Goal: Transaction & Acquisition: Purchase product/service

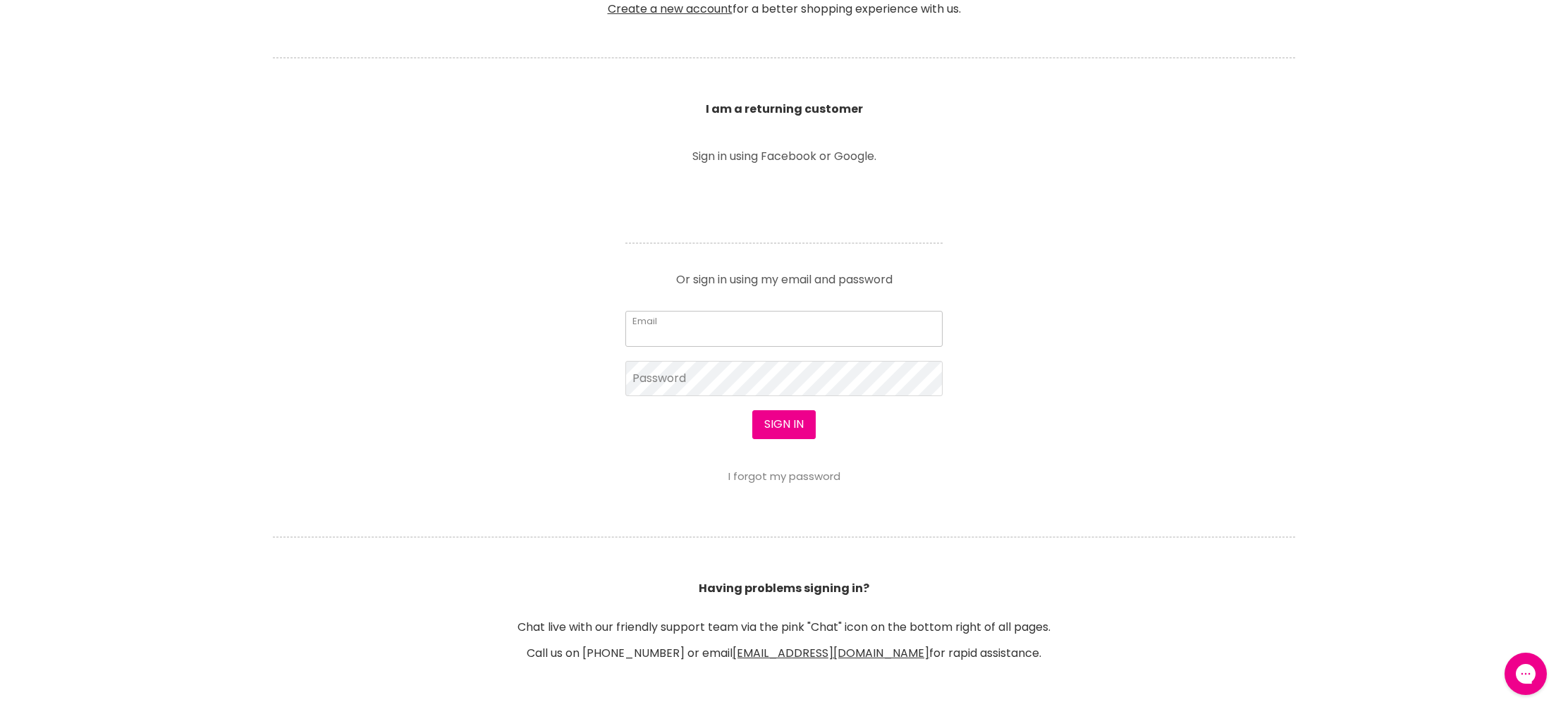
click at [674, 342] on input "Email" at bounding box center [784, 328] width 317 height 35
type input "sarahporter88@bigpond.com"
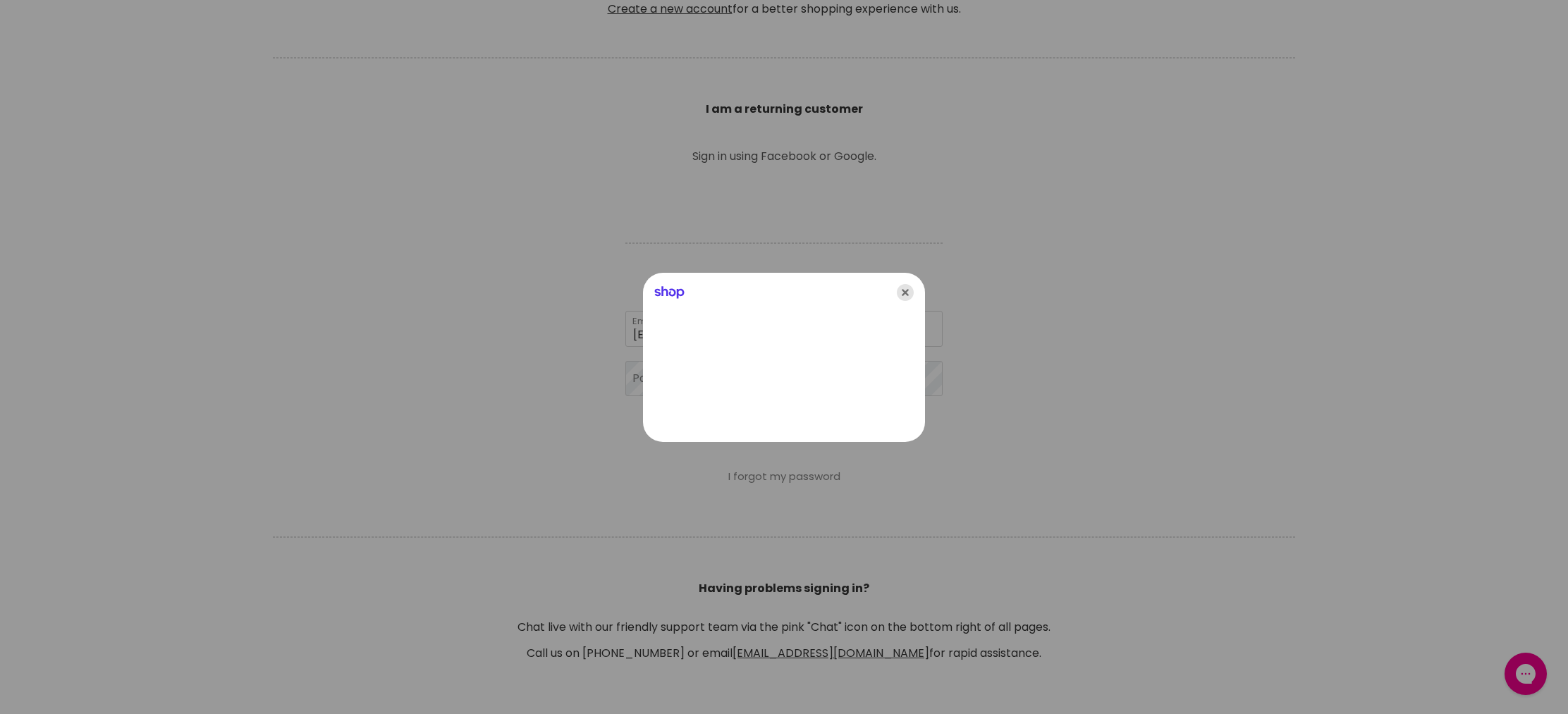
click at [898, 290] on icon "Close" at bounding box center [905, 292] width 17 height 17
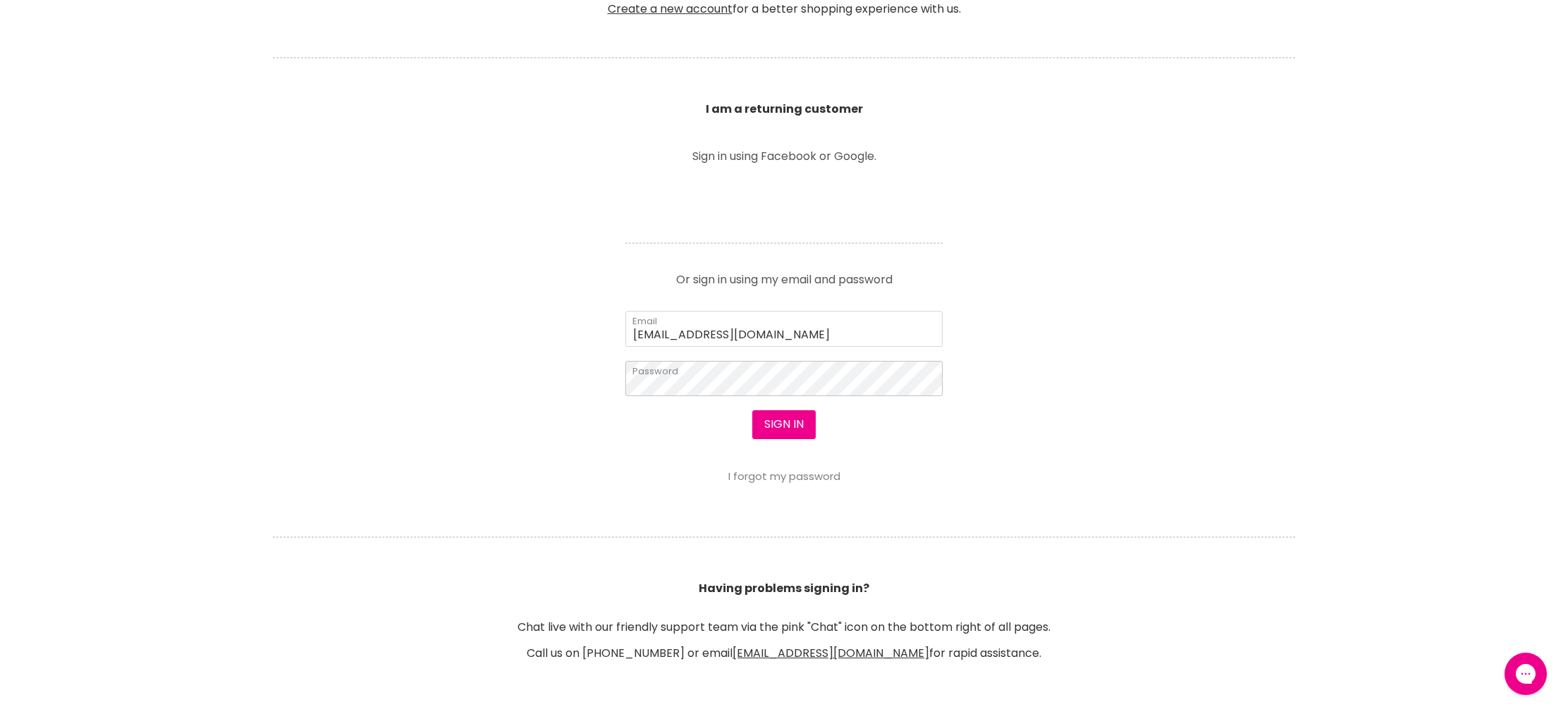
click at [753, 410] on button "Sign in" at bounding box center [784, 424] width 63 height 28
drag, startPoint x: 787, startPoint y: 428, endPoint x: 810, endPoint y: 437, distance: 24.7
click at [789, 428] on button "Sign in" at bounding box center [784, 424] width 63 height 28
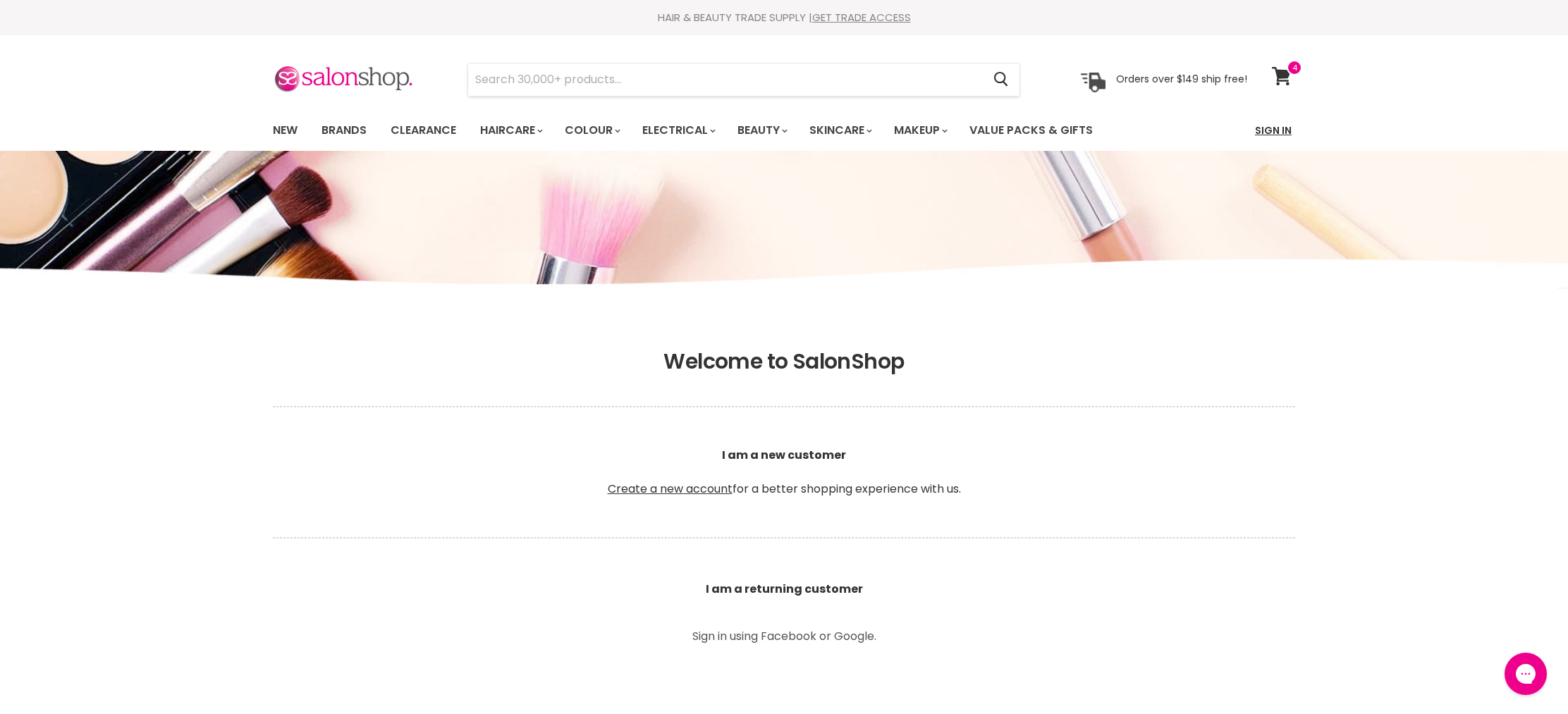
click at [1270, 133] on link "Sign In" at bounding box center [1273, 130] width 53 height 30
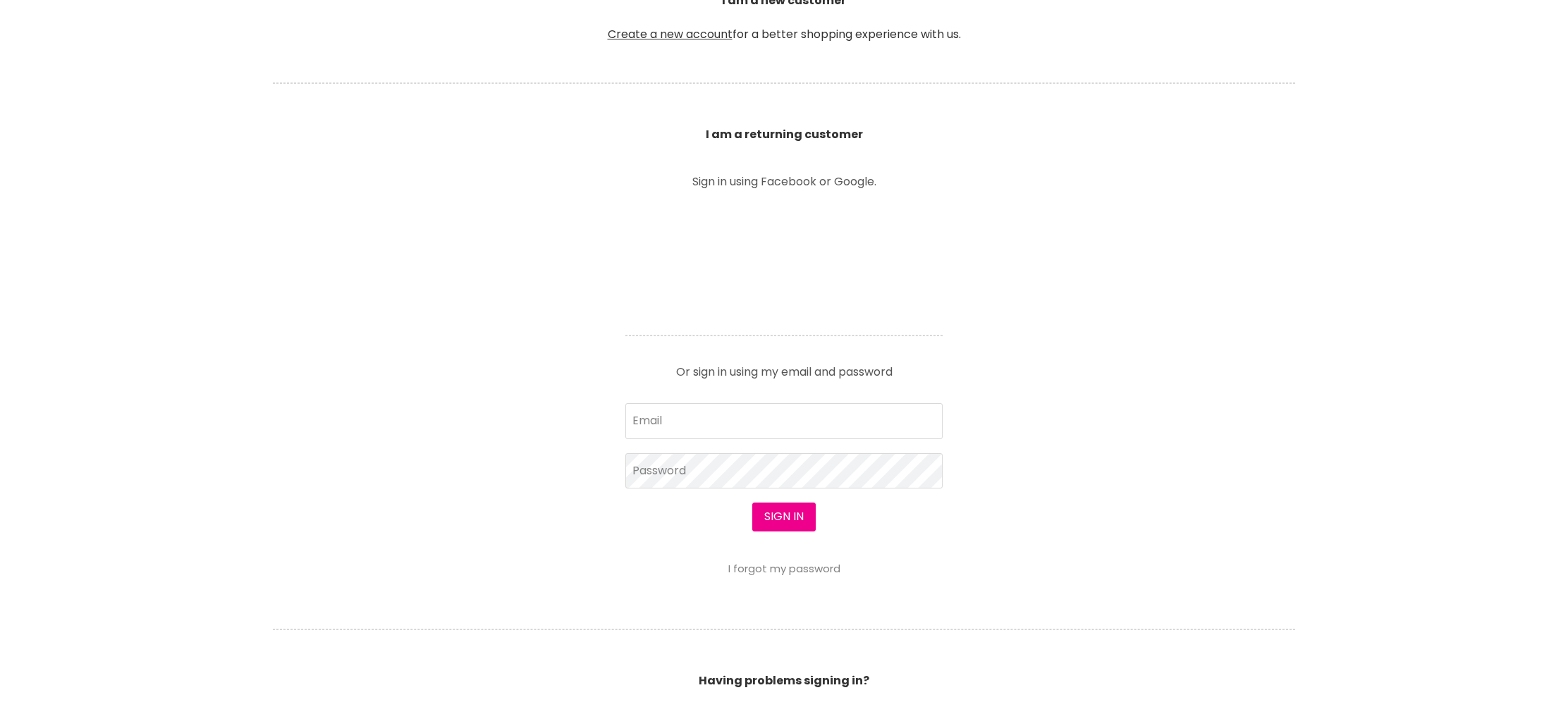
click at [699, 321] on article "Sign in using Facebook or Google. Or sign in using my email and password Email …" at bounding box center [784, 376] width 353 height 399
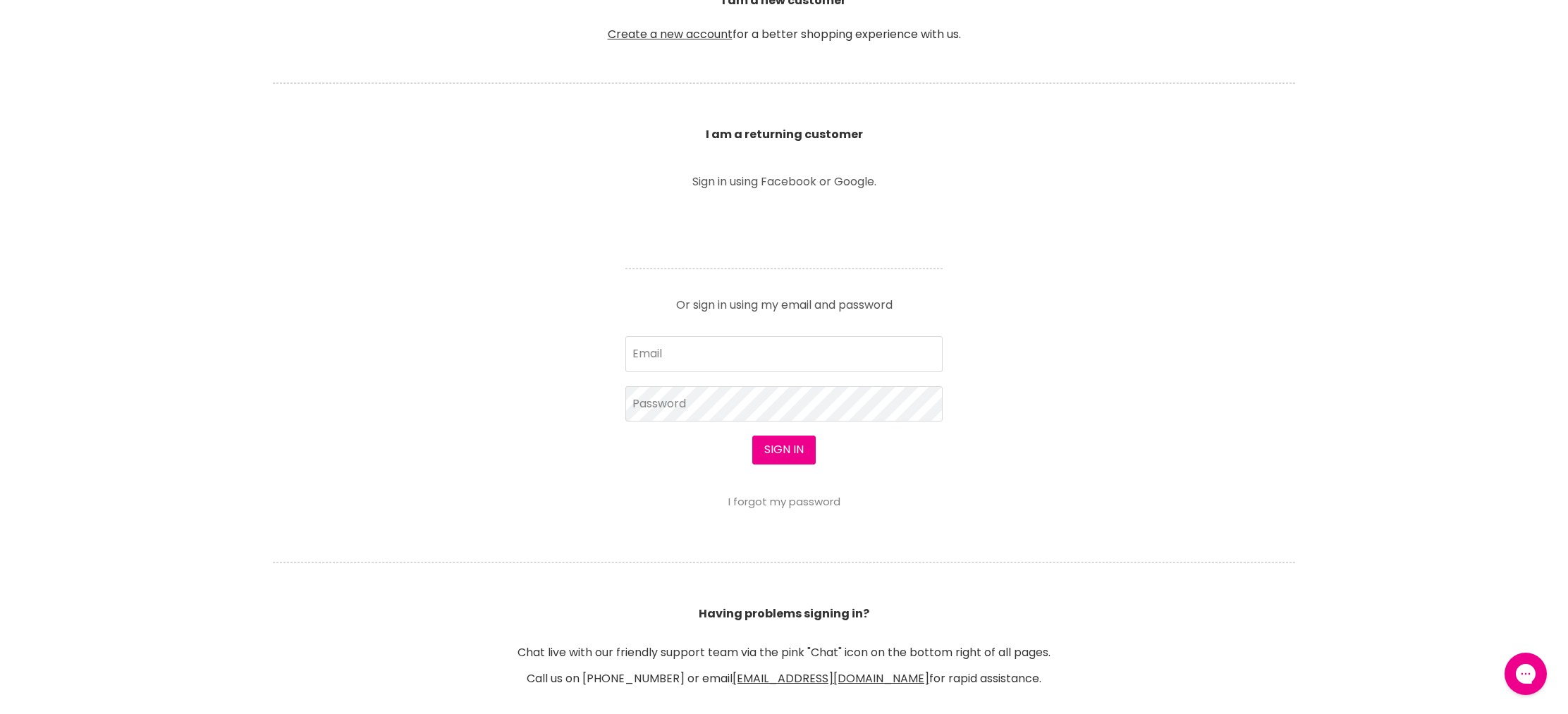
scroll to position [0, 0]
click at [700, 343] on input "Email" at bounding box center [784, 354] width 317 height 35
type input "sarahporter88@bigpond.com"
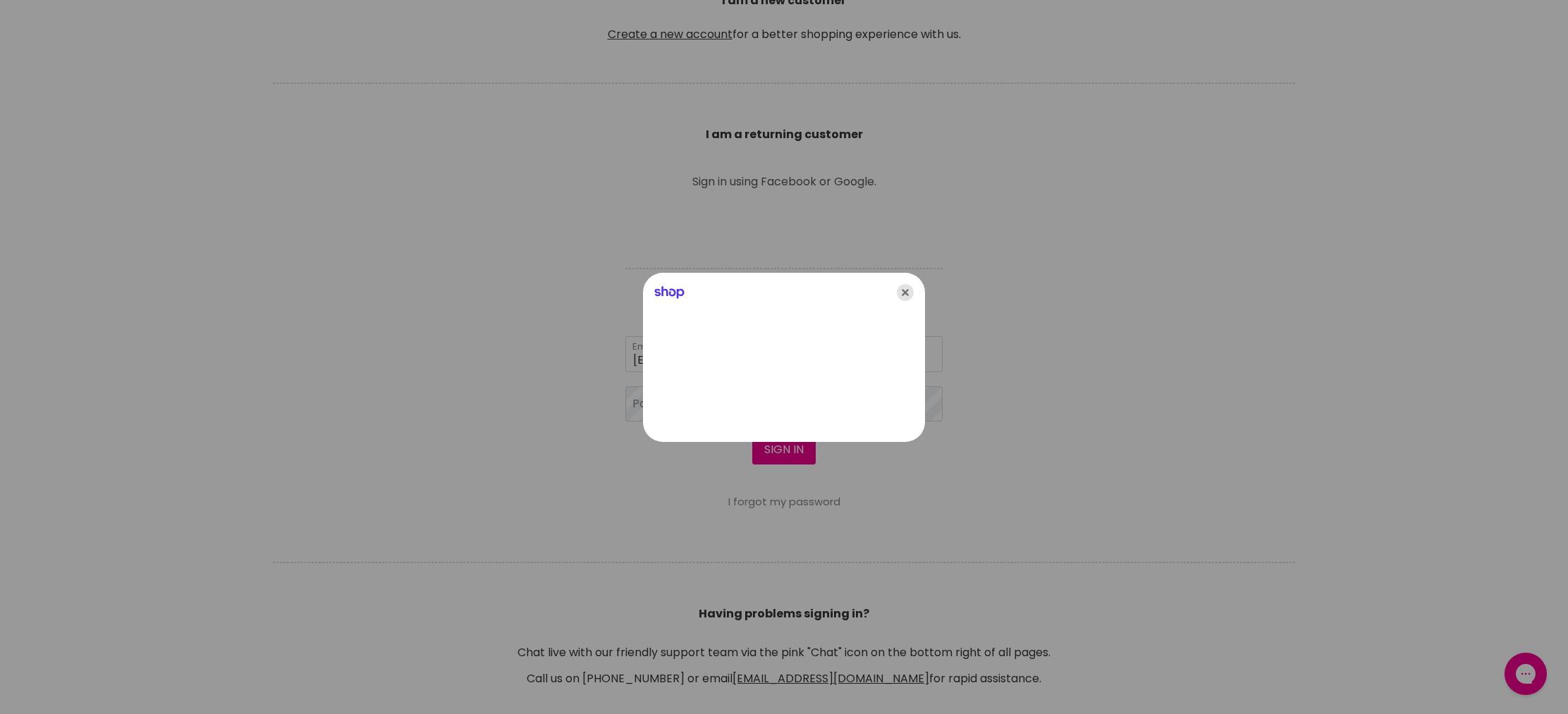
click at [911, 294] on icon "Close" at bounding box center [905, 292] width 17 height 17
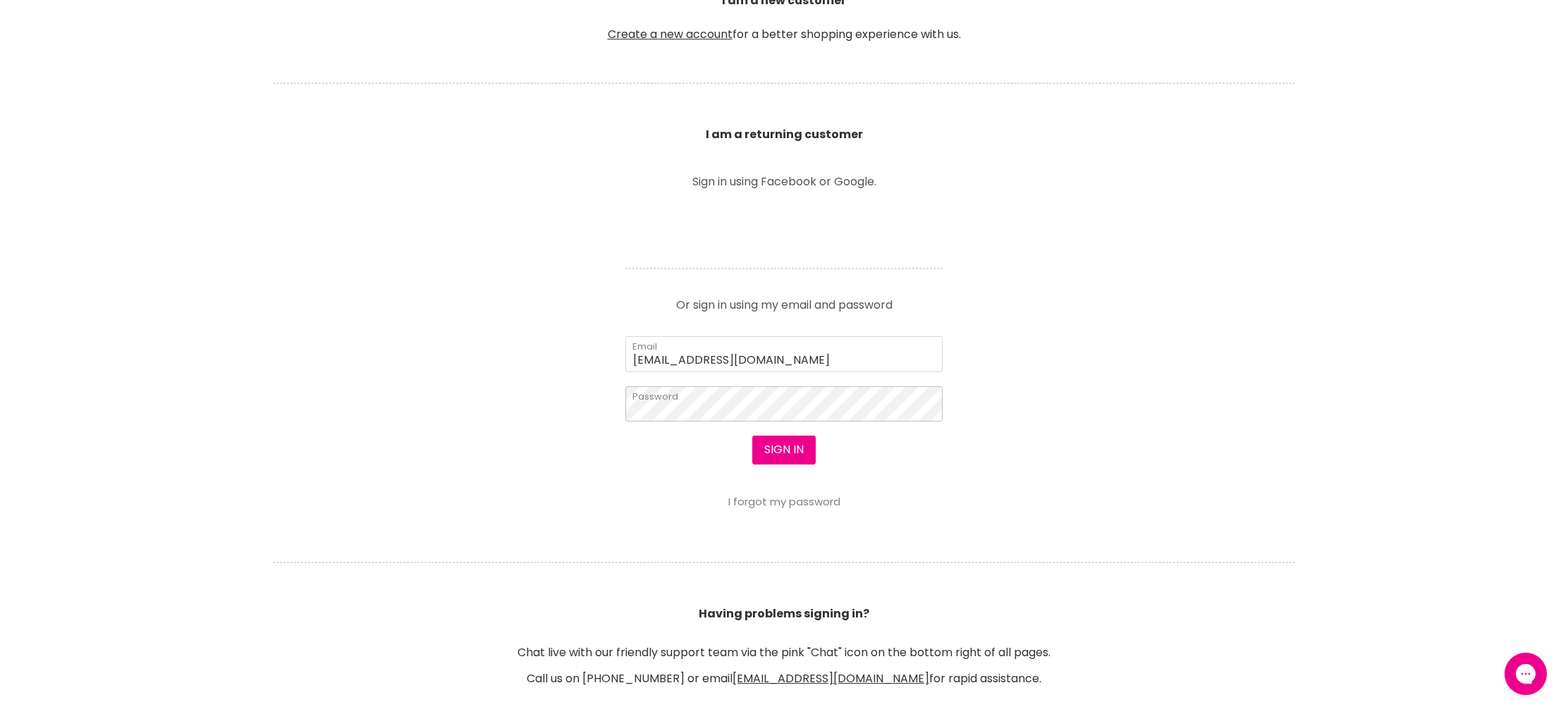
click at [753, 435] on button "Sign in" at bounding box center [784, 449] width 63 height 28
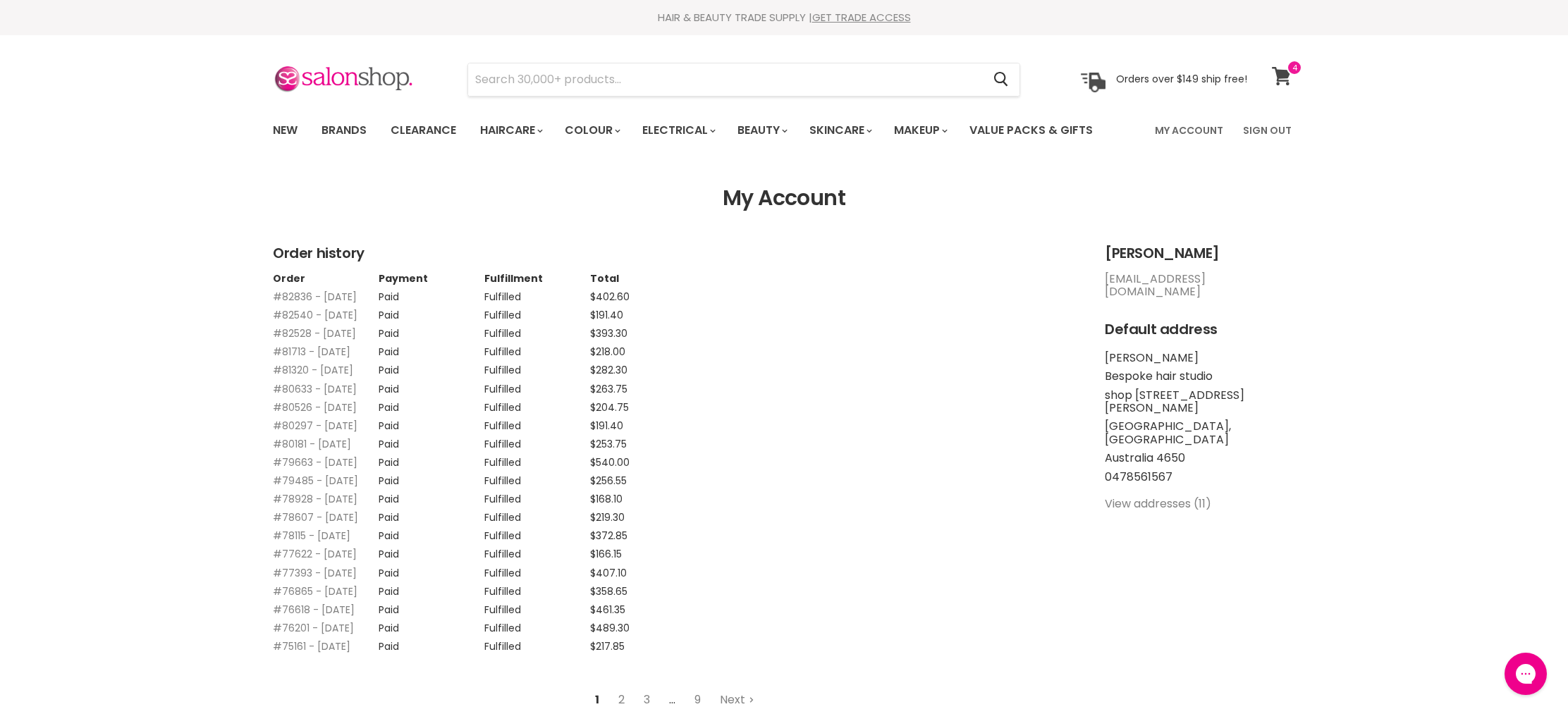
click at [1283, 70] on icon at bounding box center [1281, 76] width 19 height 18
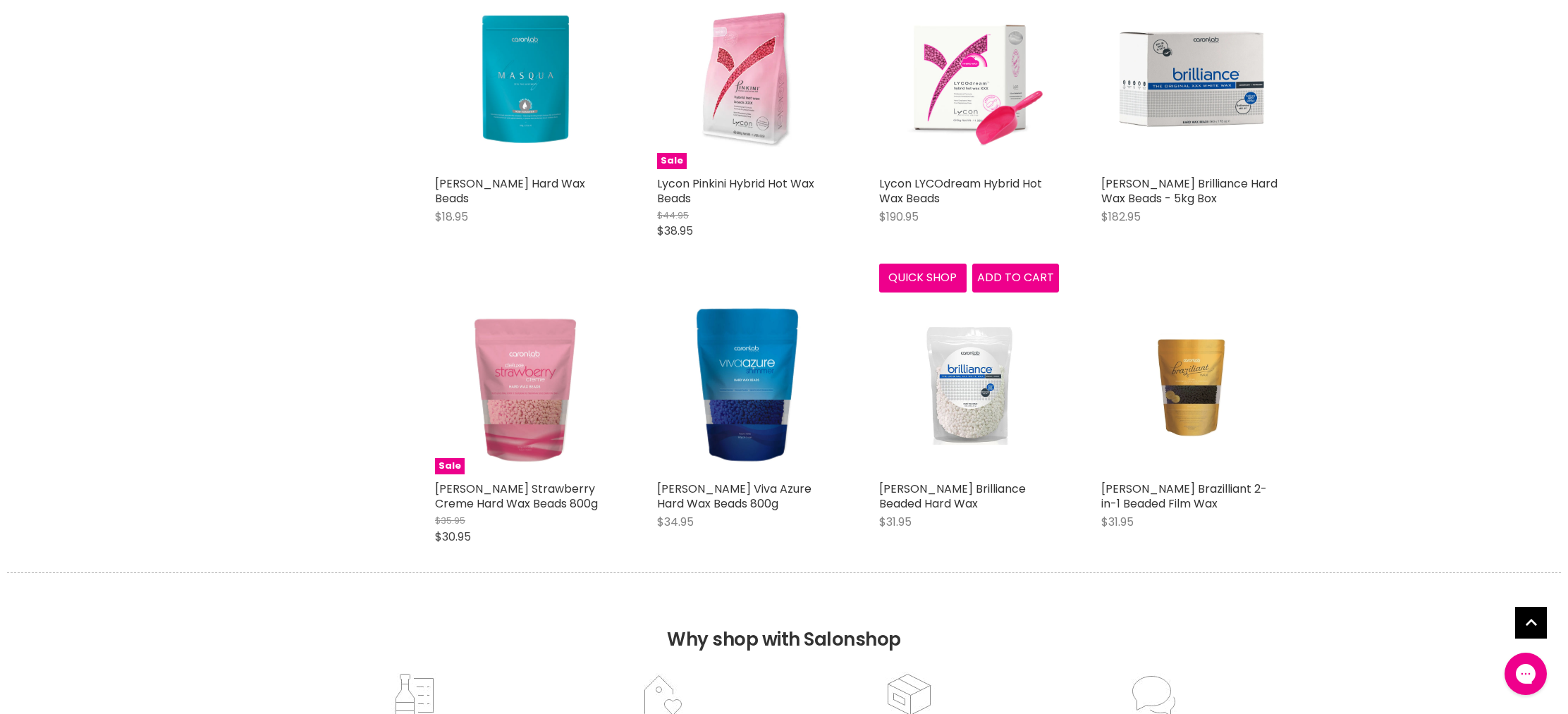
scroll to position [955, 0]
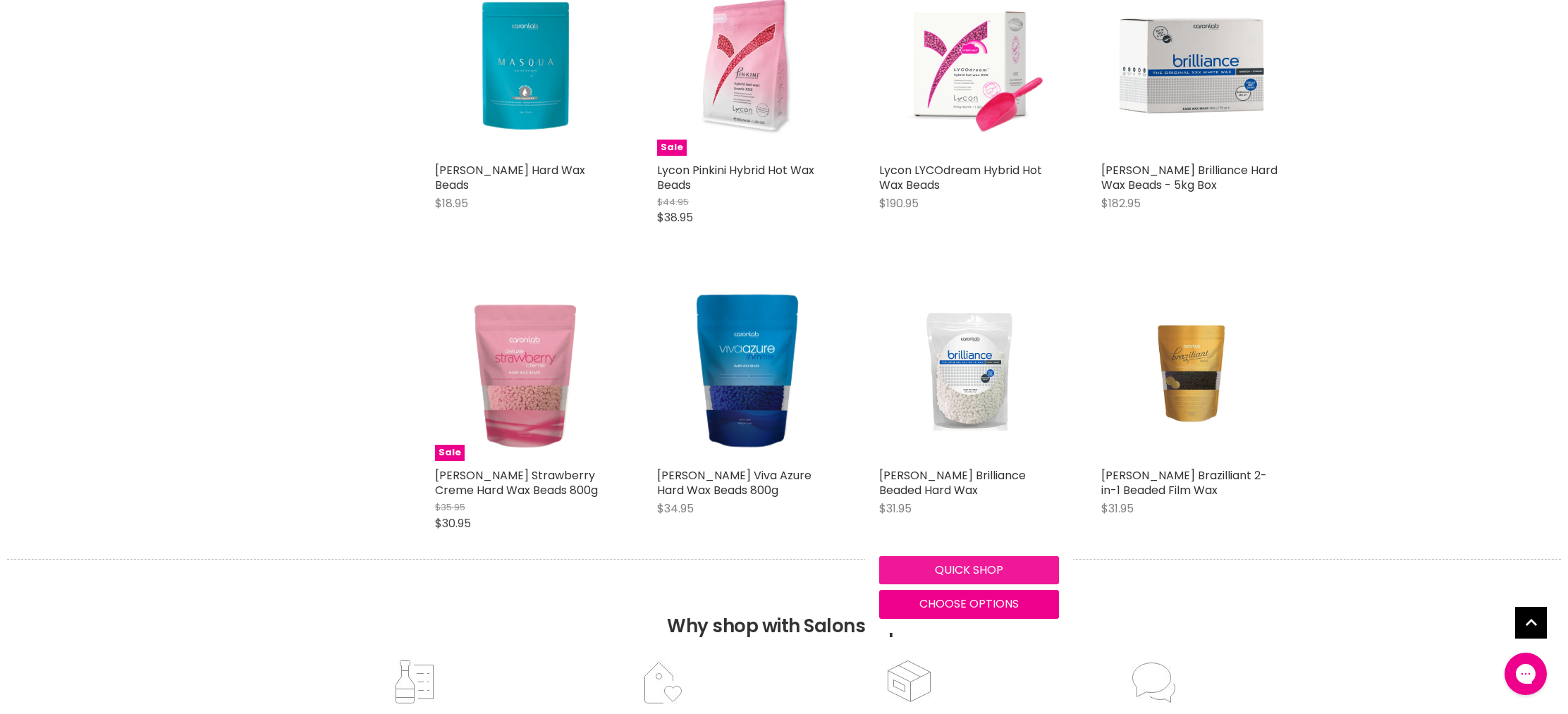
click at [957, 576] on button "Quick shop" at bounding box center [969, 570] width 180 height 28
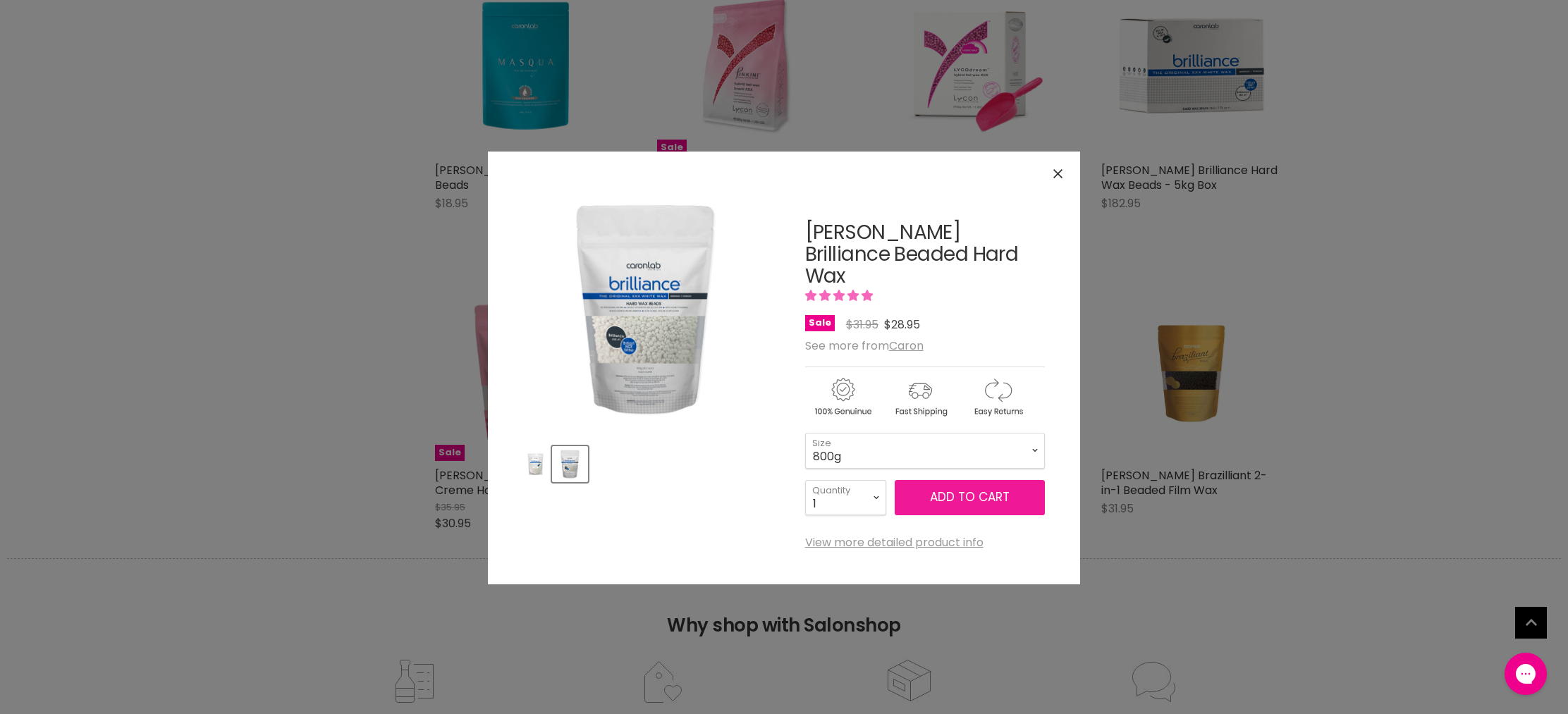
click at [967, 488] on span "Add to cart" at bounding box center [970, 496] width 80 height 17
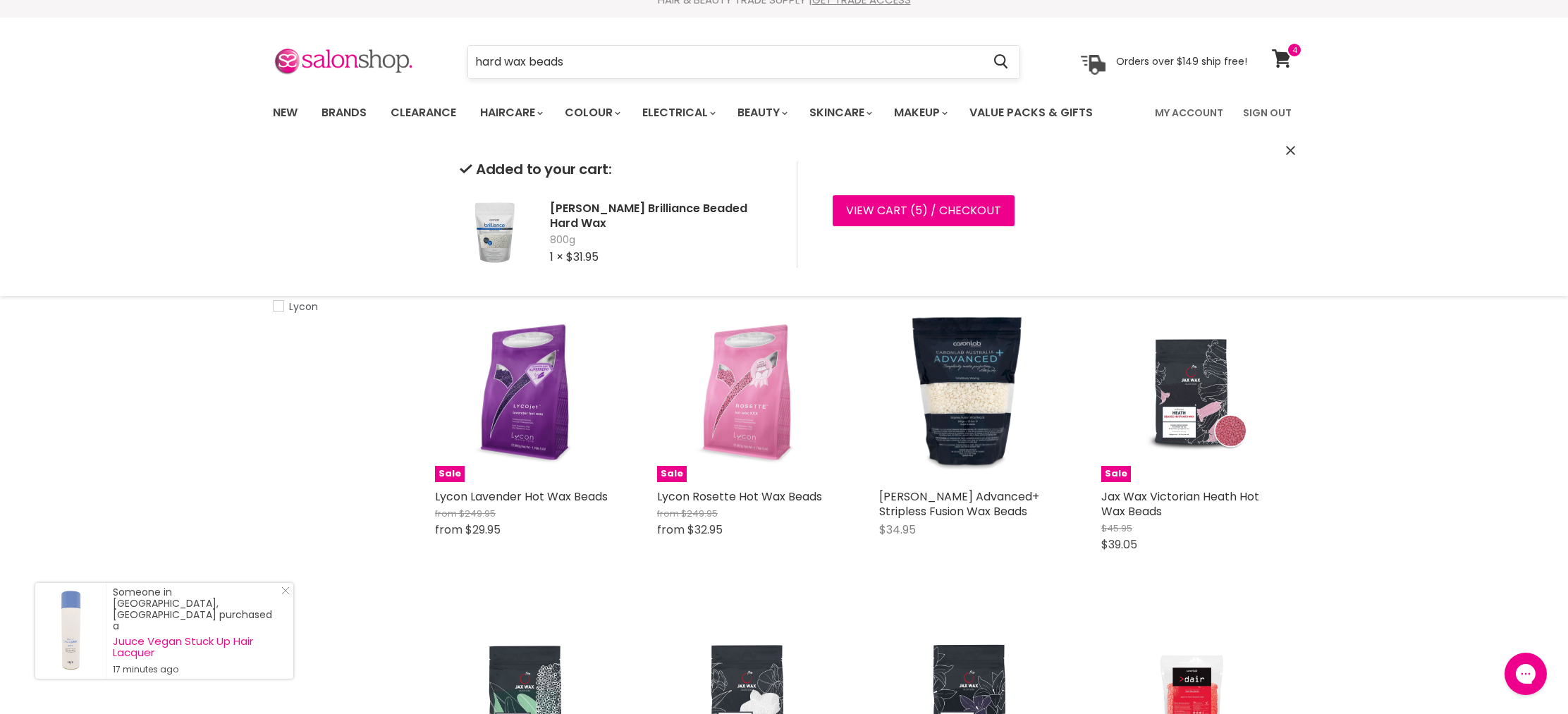
click at [605, 68] on input "hard wax beads" at bounding box center [725, 62] width 514 height 32
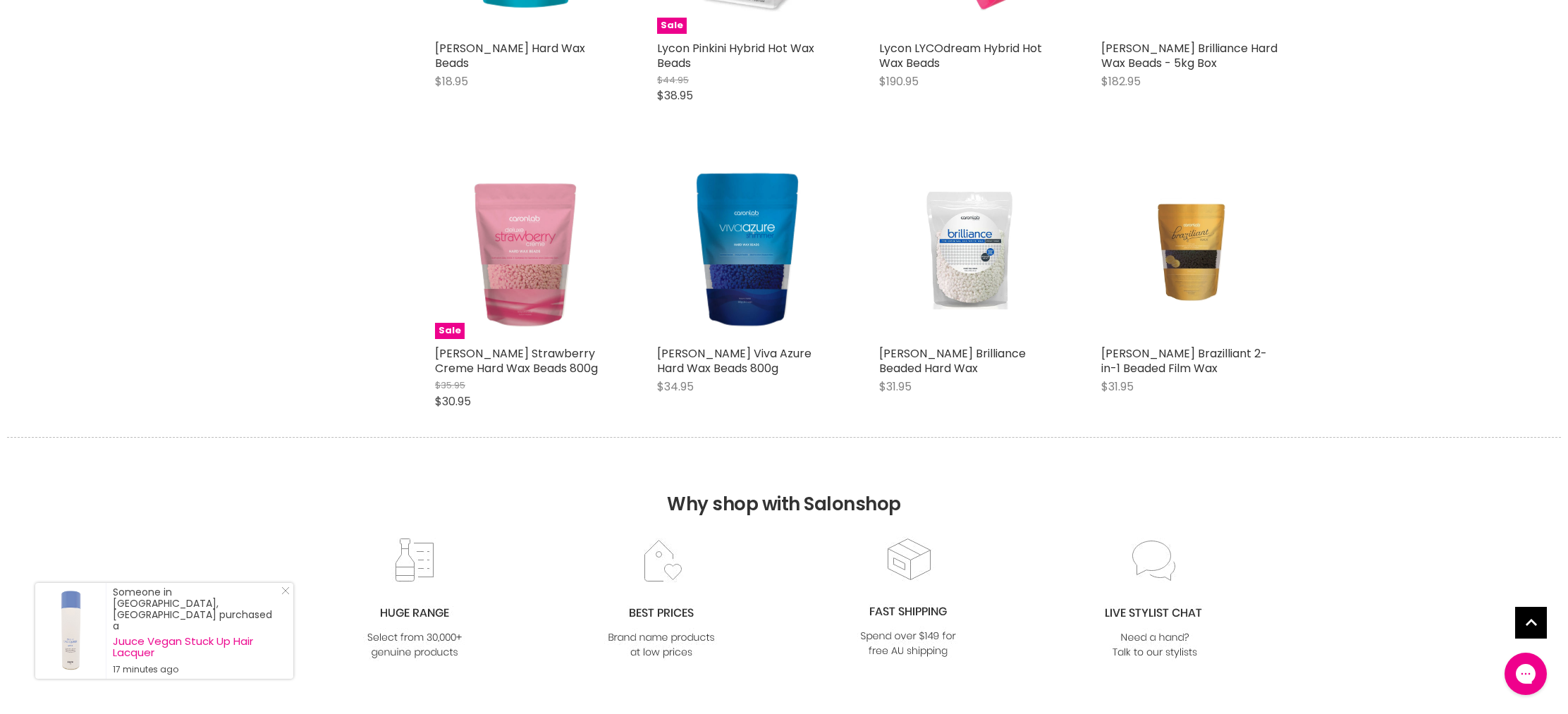
click at [605, 68] on body "Skip to content HAIR & BEAUTY TRADE SUPPLY | GET TRADE ACCESS HAIR & BEAUTY TRA…" at bounding box center [784, 104] width 1568 height 2363
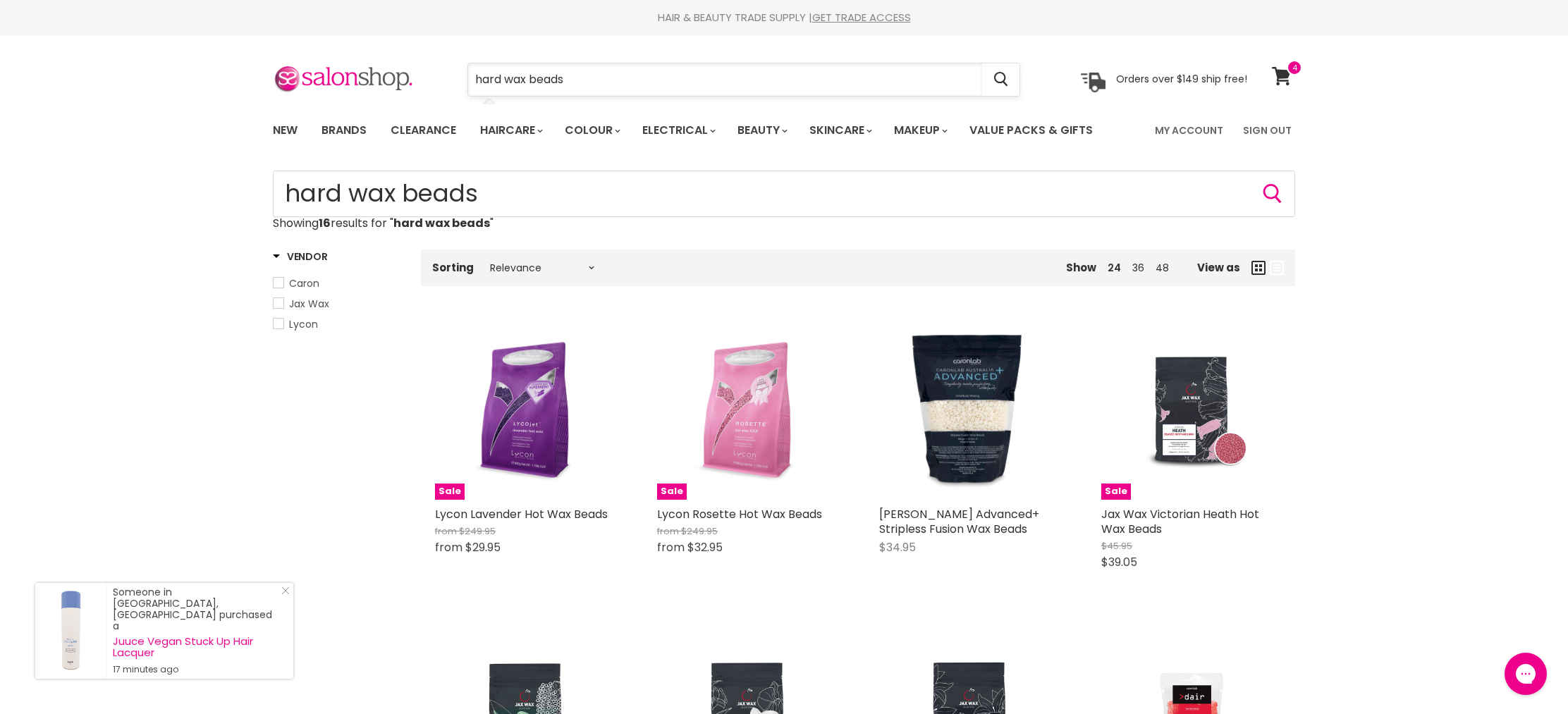
click at [619, 93] on input "hard wax beads" at bounding box center [725, 79] width 514 height 32
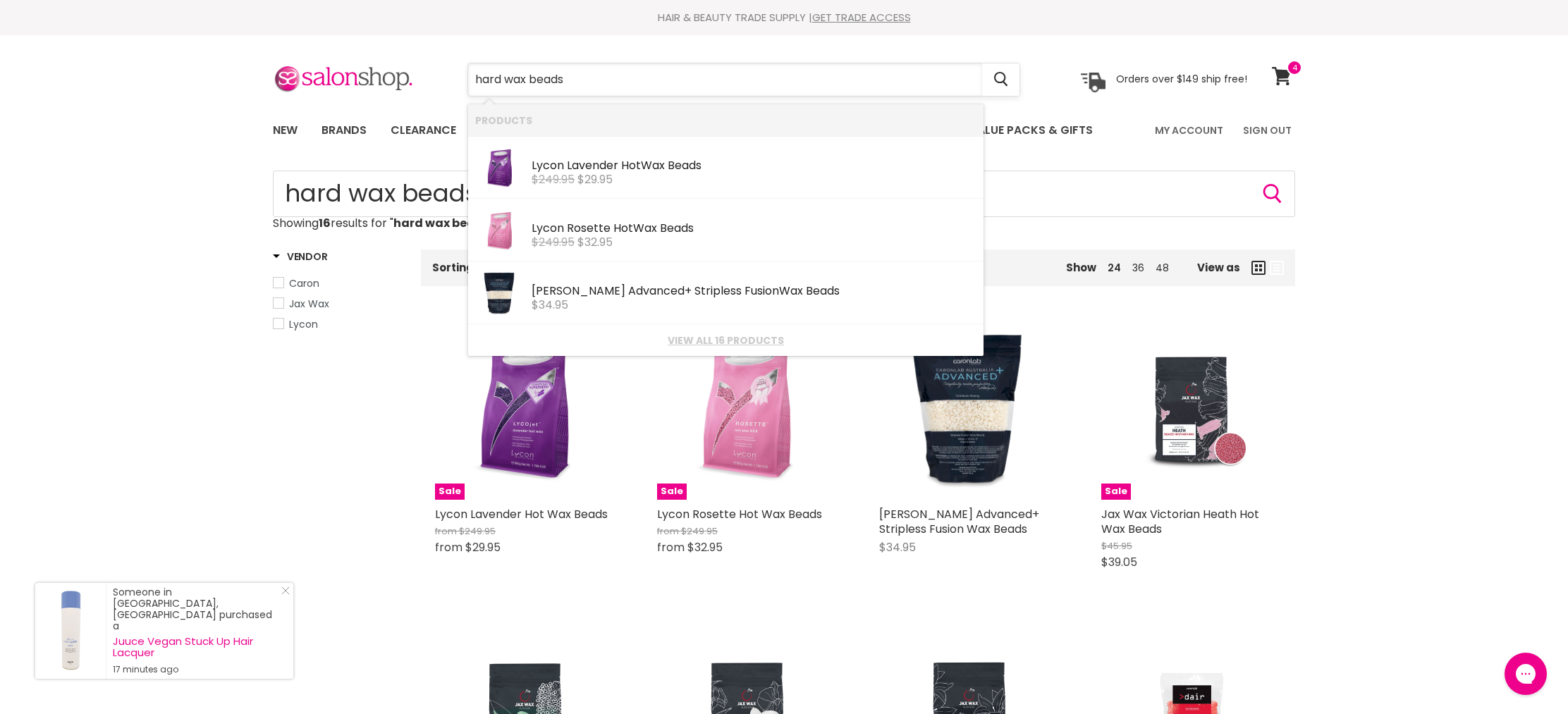
click at [605, 81] on input "hard wax beads" at bounding box center [725, 79] width 514 height 32
click at [604, 81] on input "hard wax beads" at bounding box center [725, 79] width 514 height 32
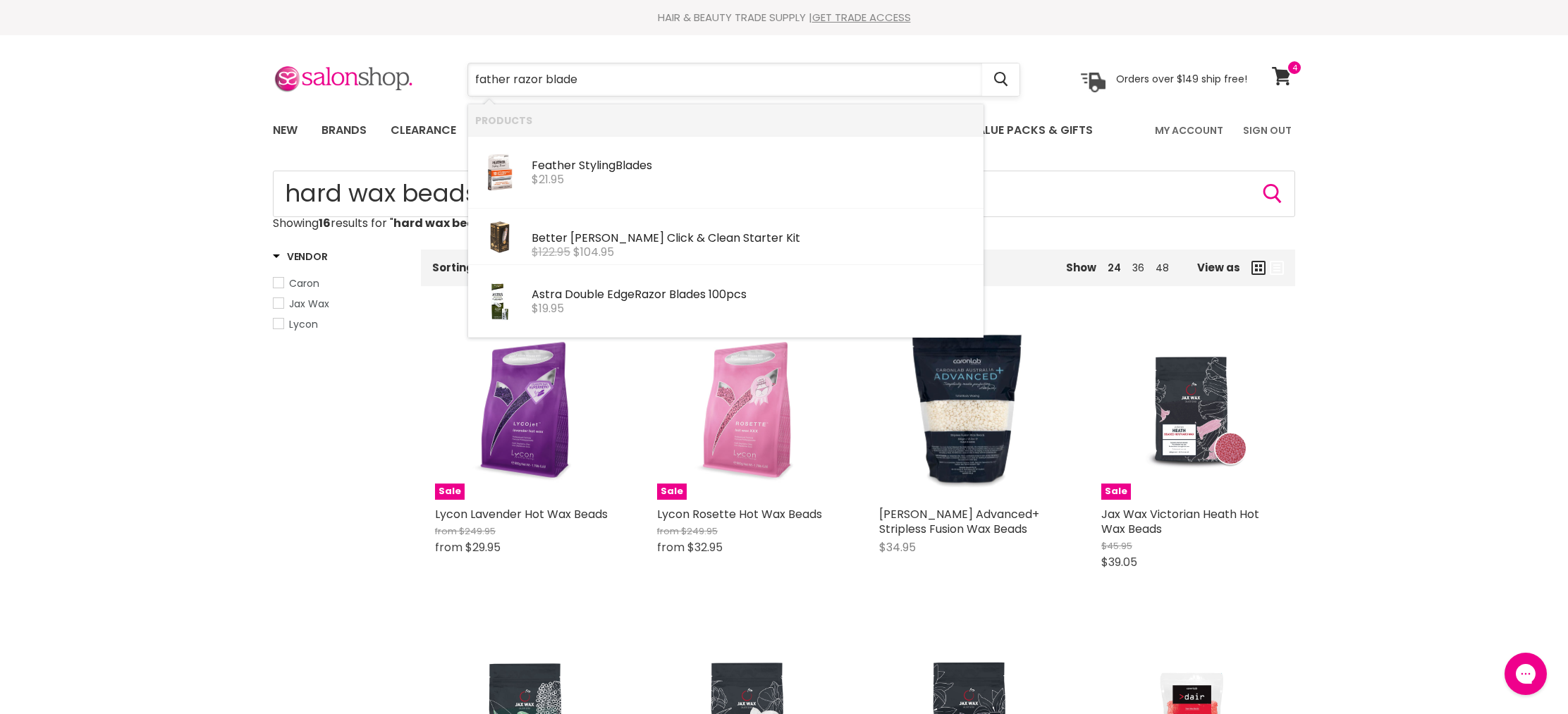
type input "father razor blades"
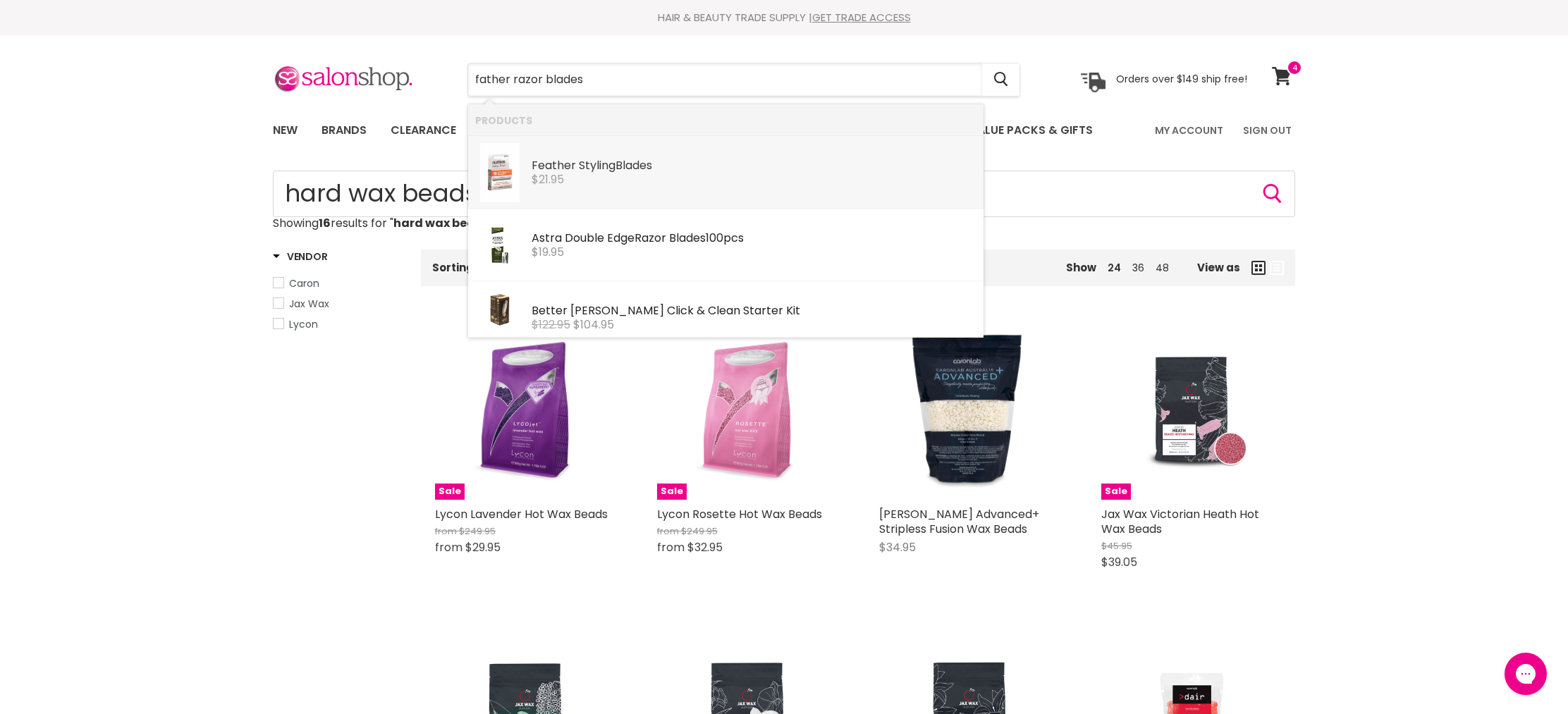
click at [557, 167] on div "Feather Styling Blades" at bounding box center [753, 166] width 445 height 15
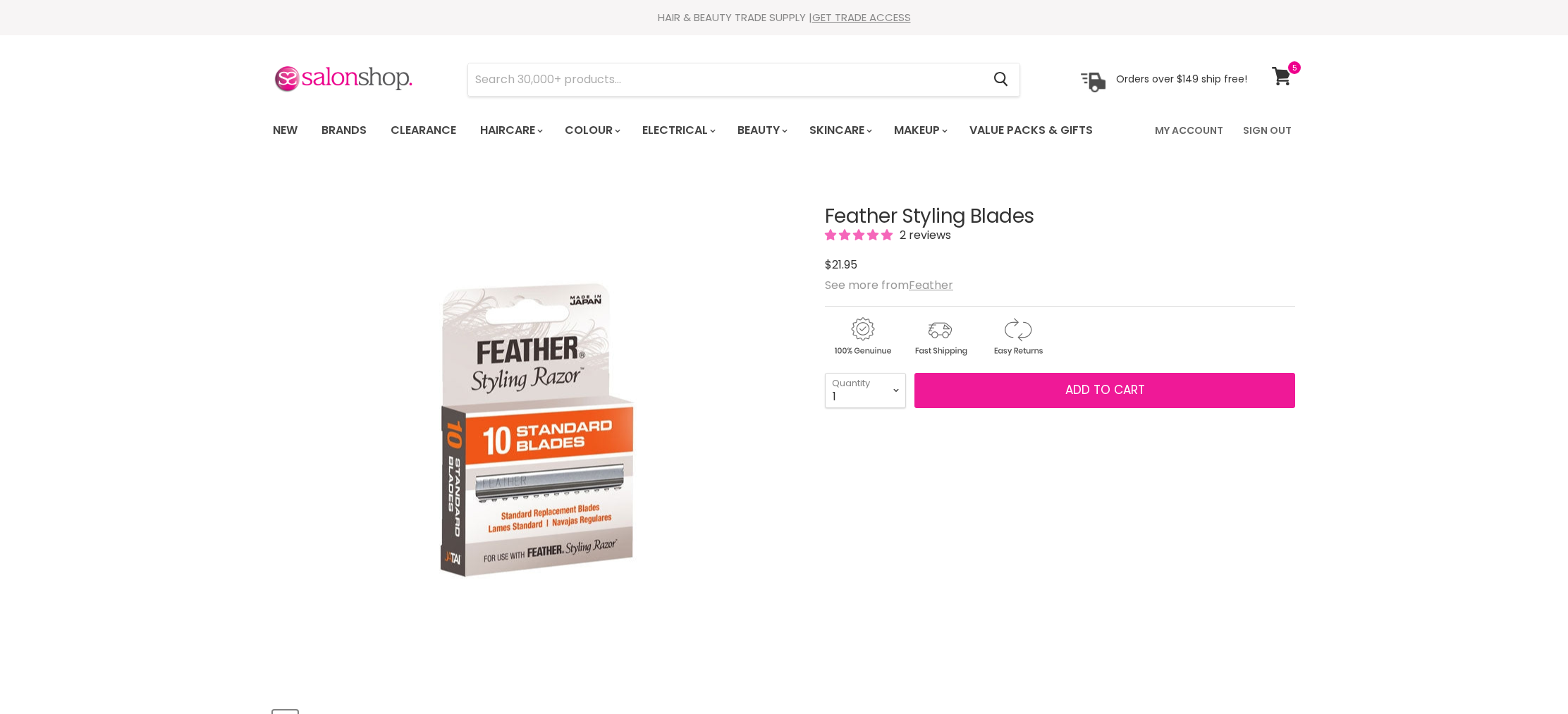
click at [961, 388] on button "Add to cart" at bounding box center [1105, 390] width 381 height 35
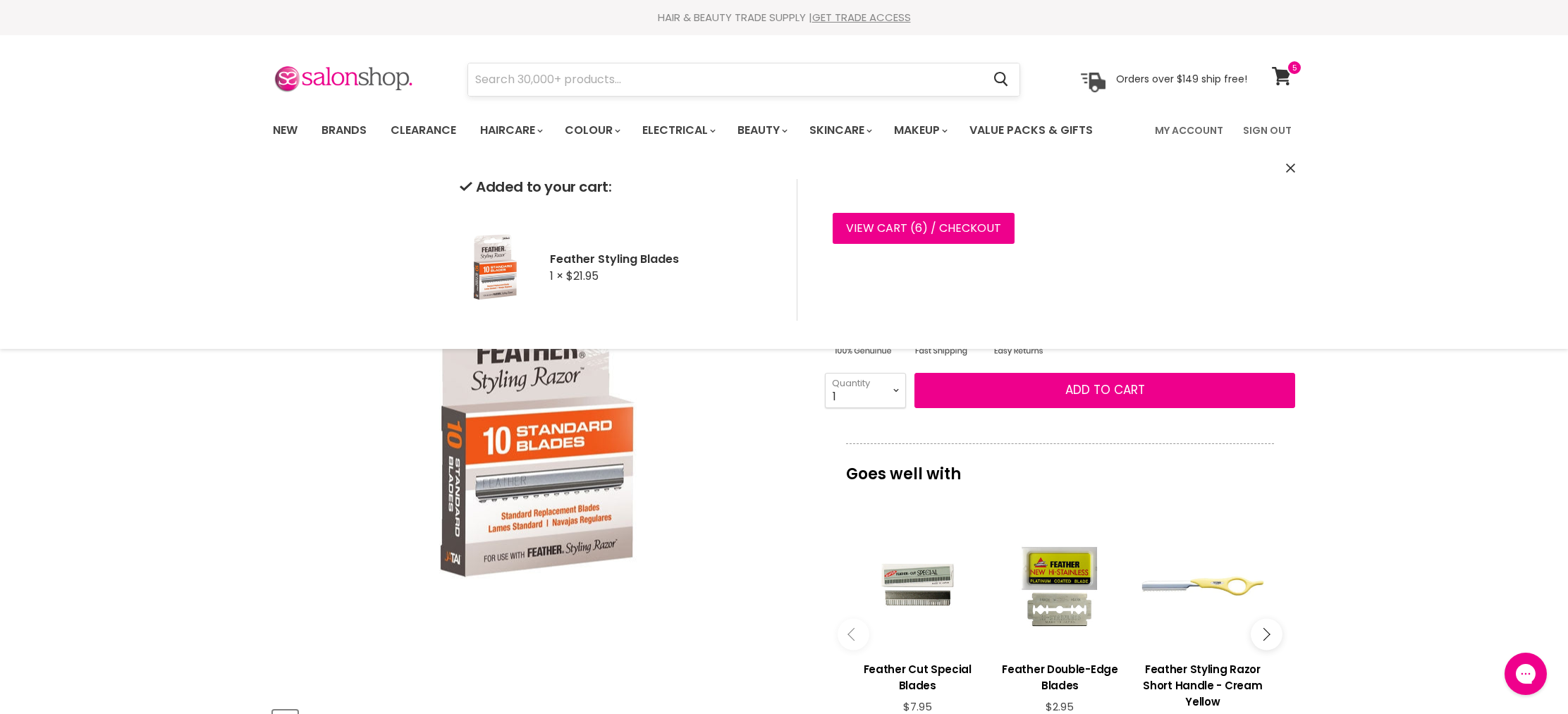
click at [474, 80] on input "Search" at bounding box center [725, 79] width 514 height 32
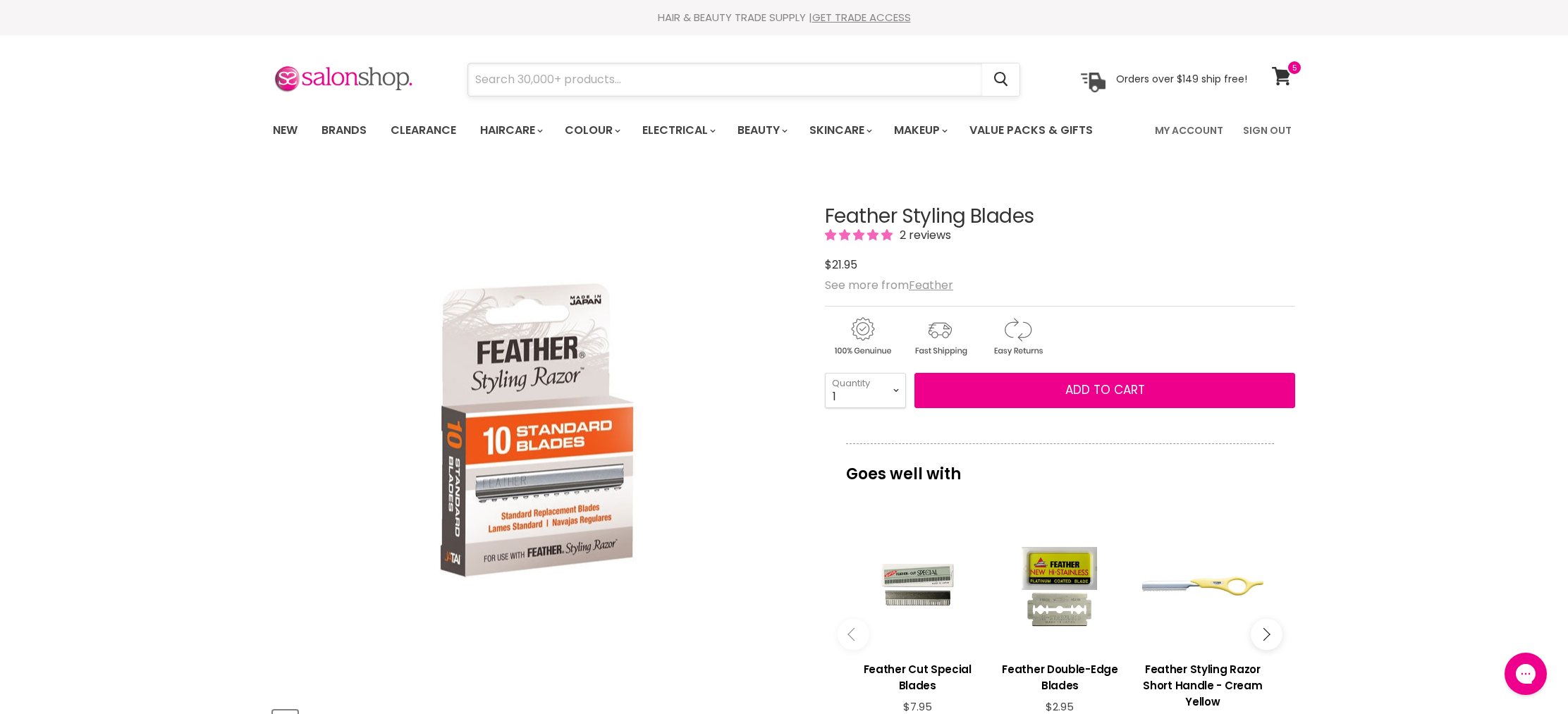
click at [505, 87] on input "Search" at bounding box center [725, 79] width 514 height 32
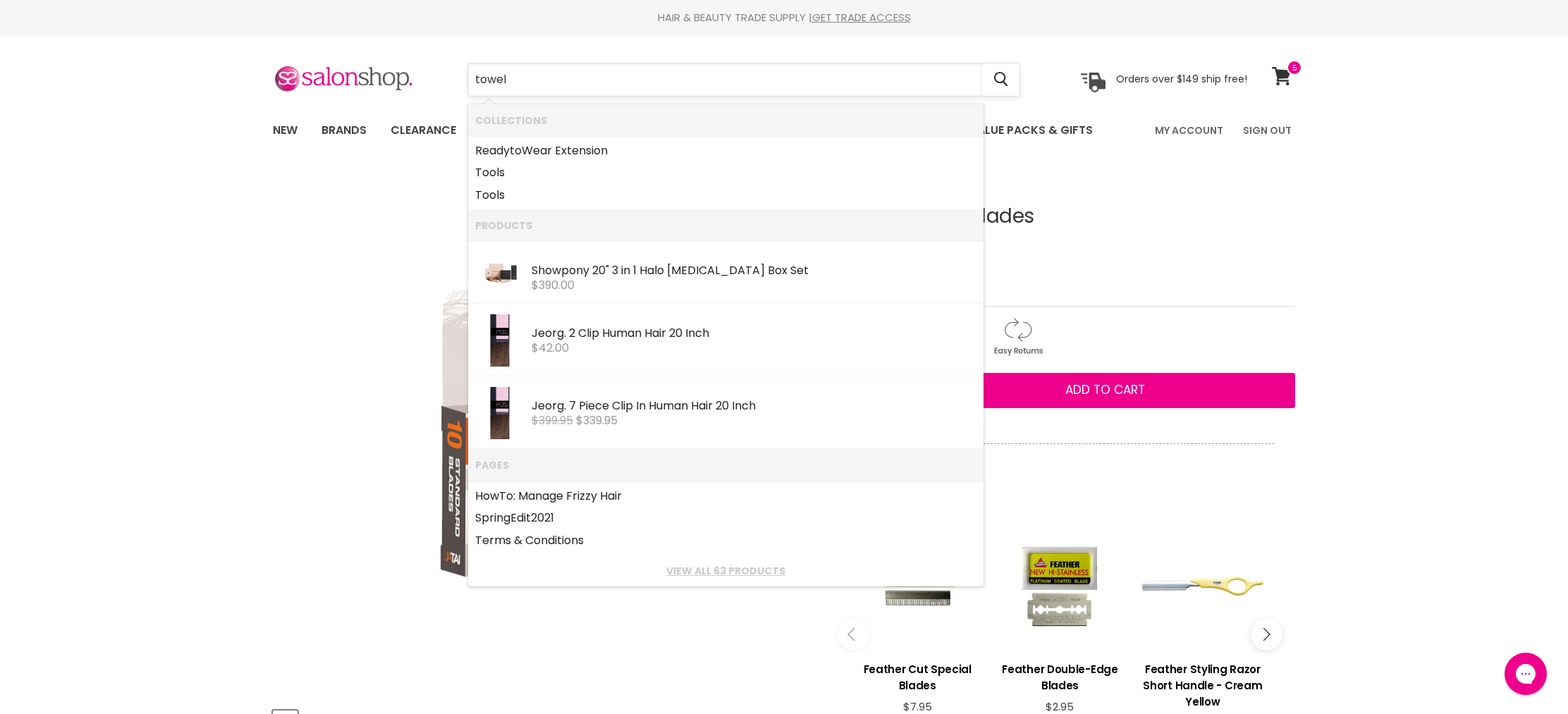
type input "towels"
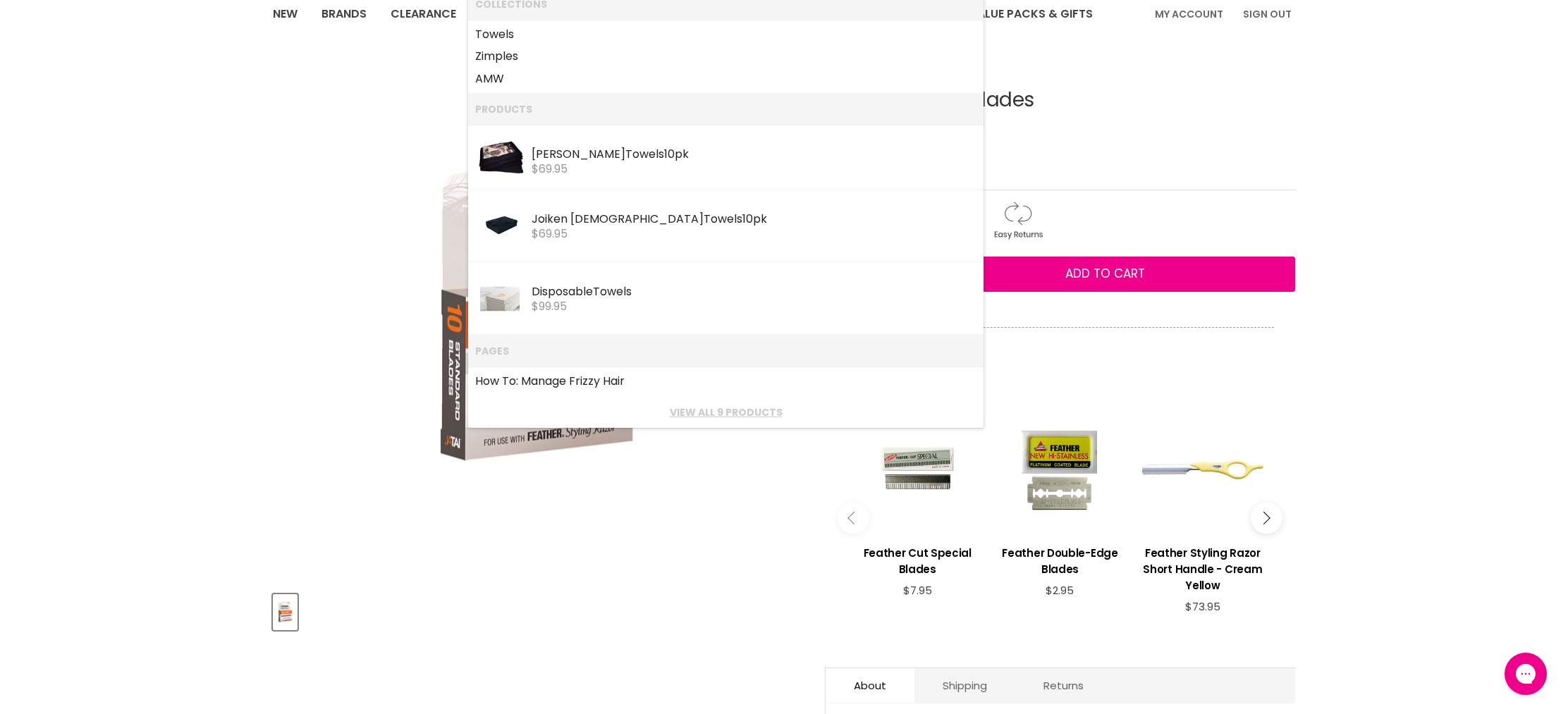
scroll to position [120, 0]
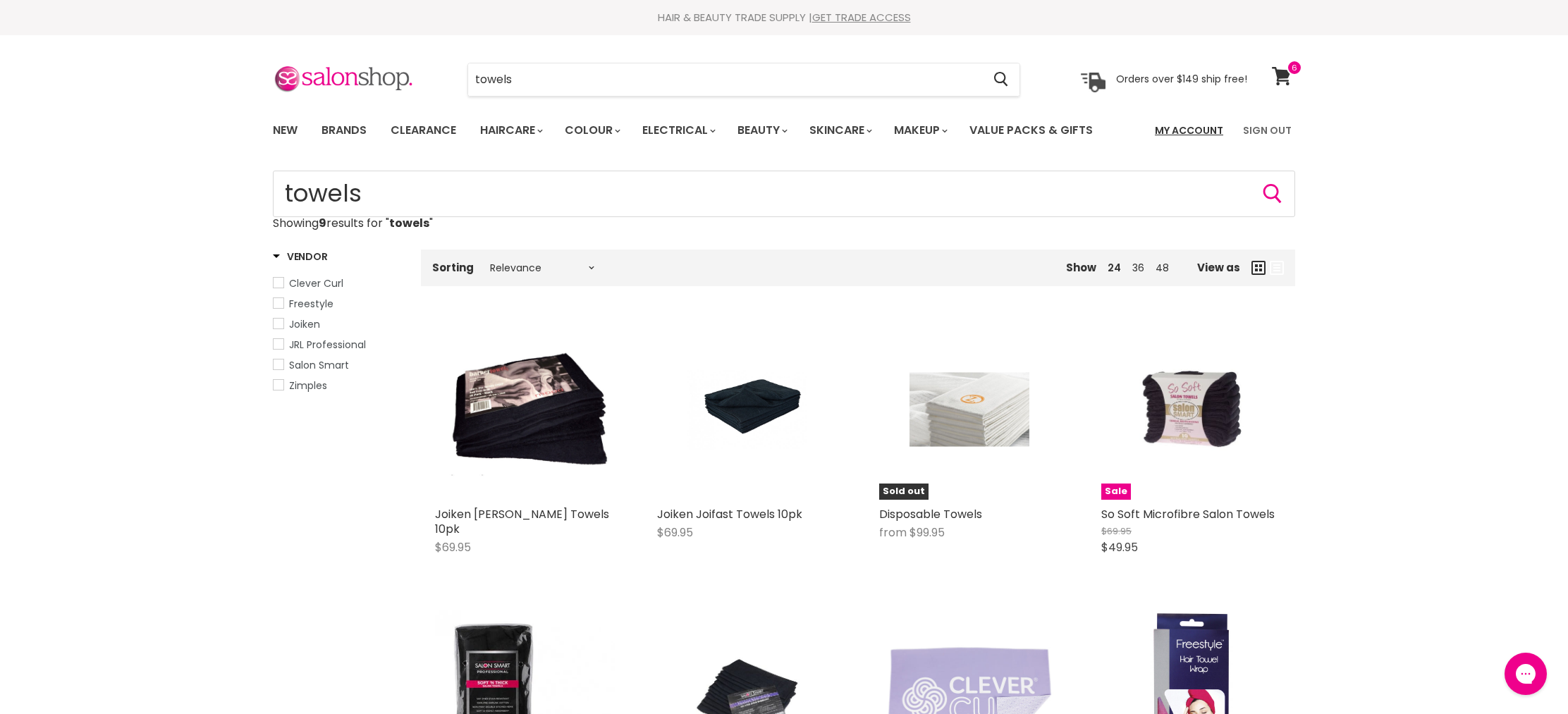
click at [1185, 128] on link "My Account" at bounding box center [1189, 130] width 85 height 30
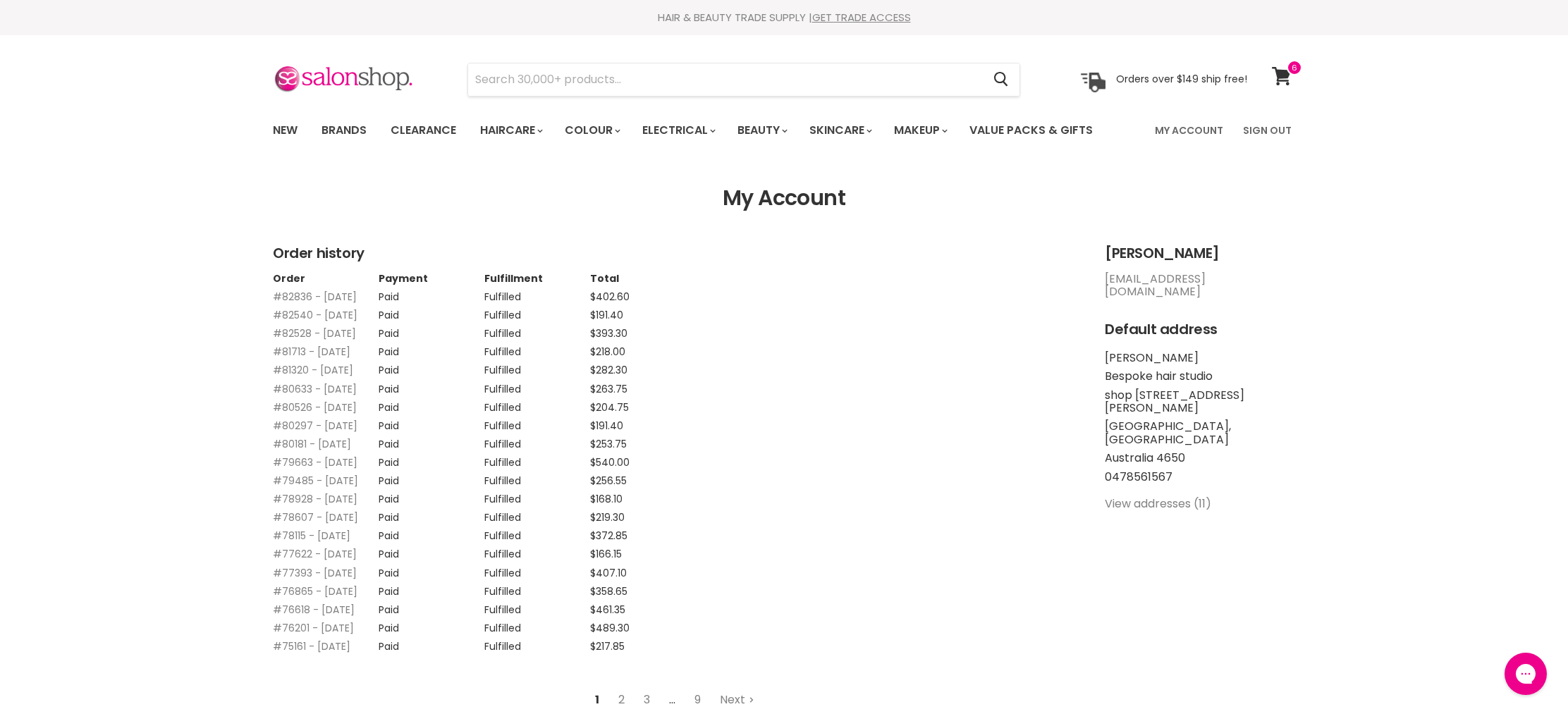
click at [281, 302] on link "#82836 - 05 Aug, 2025" at bounding box center [315, 297] width 84 height 14
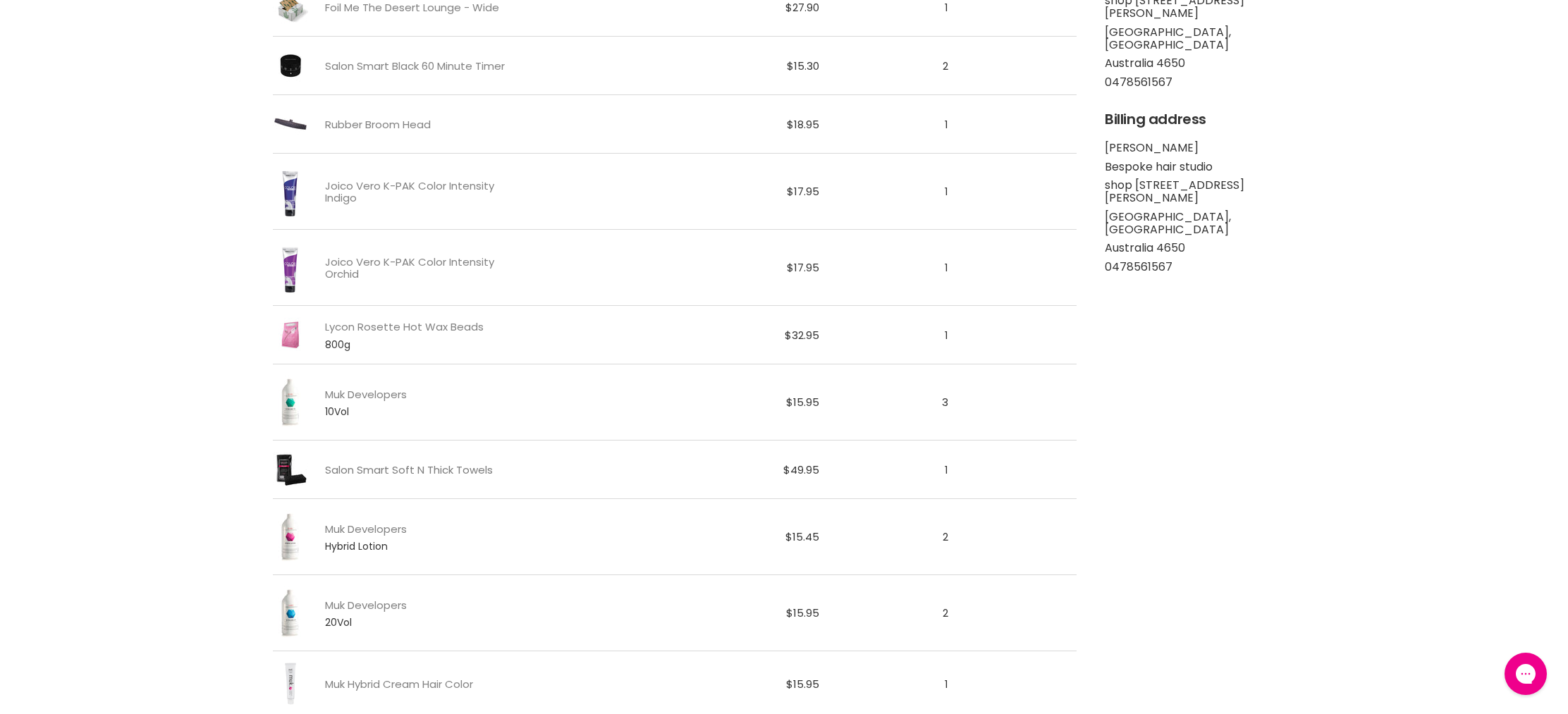
click at [409, 465] on link "Salon Smart Soft N Thick Towels" at bounding box center [409, 470] width 168 height 12
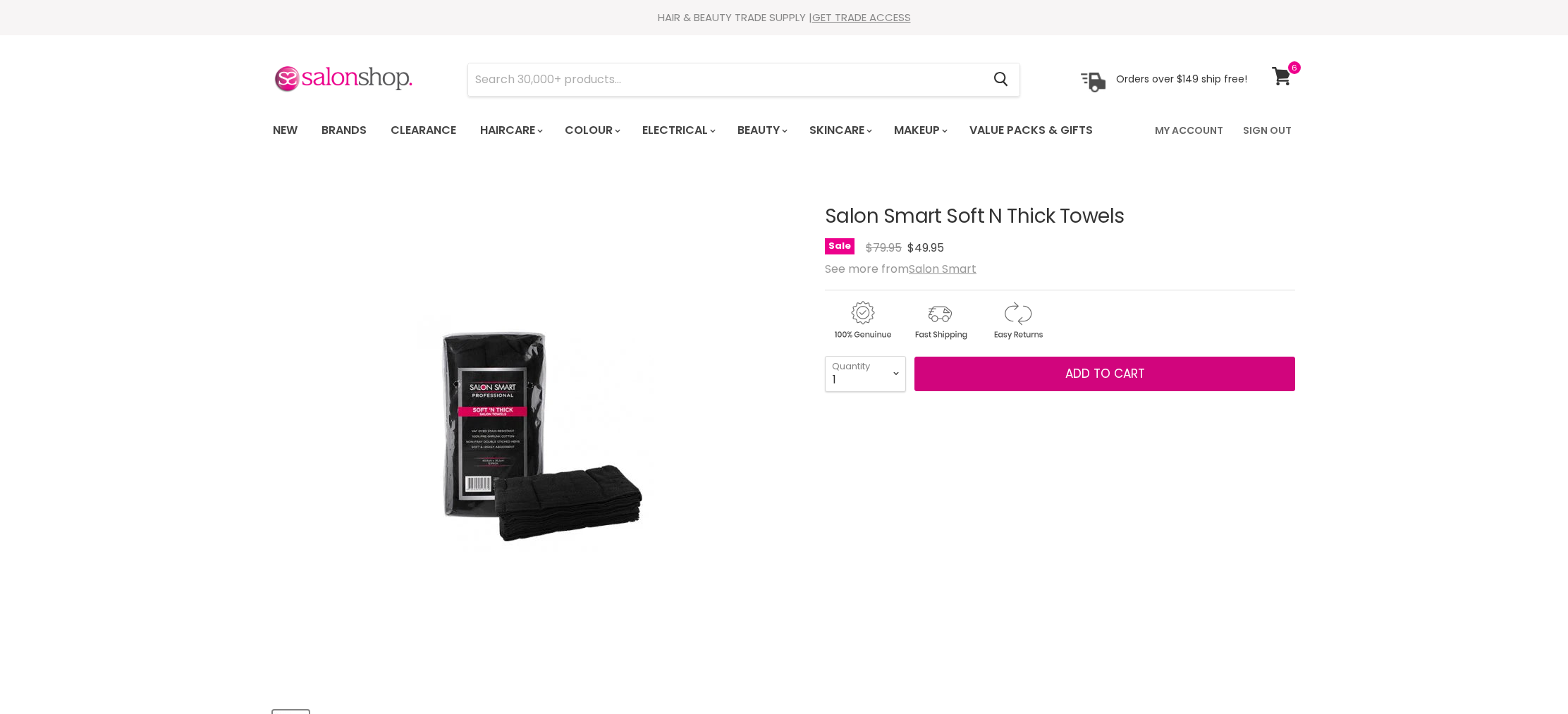
click at [1094, 375] on span "Add to cart" at bounding box center [1105, 373] width 80 height 17
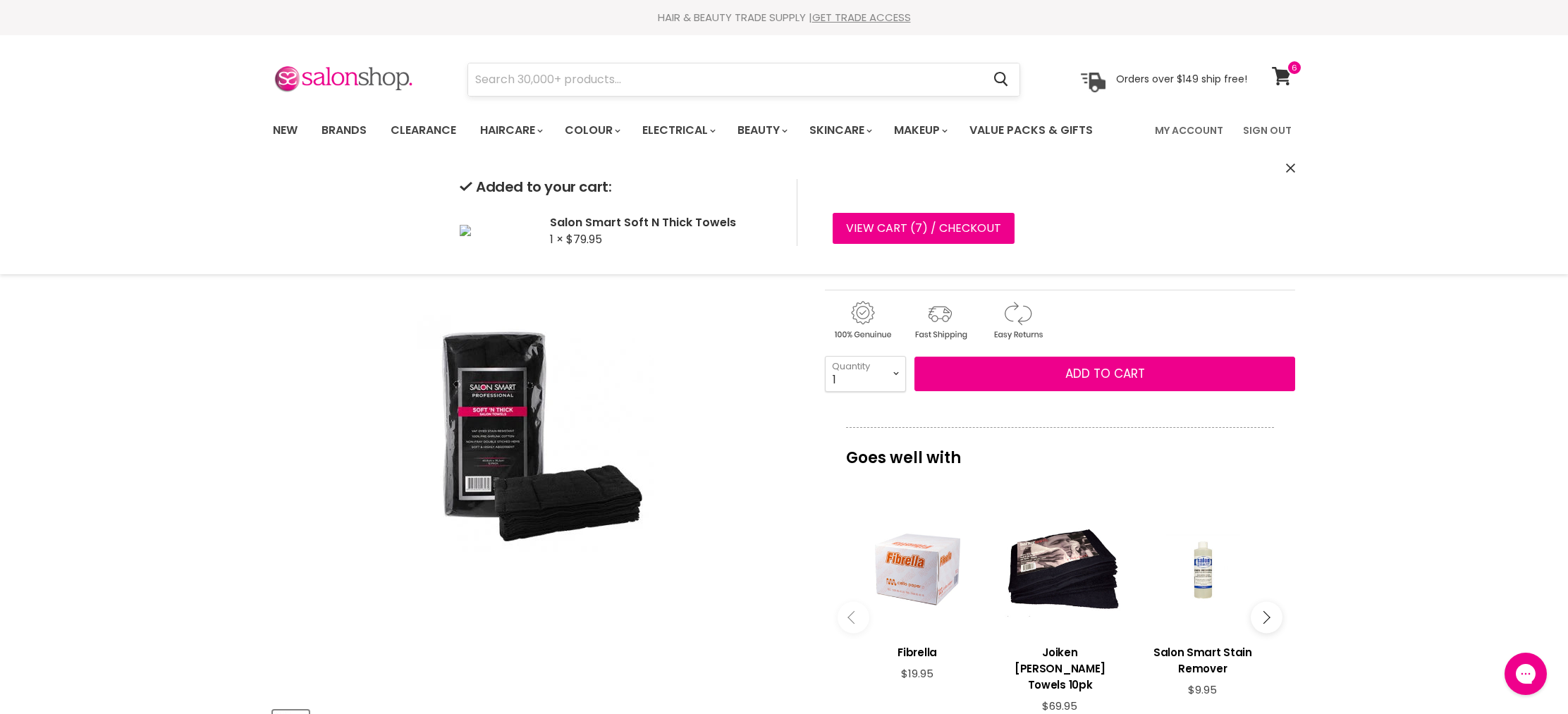
click at [621, 76] on input "Search" at bounding box center [725, 79] width 514 height 32
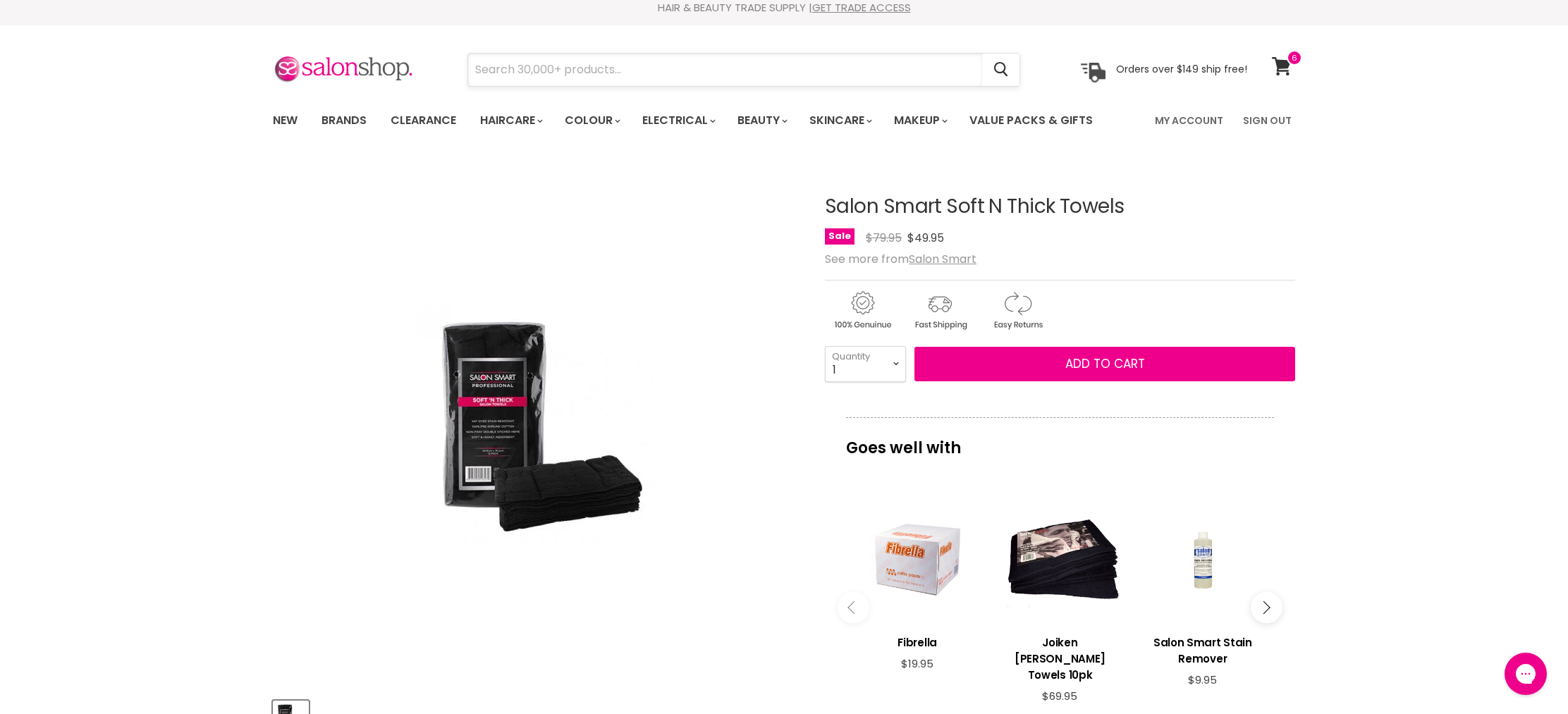
click at [621, 76] on input "Search" at bounding box center [725, 69] width 514 height 32
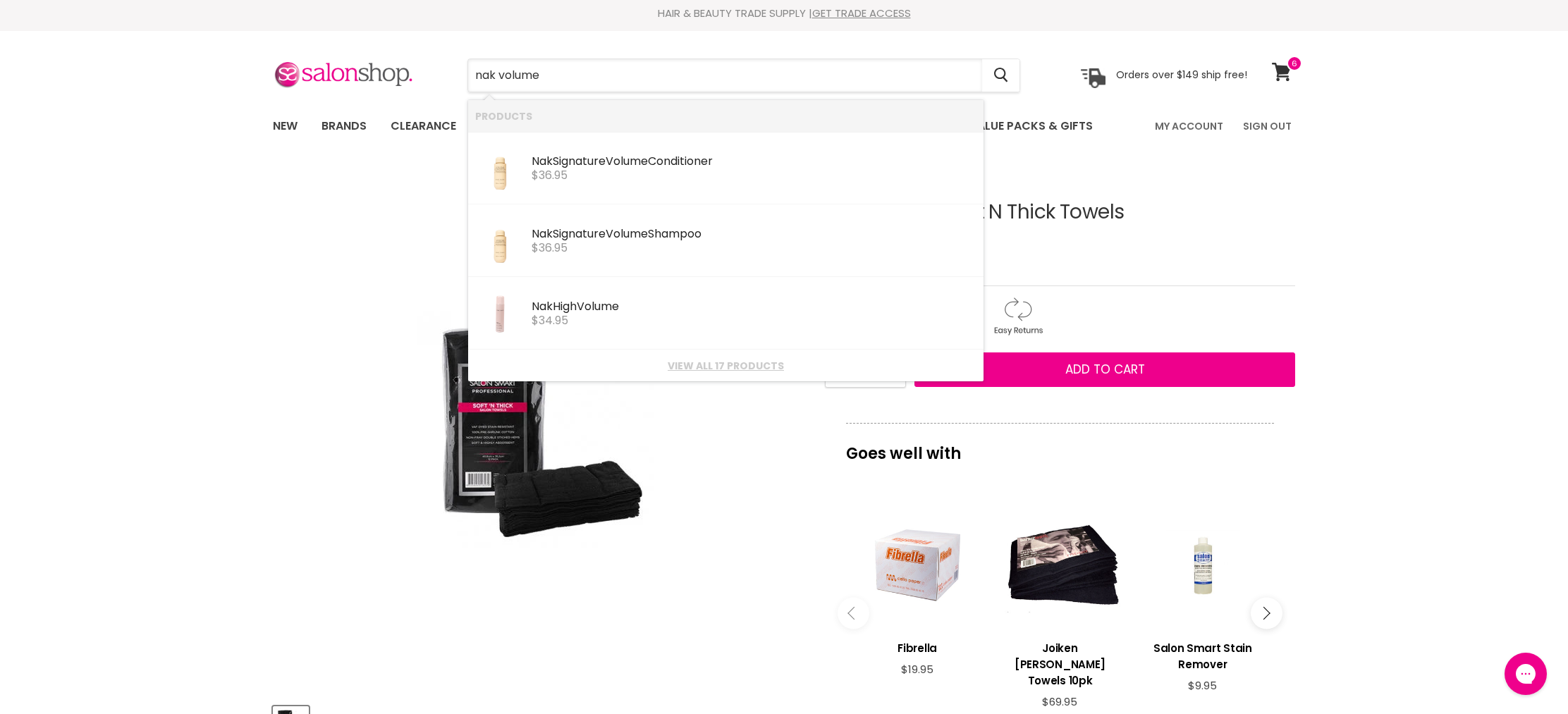
type input "nak volume s"
click at [650, 175] on div "$36.95" at bounding box center [753, 176] width 445 height 13
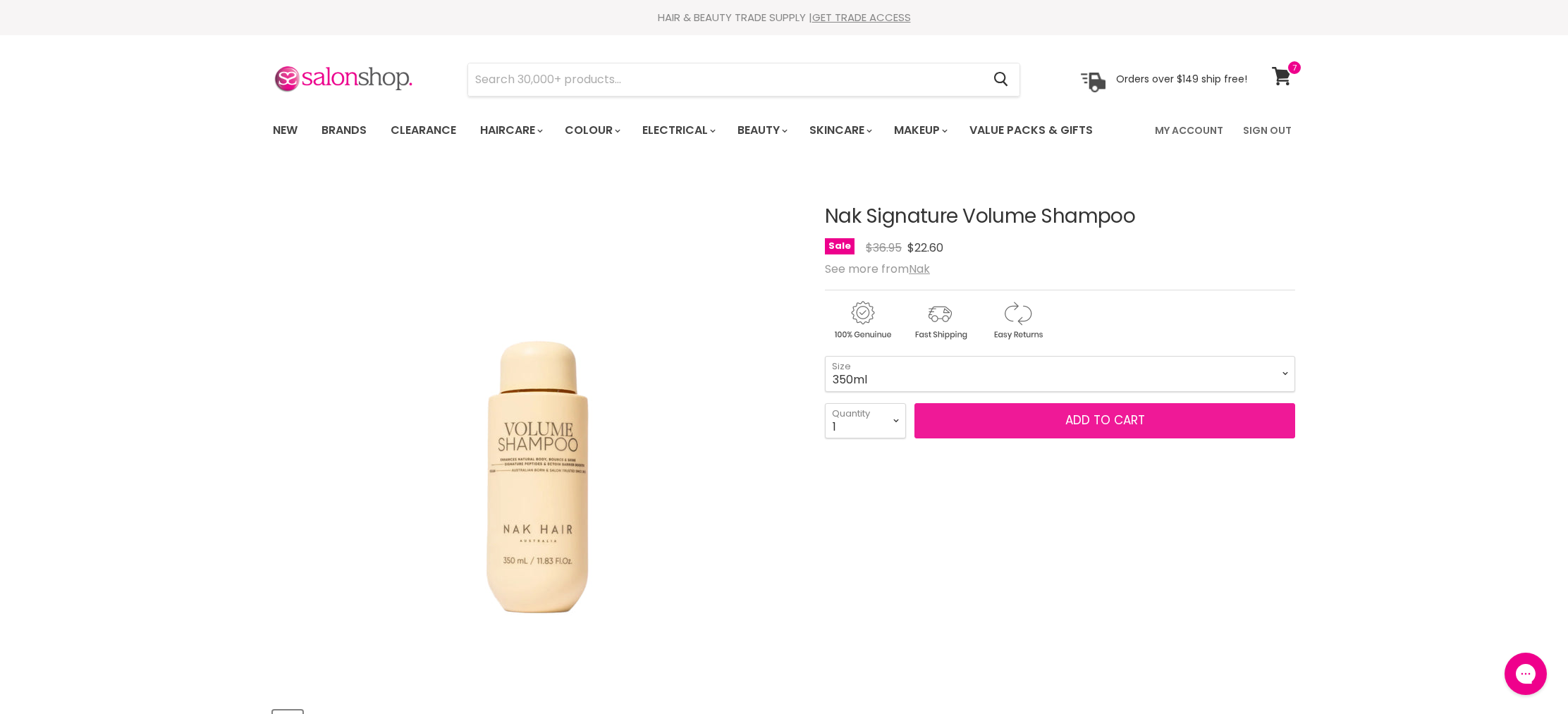
click at [1031, 425] on button "Add to cart" at bounding box center [1105, 420] width 381 height 35
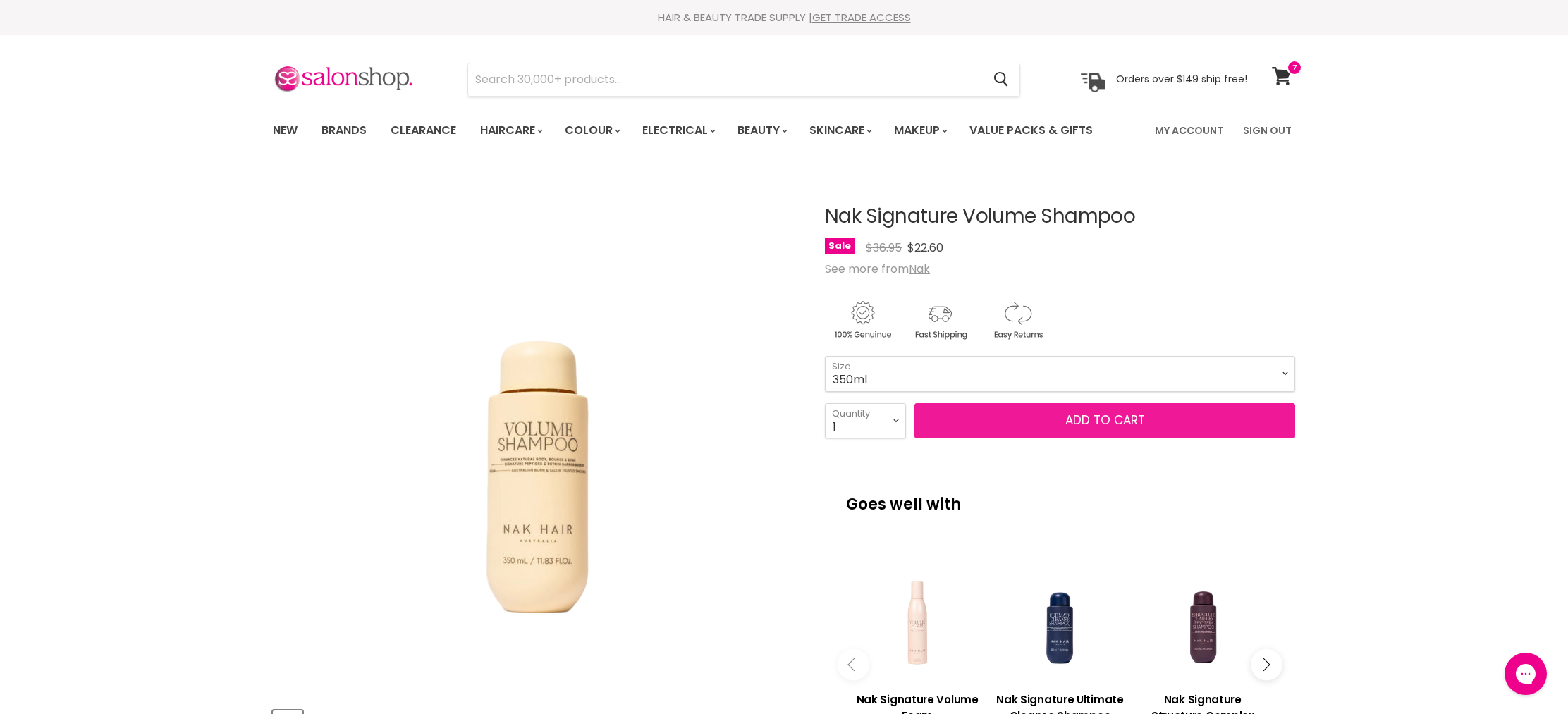
click at [1114, 422] on span "Add to cart" at bounding box center [1105, 419] width 80 height 17
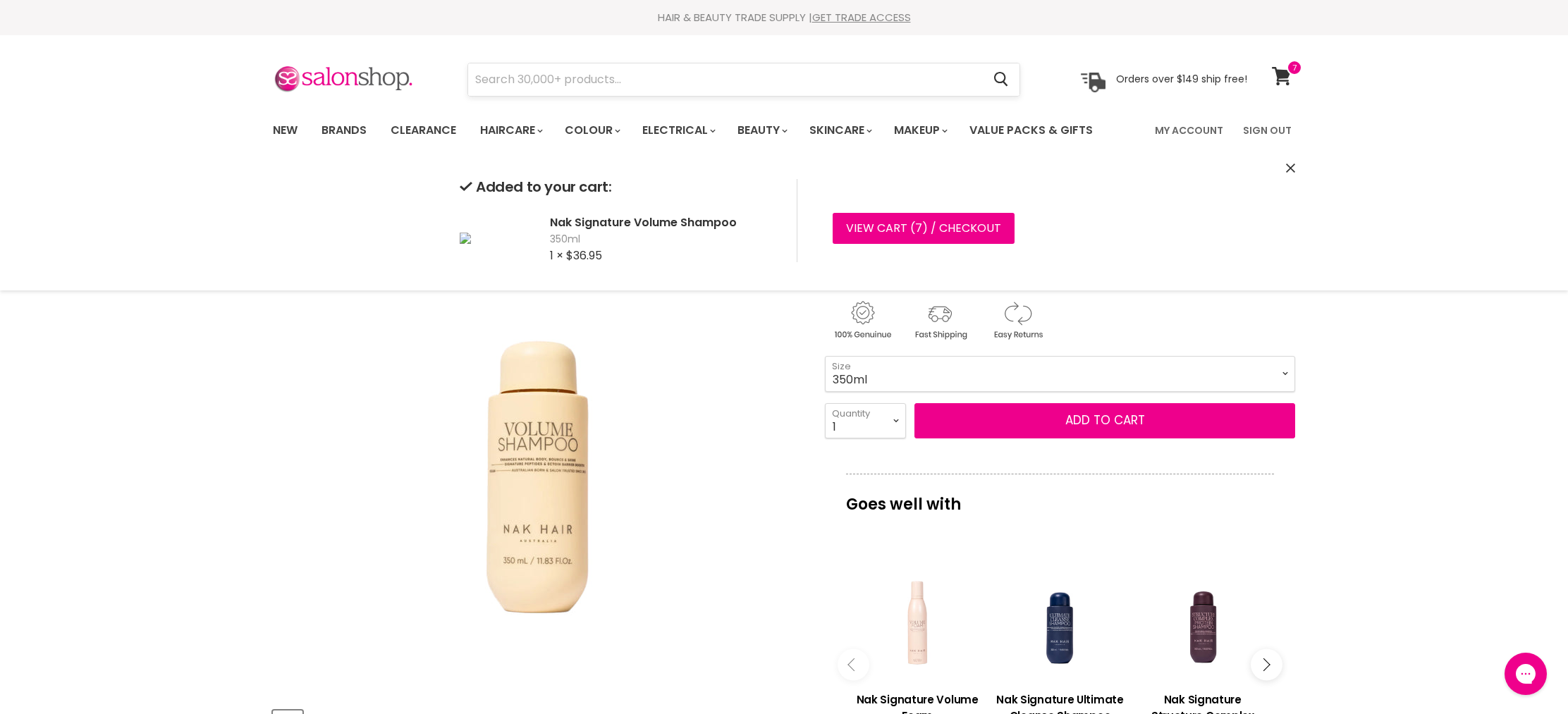
click at [616, 91] on input "Search" at bounding box center [725, 79] width 514 height 32
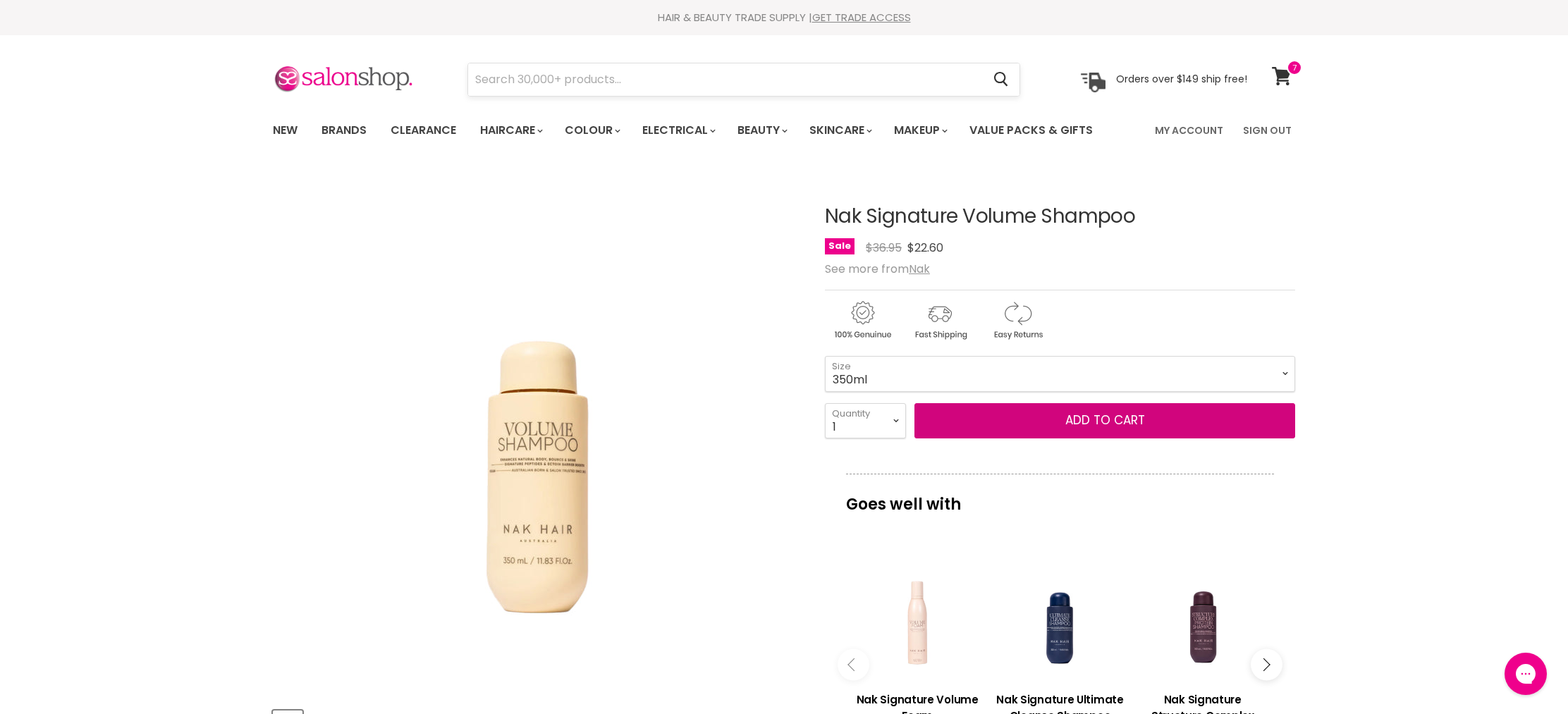
click at [616, 84] on input "Search" at bounding box center [725, 79] width 514 height 32
click at [915, 403] on button "Add to cart" at bounding box center [1105, 420] width 381 height 35
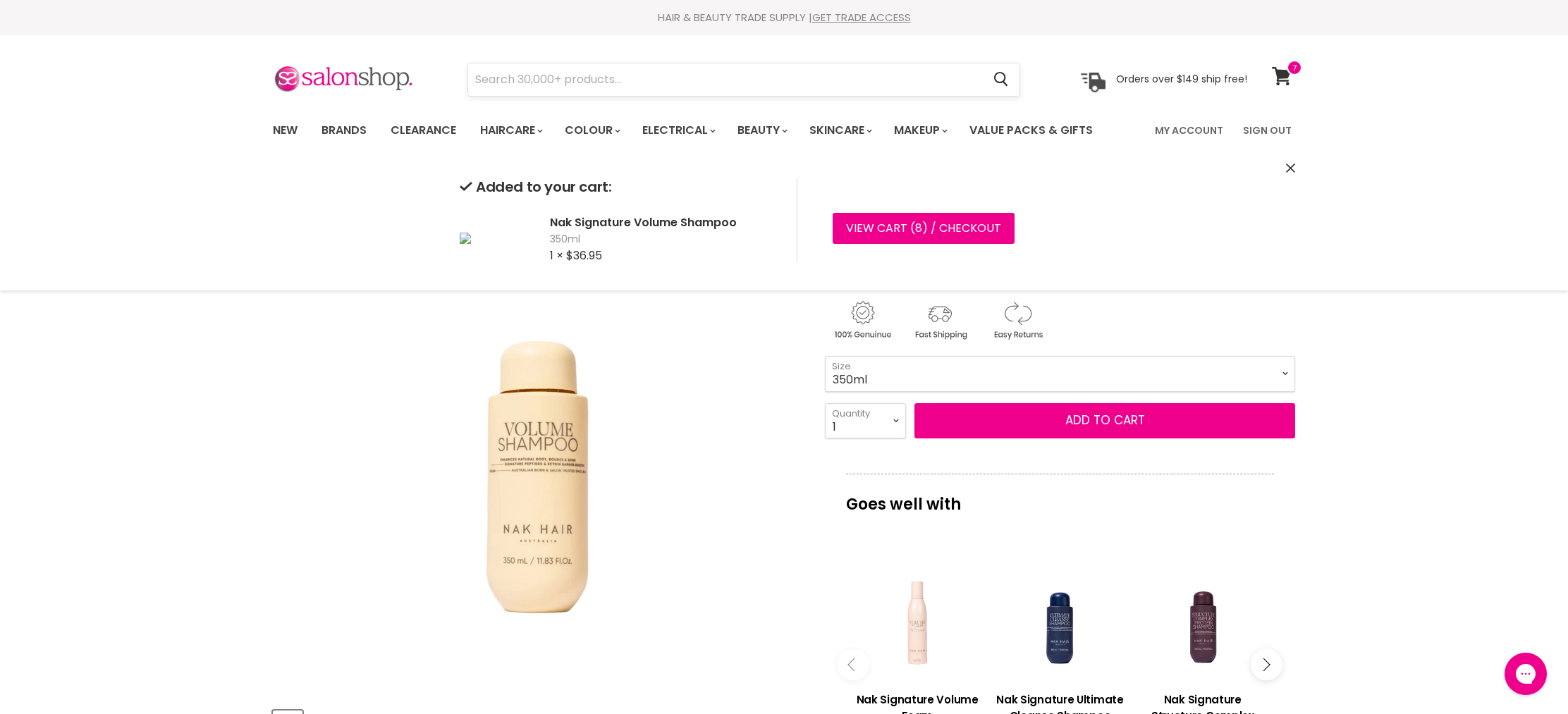
click at [600, 71] on input "Search" at bounding box center [725, 79] width 514 height 32
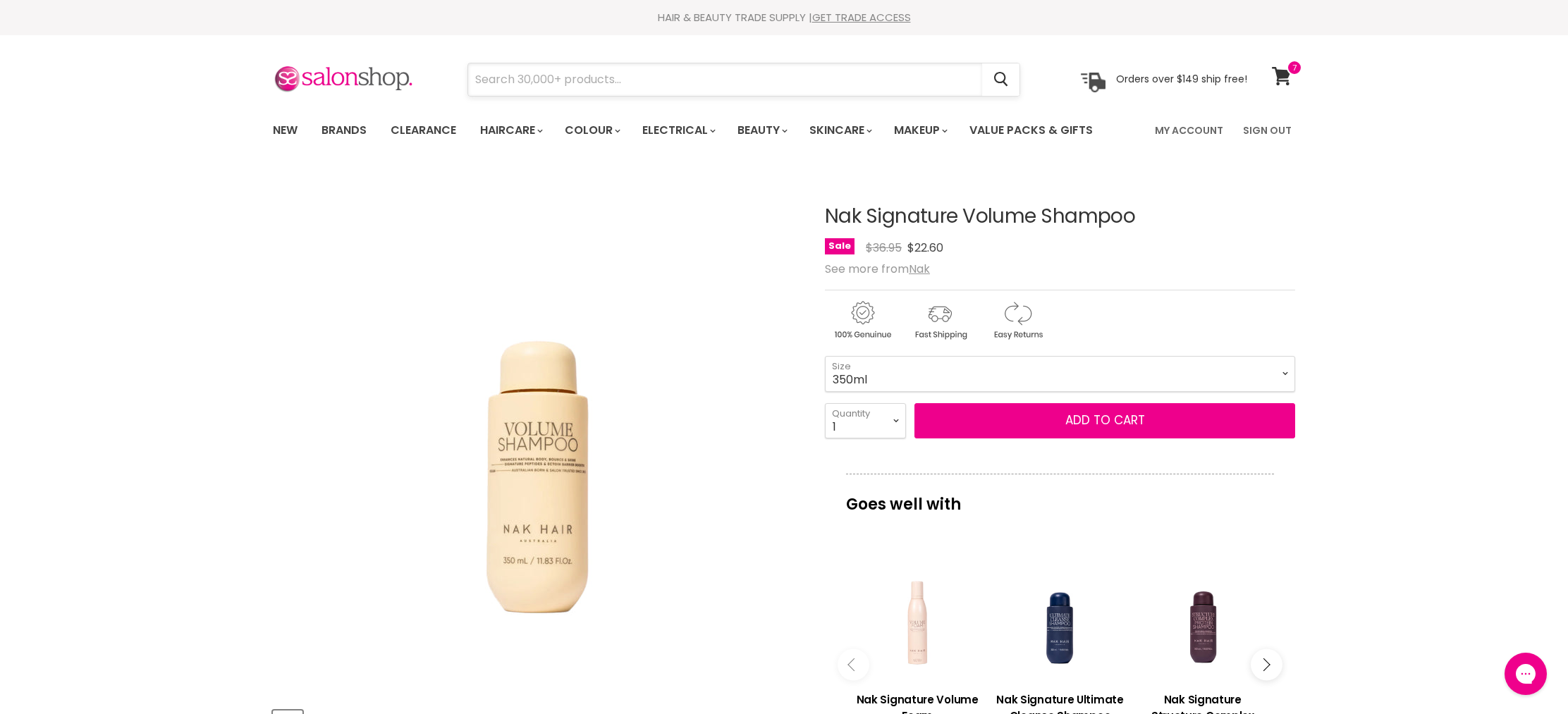
click at [585, 79] on input "Search" at bounding box center [725, 79] width 514 height 32
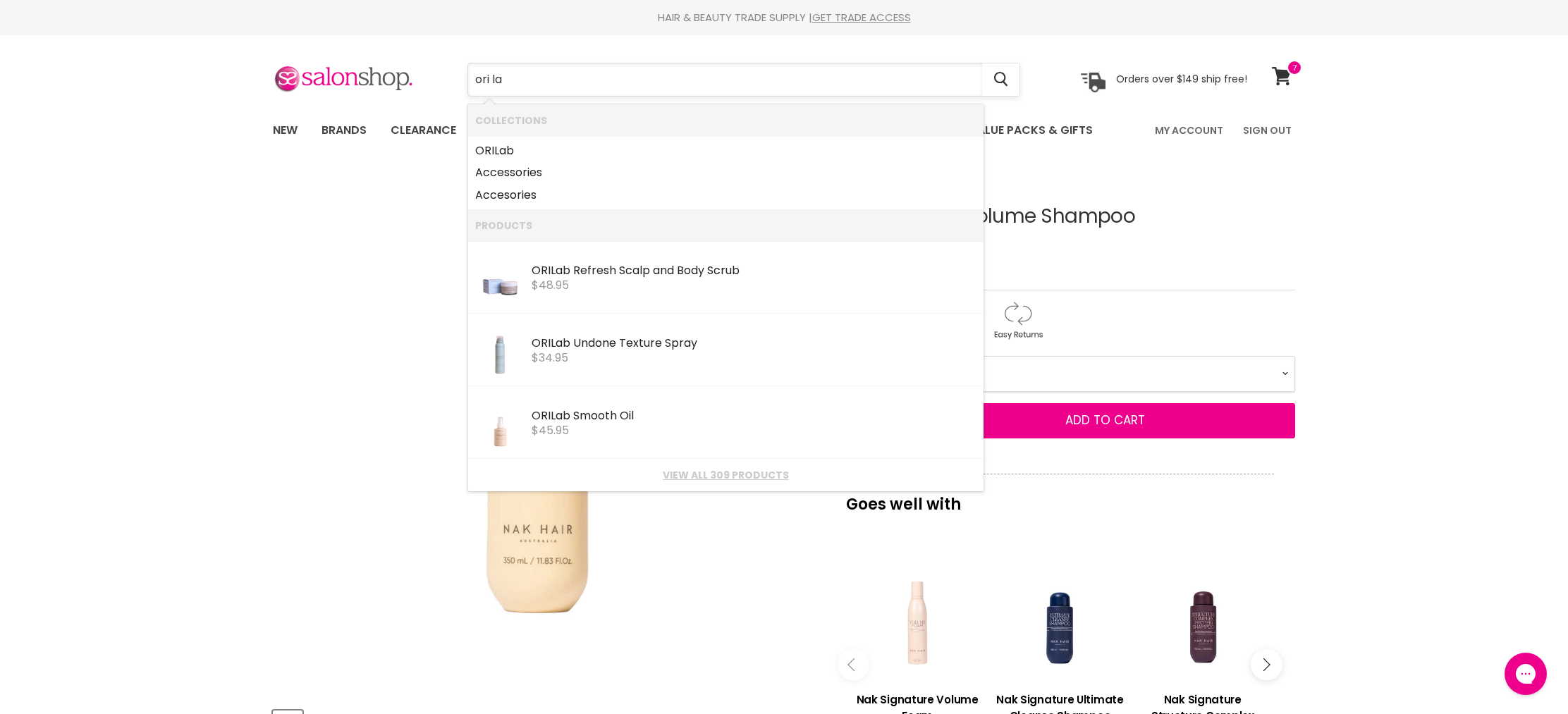
type input "ori lab"
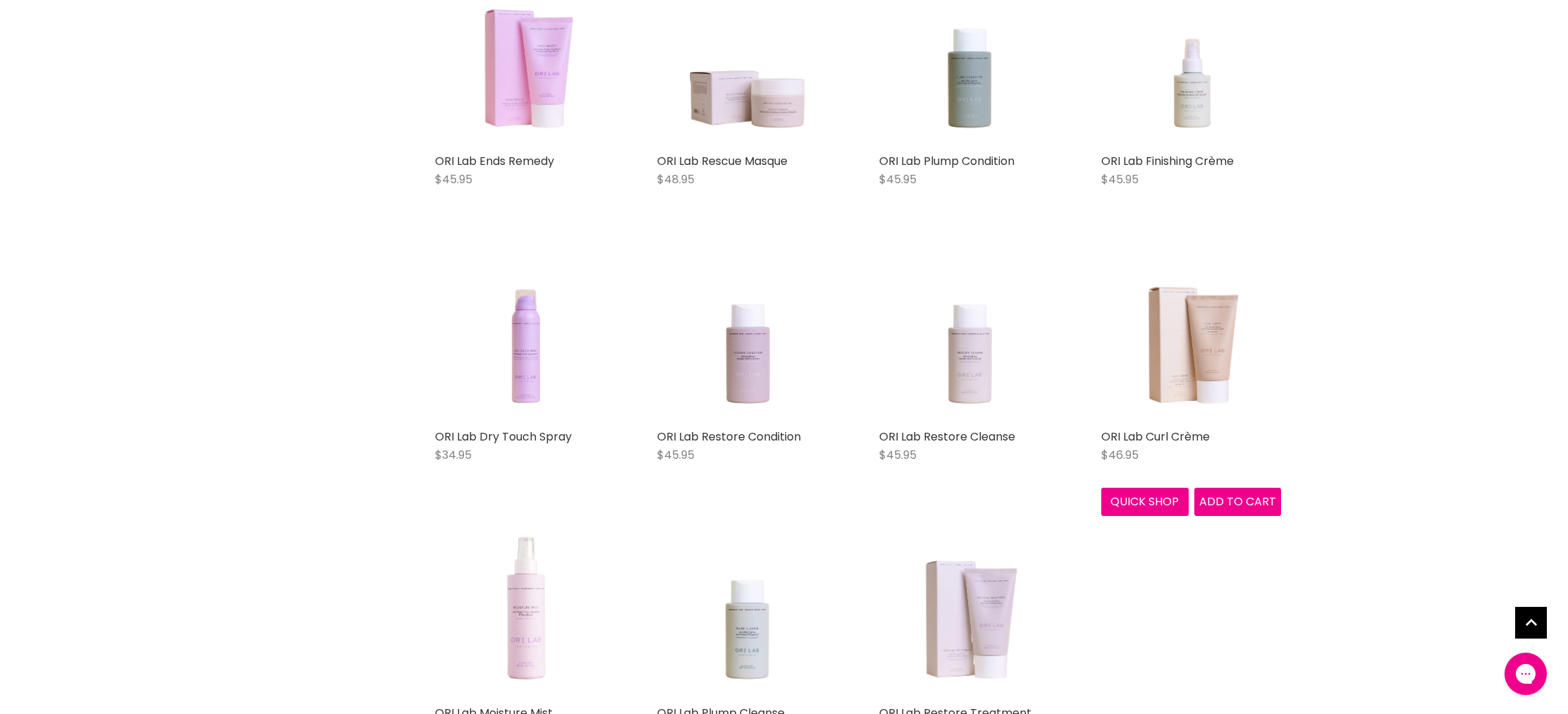
scroll to position [1206, 0]
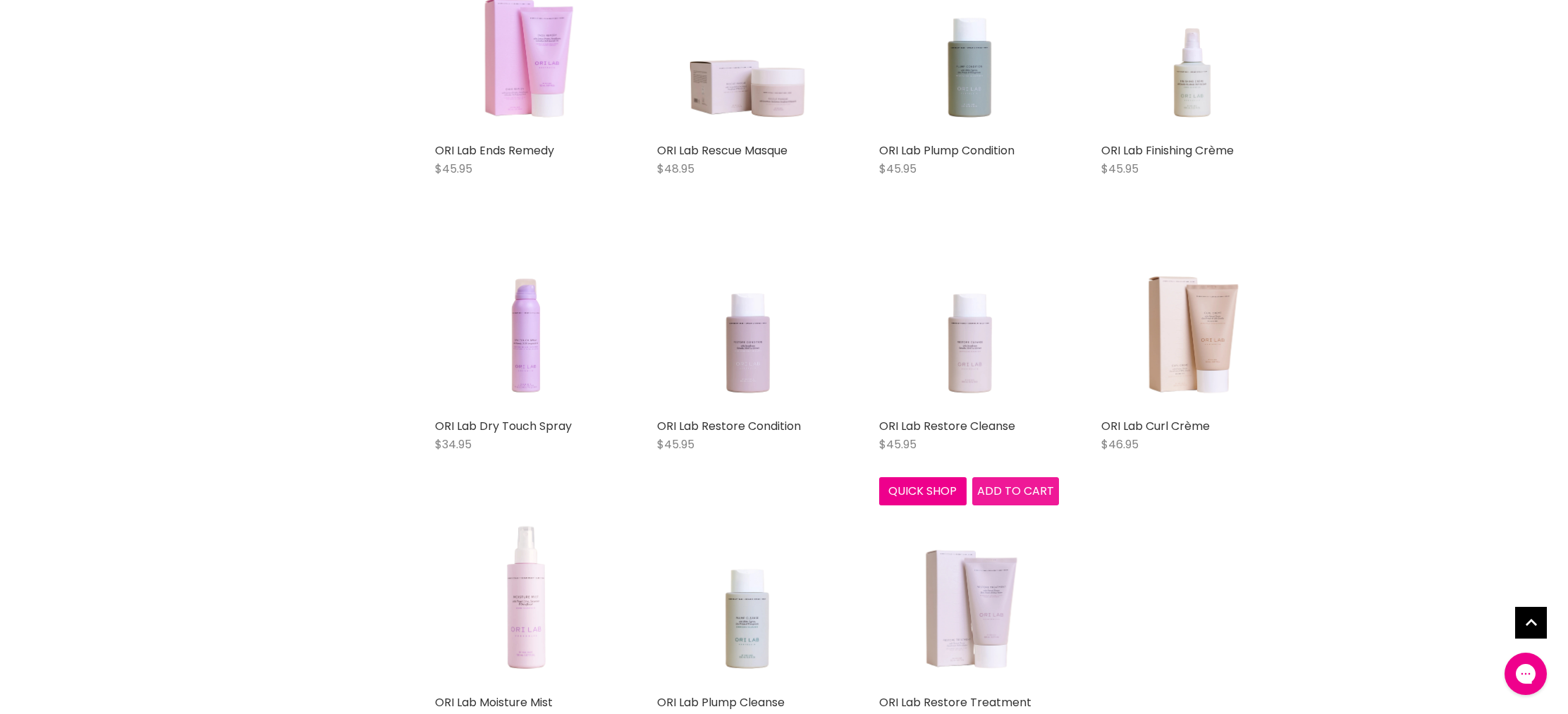
click at [995, 487] on span "Add to cart" at bounding box center [1016, 491] width 77 height 16
click at [918, 488] on button "Quick shop" at bounding box center [923, 491] width 87 height 28
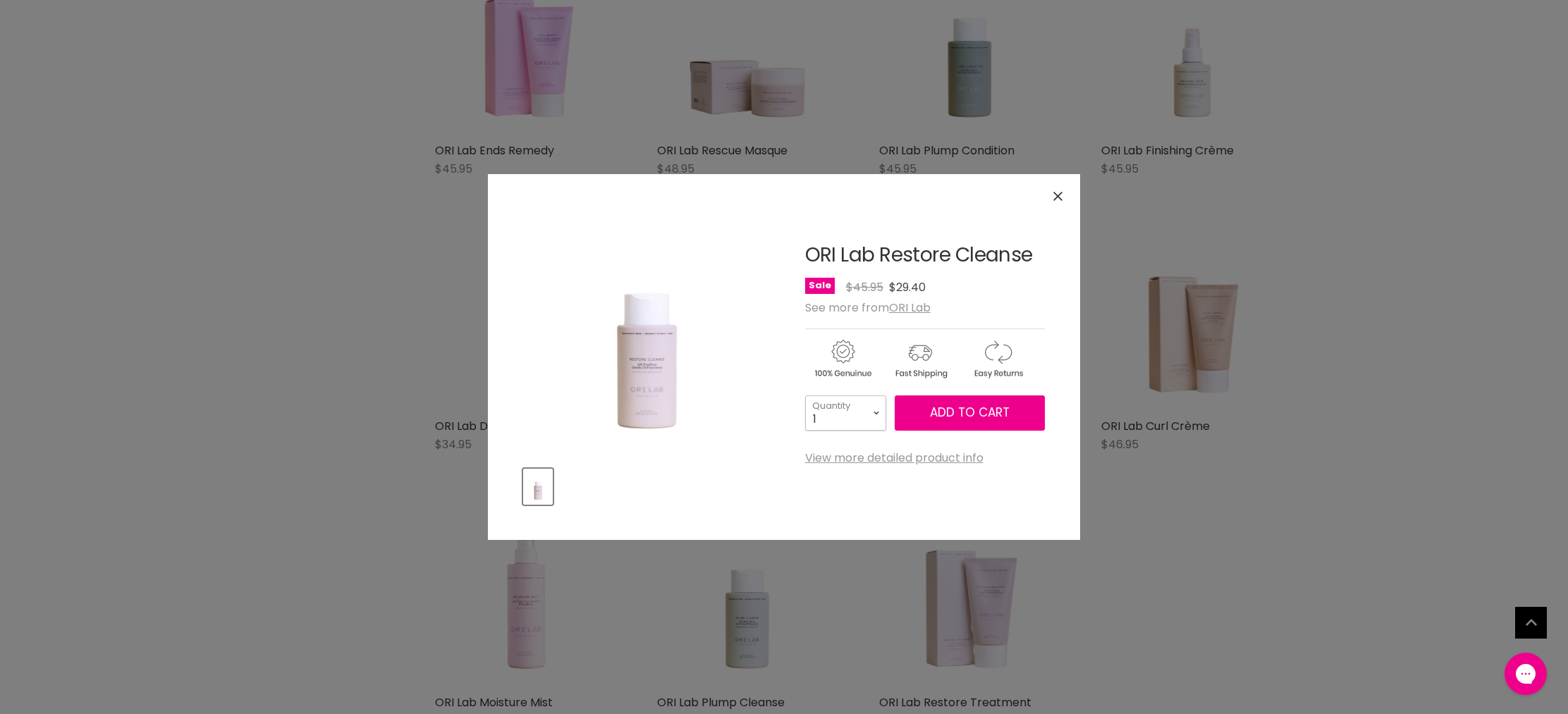
click at [872, 409] on select "1 2 3 4 5 6 7 8 9 10+" at bounding box center [846, 413] width 81 height 35
select select "2"
click at [805, 396] on select "1 2 3 4 5 6 7 8 9 10+" at bounding box center [846, 413] width 81 height 35
type input "2"
click at [973, 421] on button "Add to cart" at bounding box center [970, 413] width 150 height 35
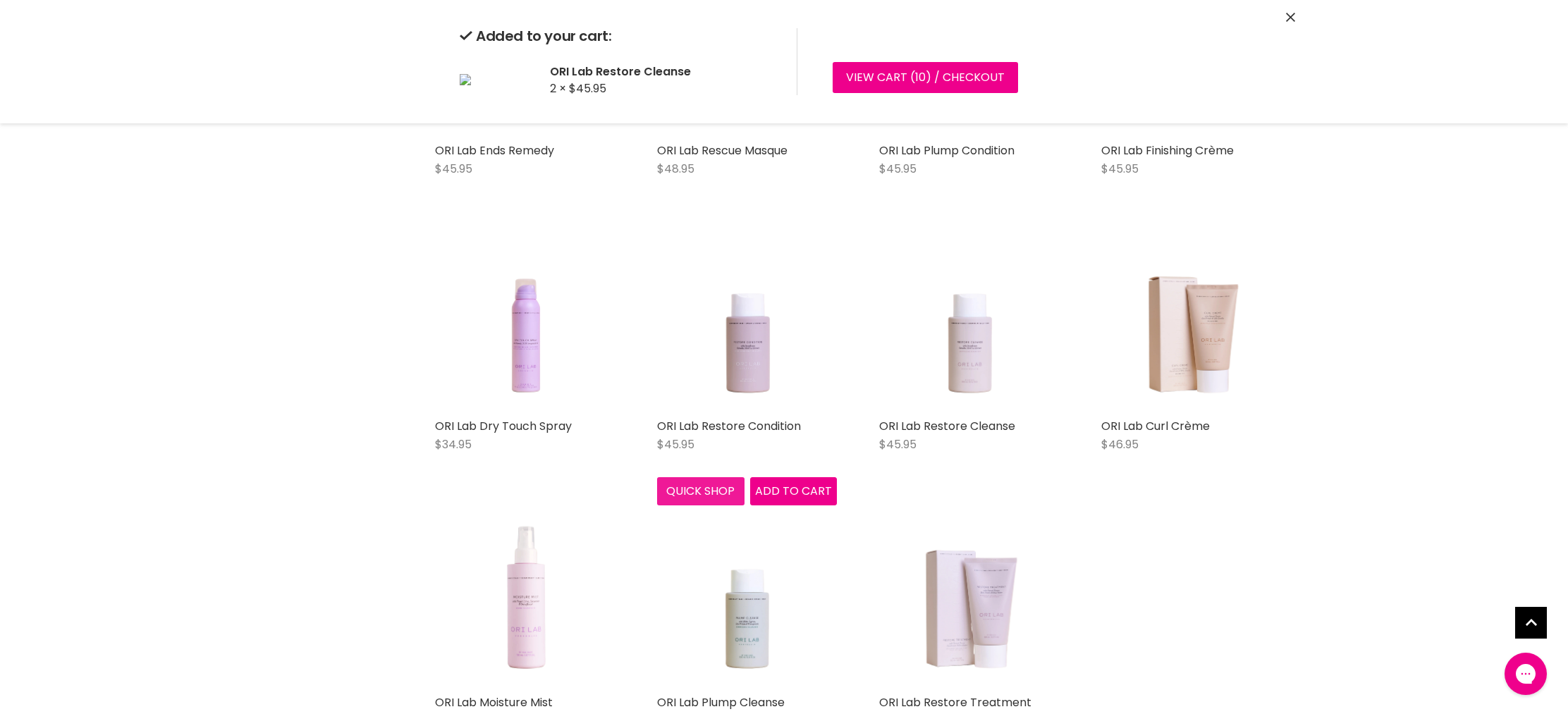
click at [691, 487] on button "Quick shop" at bounding box center [701, 491] width 87 height 28
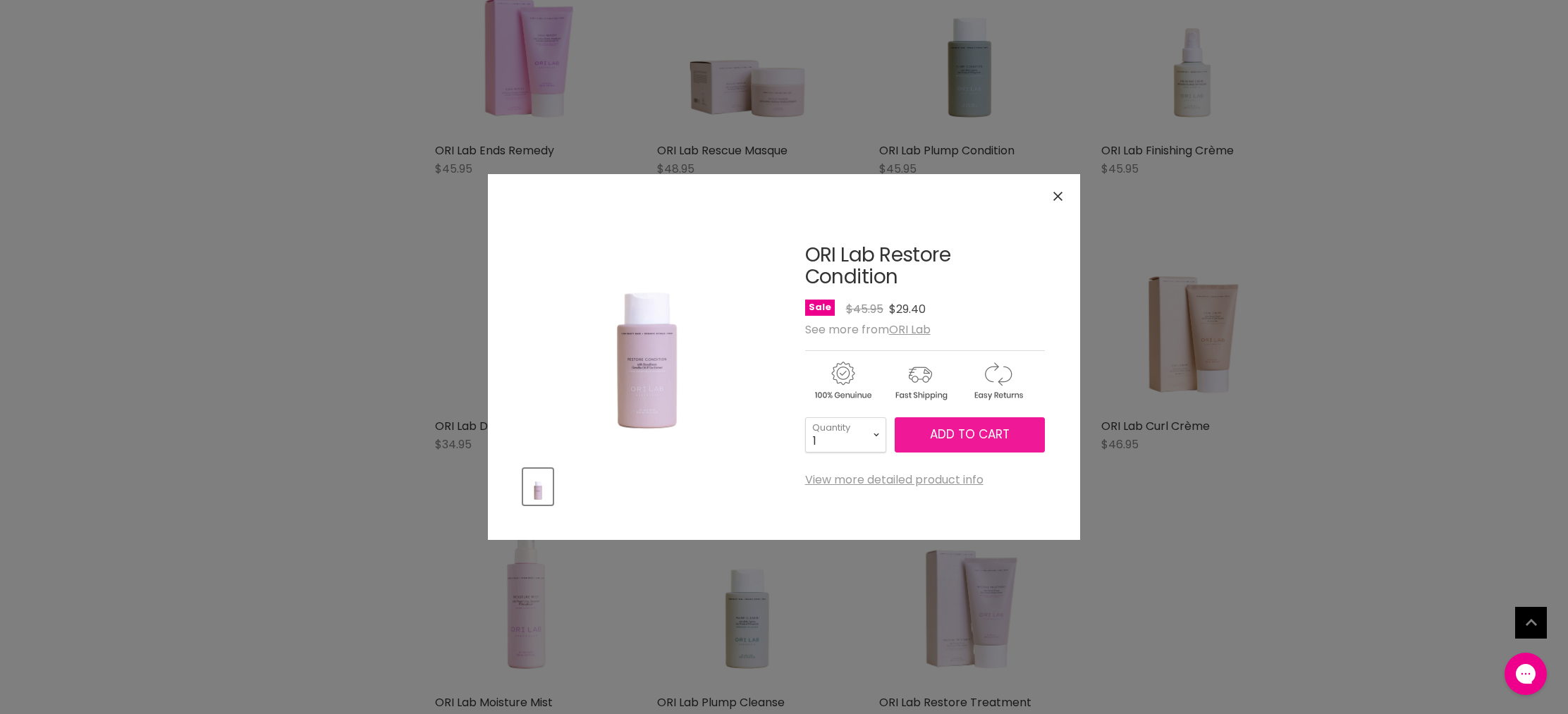
click at [959, 437] on span "Add to cart" at bounding box center [970, 434] width 80 height 17
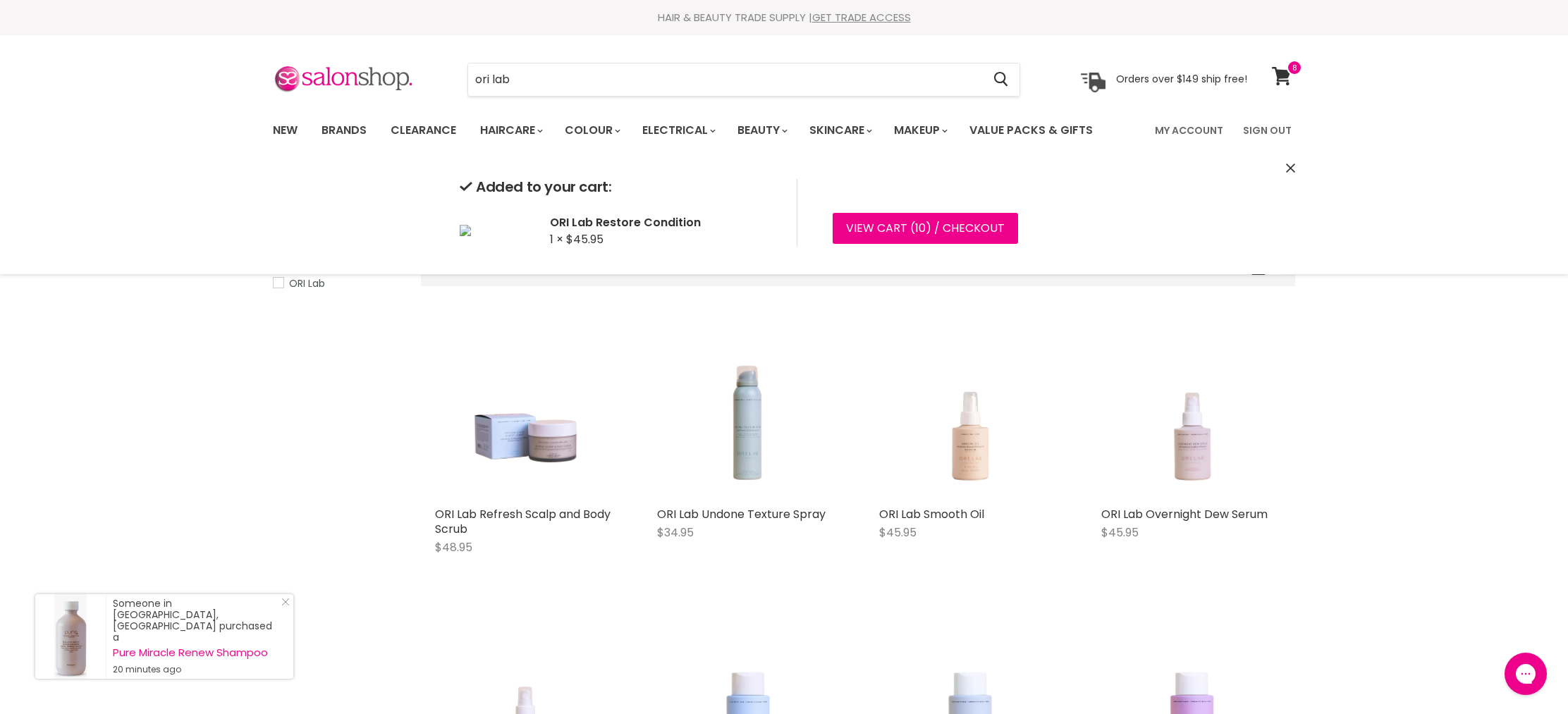
drag, startPoint x: 526, startPoint y: 81, endPoint x: 498, endPoint y: 73, distance: 29.1
click at [490, 72] on input "ori lab" at bounding box center [725, 79] width 514 height 32
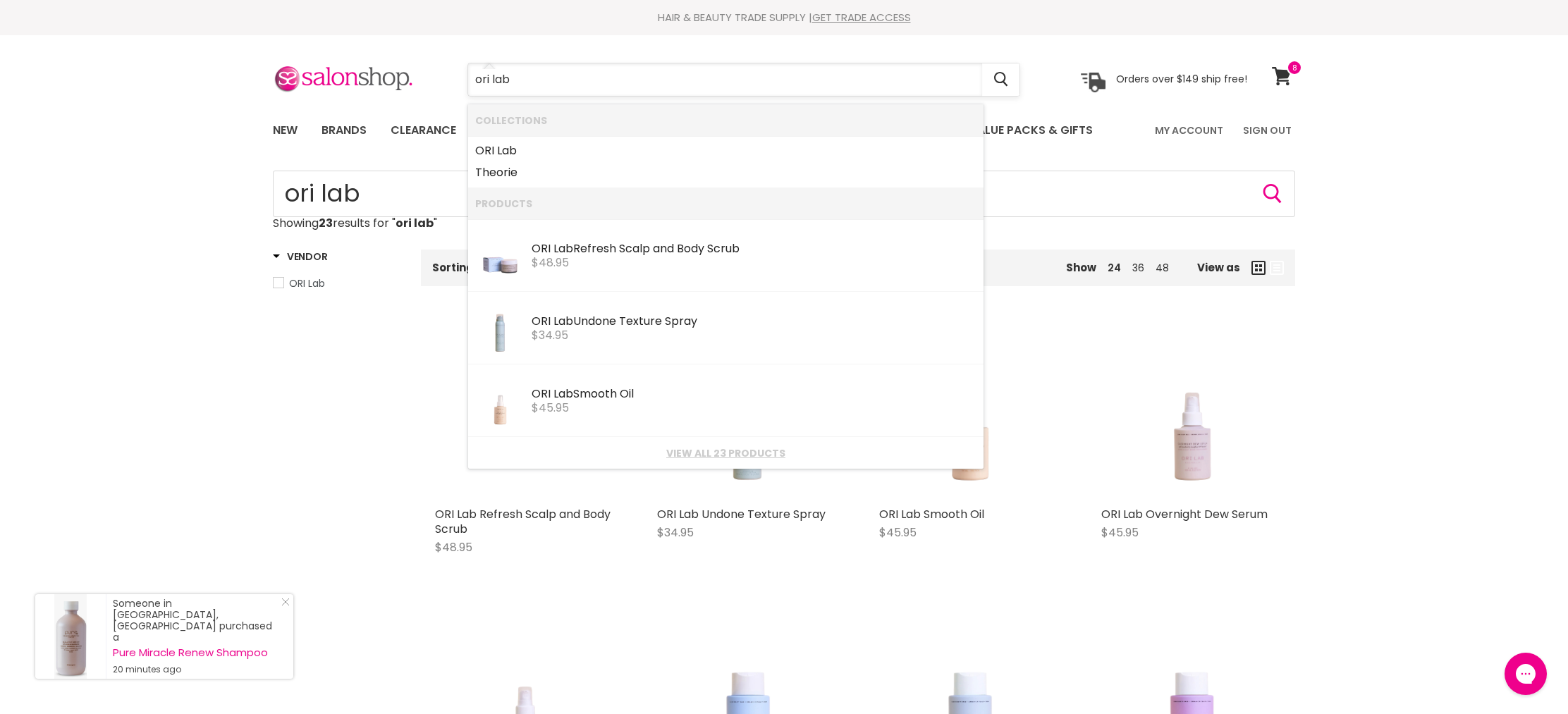
click at [566, 77] on input "ori lab" at bounding box center [725, 79] width 514 height 32
click at [565, 78] on input "ori lab" at bounding box center [725, 79] width 514 height 32
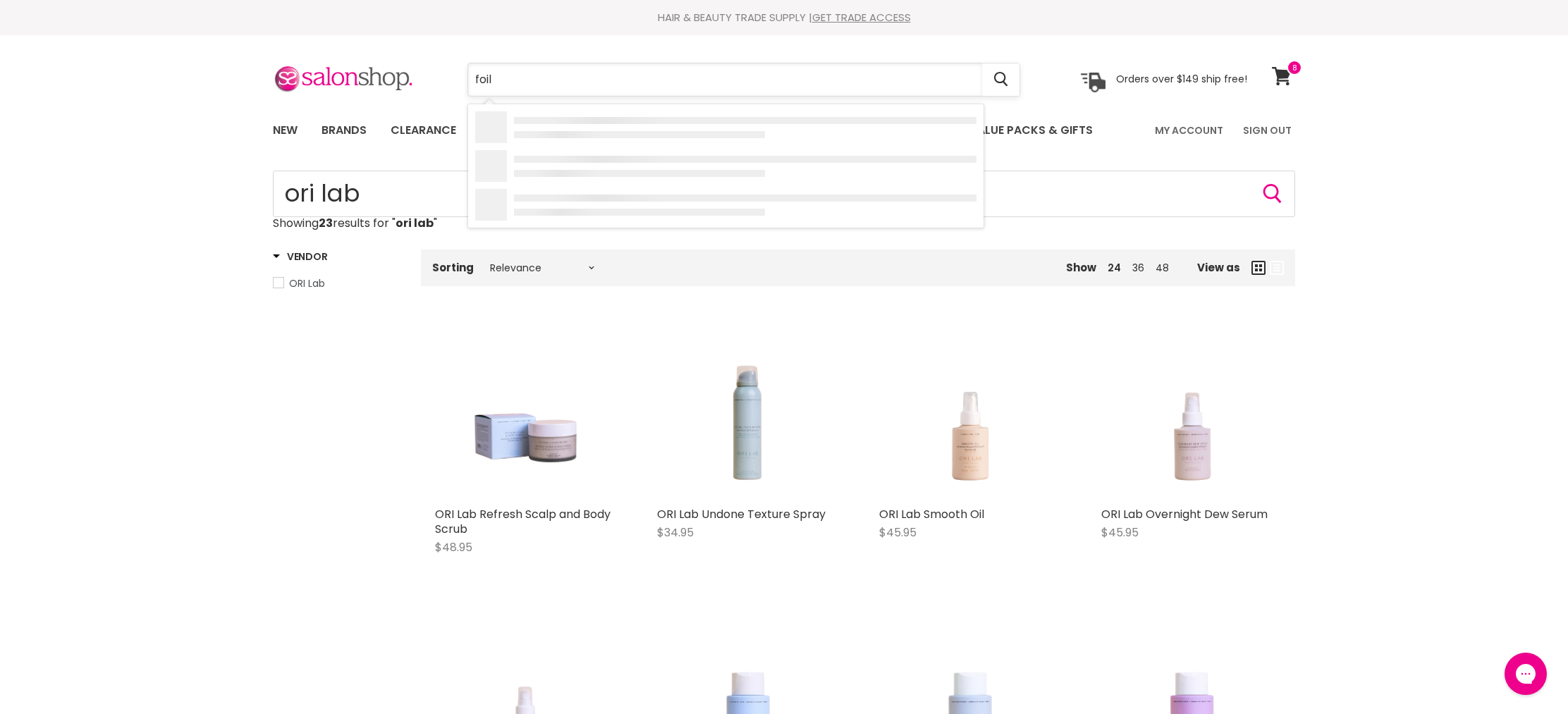
type input "foil"
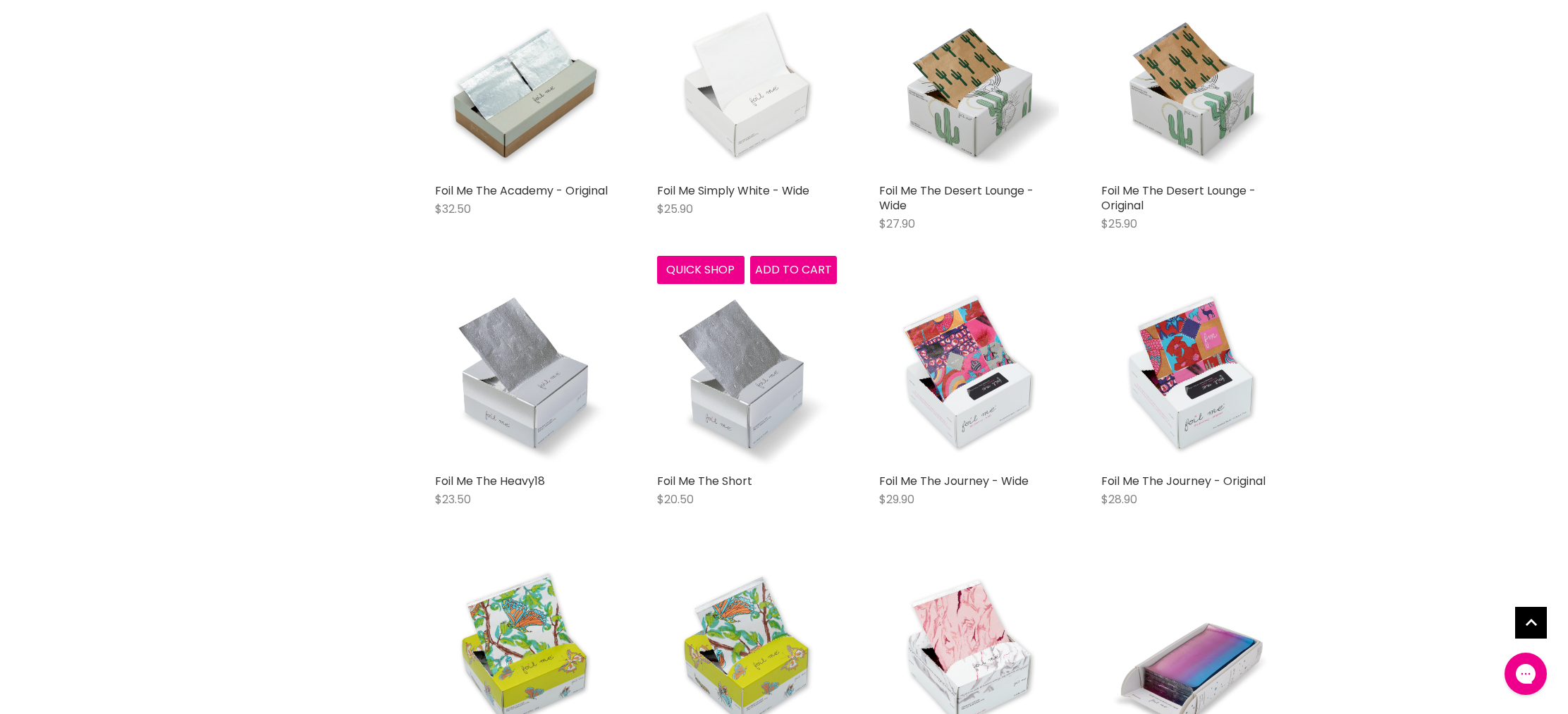
scroll to position [906, 0]
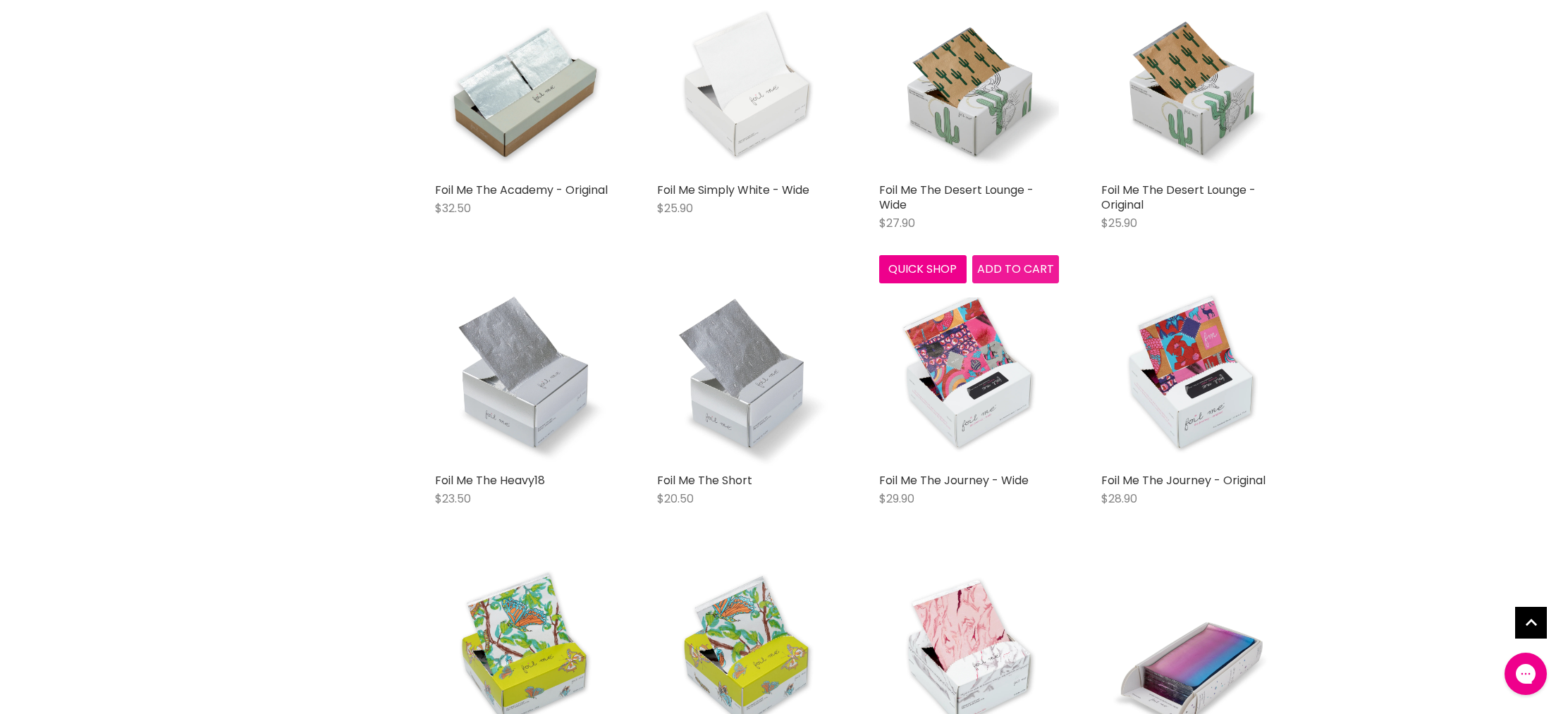
click at [993, 271] on span "Add to cart" at bounding box center [1016, 269] width 77 height 16
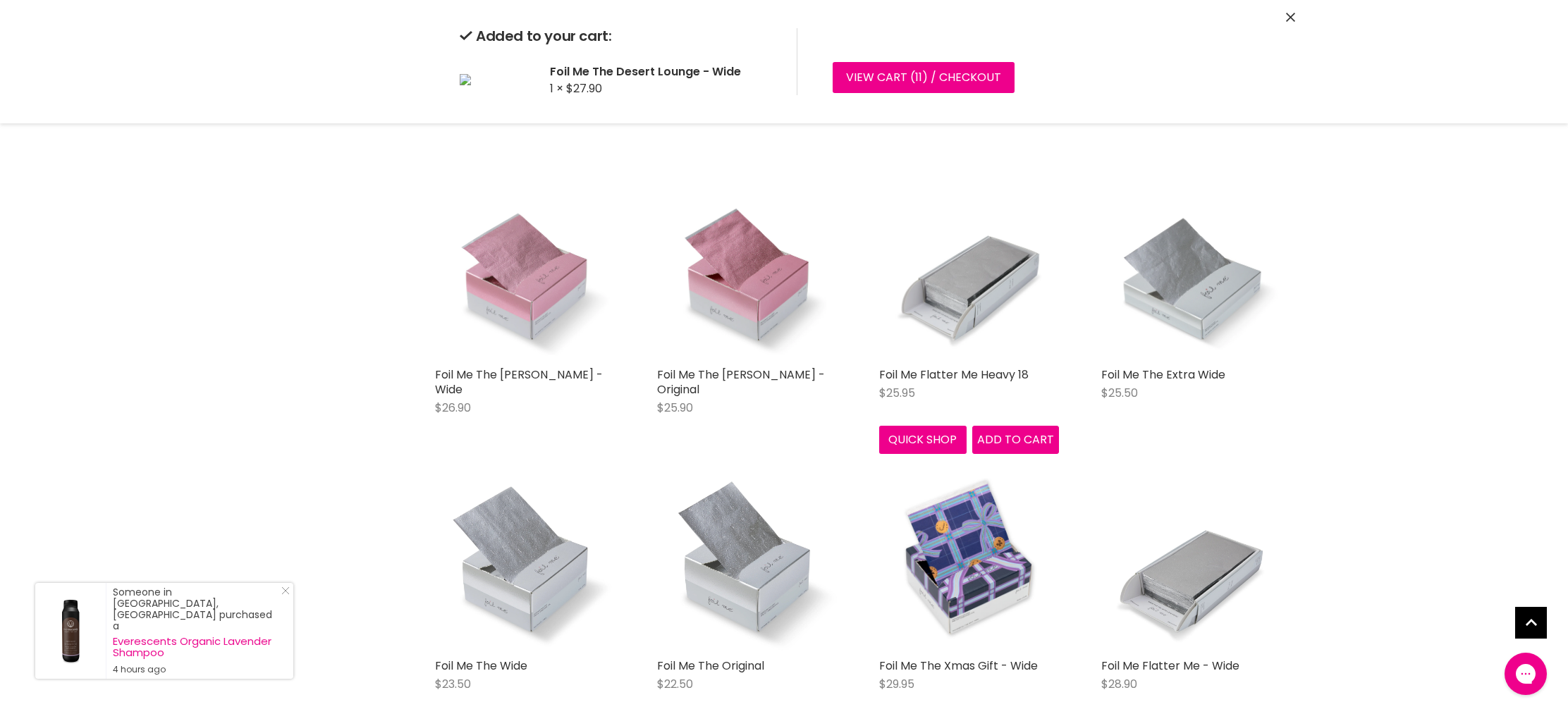
scroll to position [2732, 0]
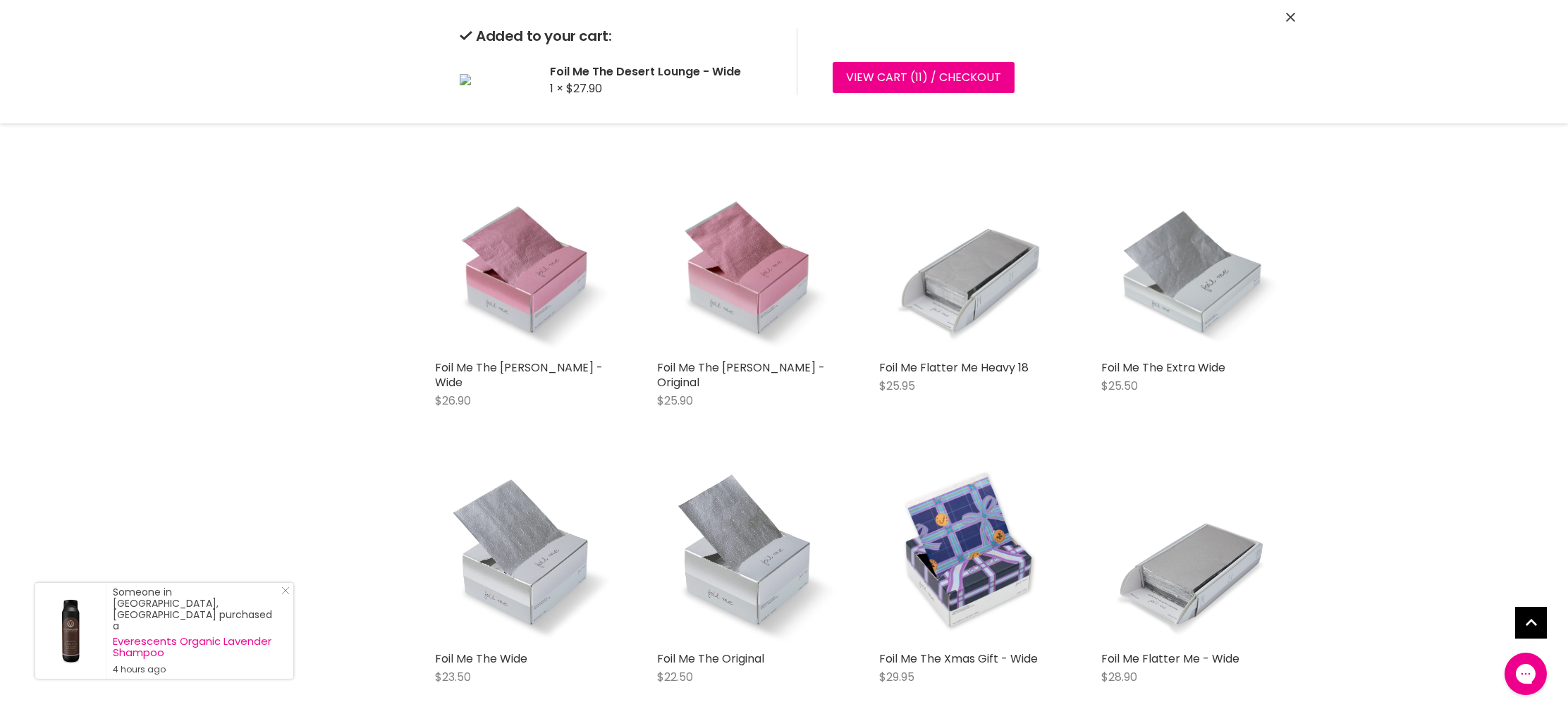
click at [575, 421] on div "Foil Me The [PERSON_NAME] - Wide $26.90 Foil Me Quick shop Add to cart" at bounding box center [525, 290] width 208 height 262
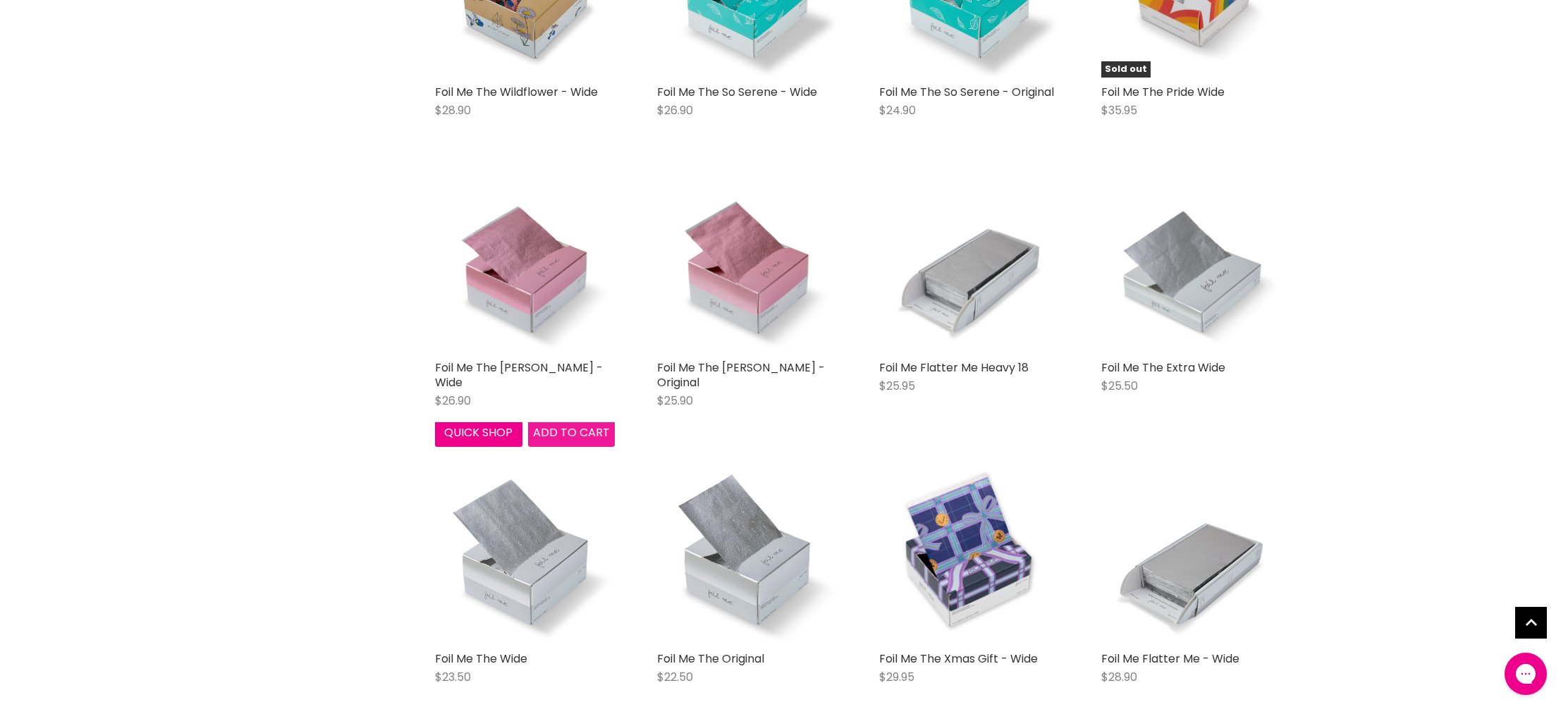
click at [571, 431] on span "Add to cart" at bounding box center [571, 432] width 77 height 16
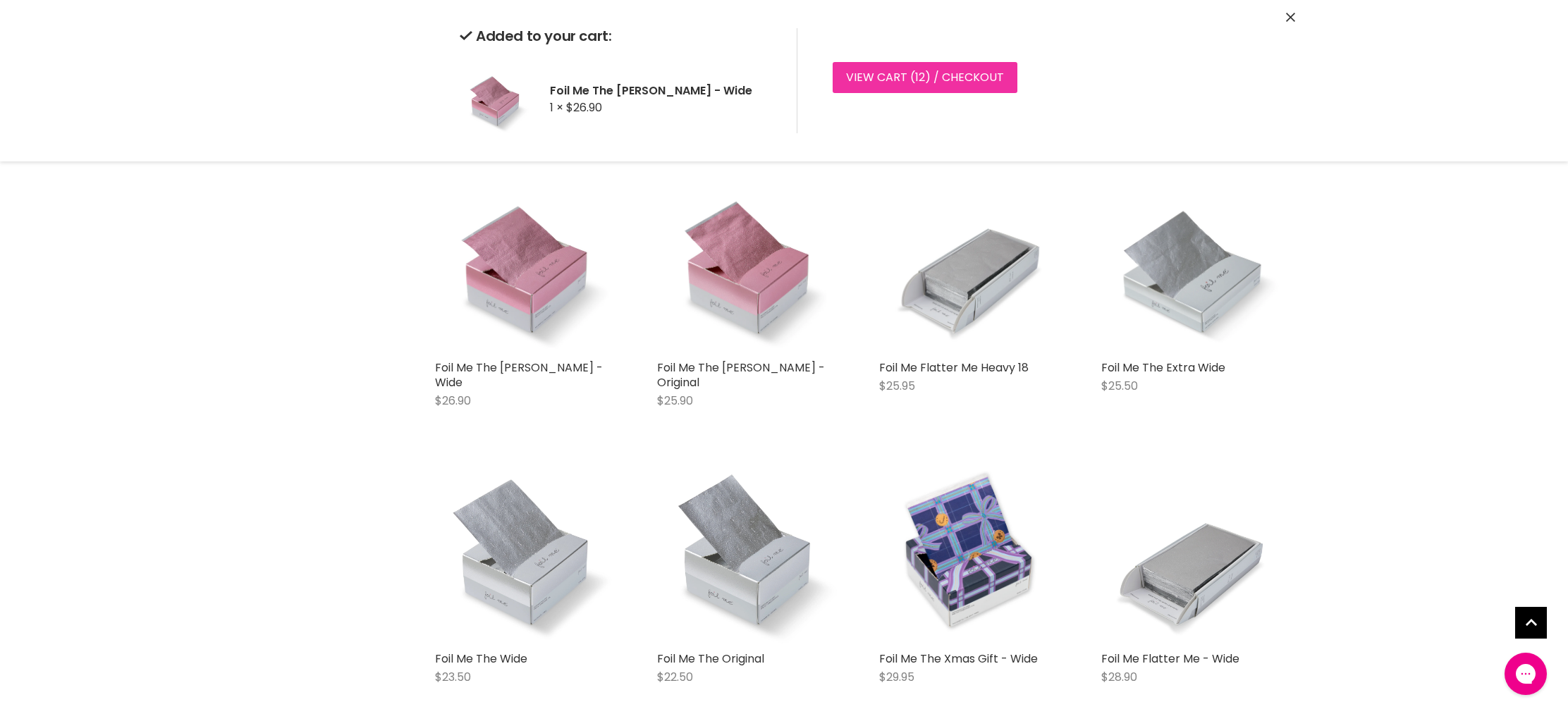
click at [900, 81] on link "View cart ( 12 ) / Checkout" at bounding box center [925, 77] width 185 height 31
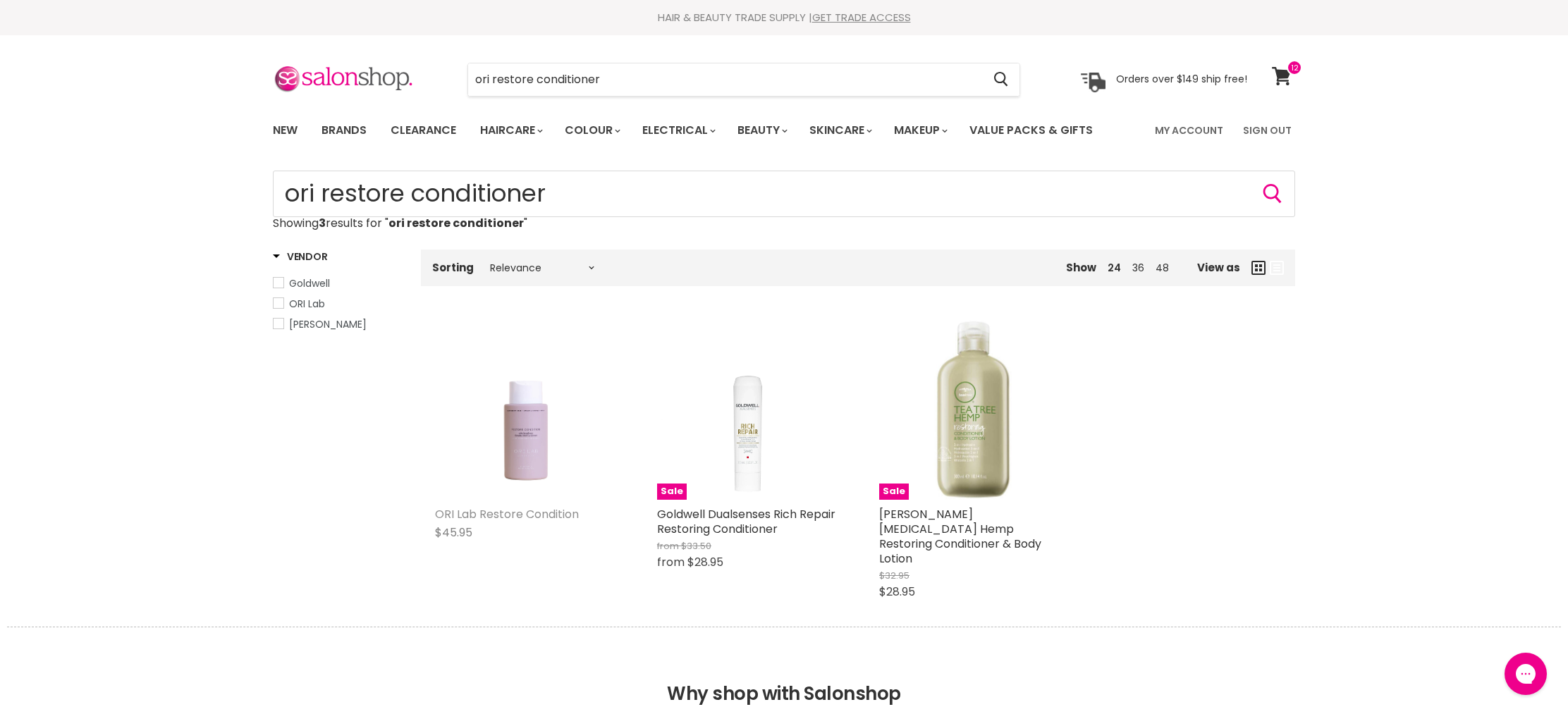
click at [526, 510] on link "ORI Lab Restore Condition" at bounding box center [507, 514] width 144 height 16
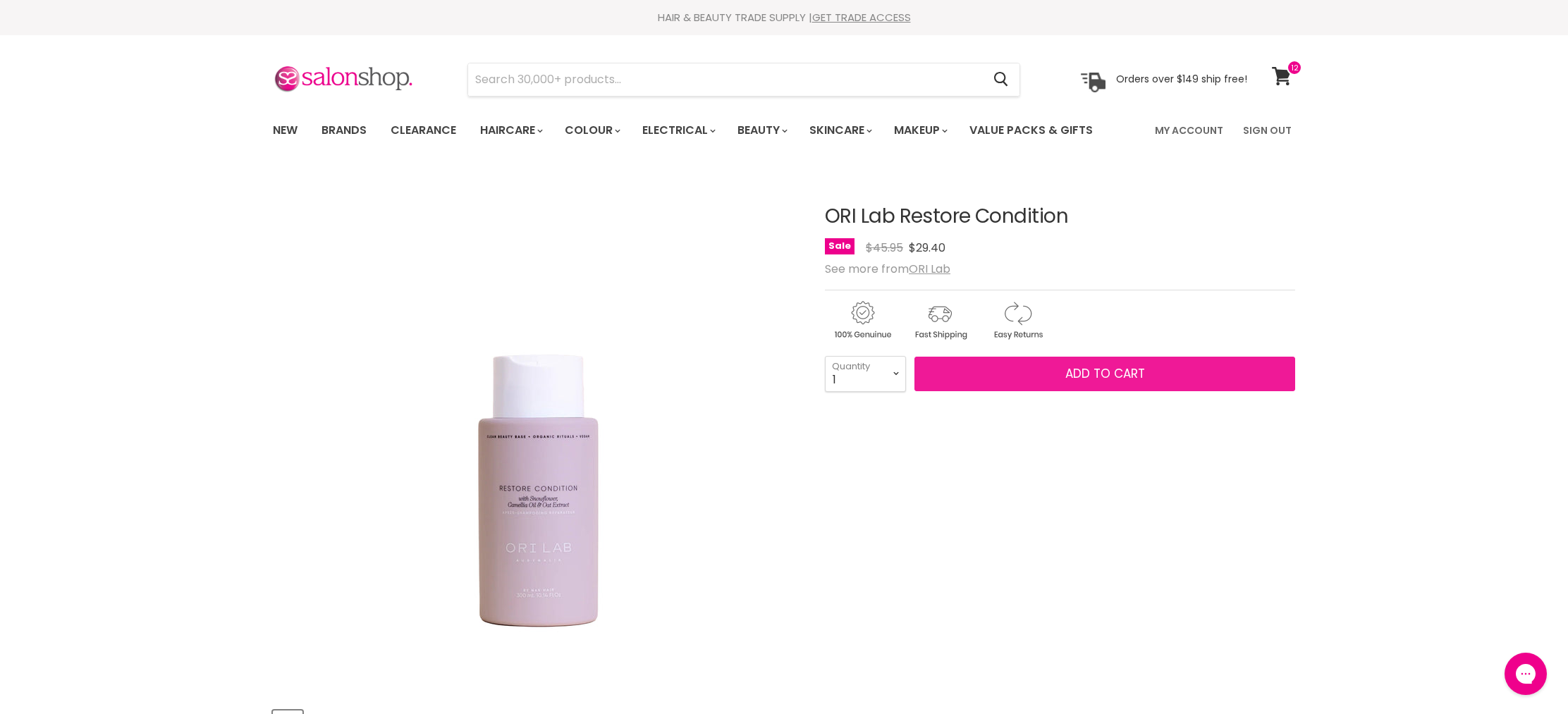
click at [1142, 378] on span "Add to cart" at bounding box center [1105, 373] width 80 height 17
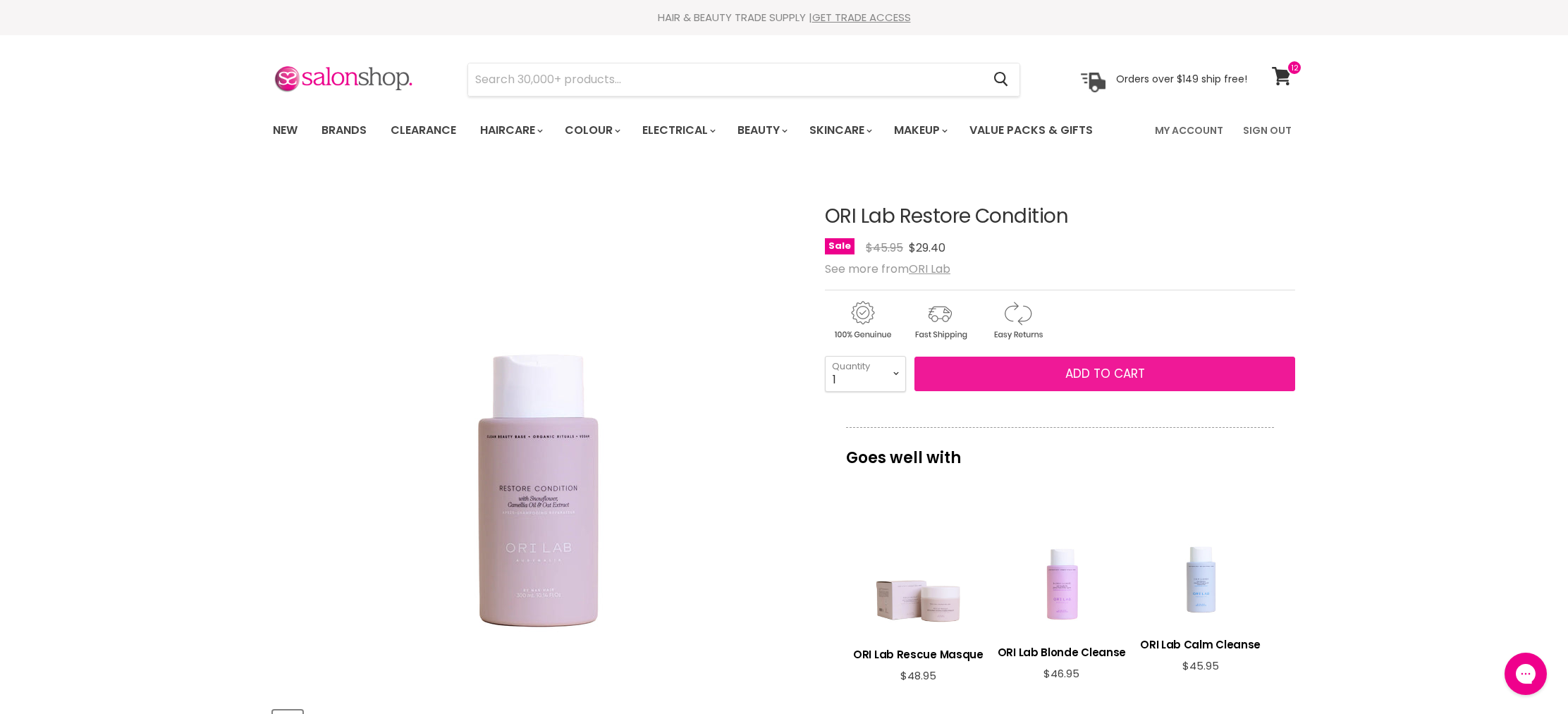
click at [1097, 380] on span "Add to cart" at bounding box center [1105, 373] width 80 height 17
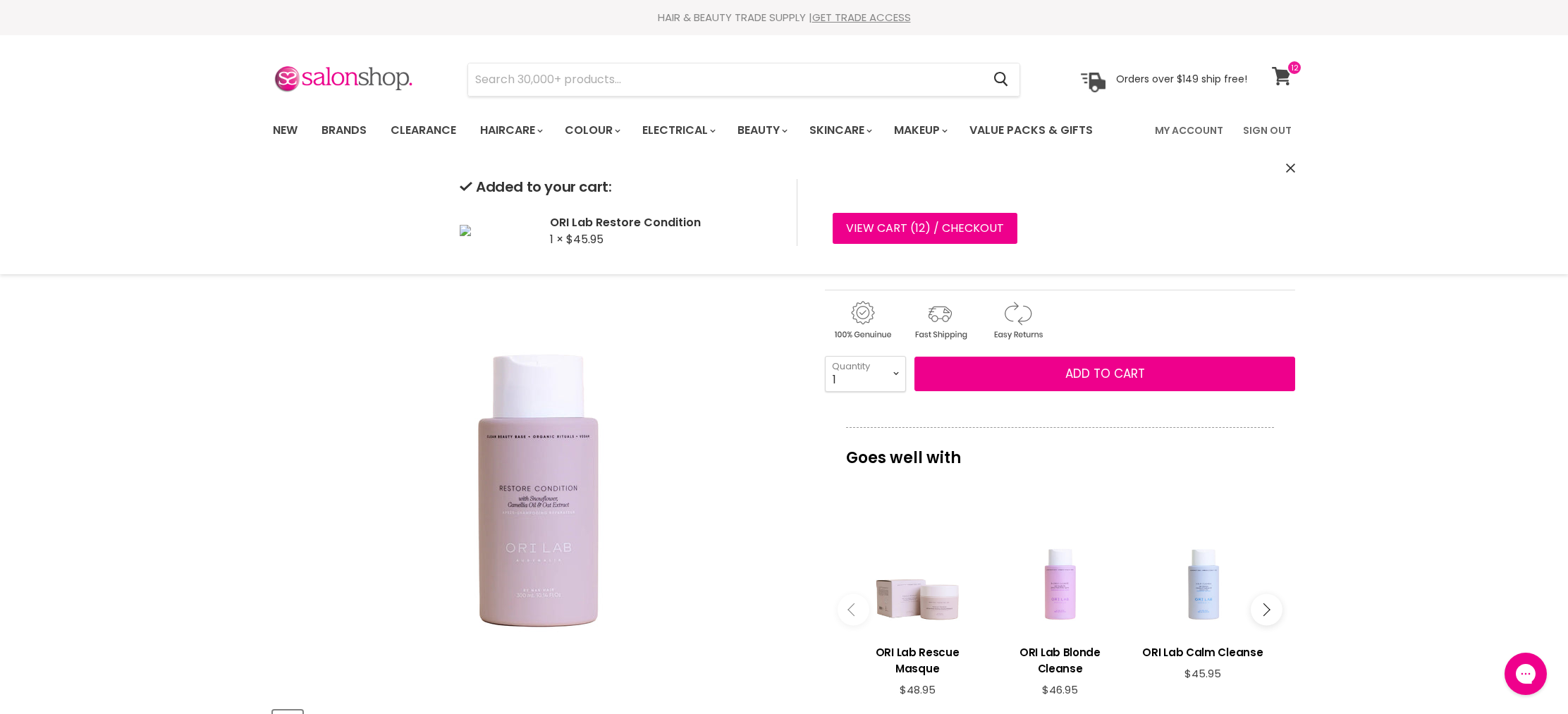
click at [1277, 78] on icon at bounding box center [1281, 76] width 19 height 18
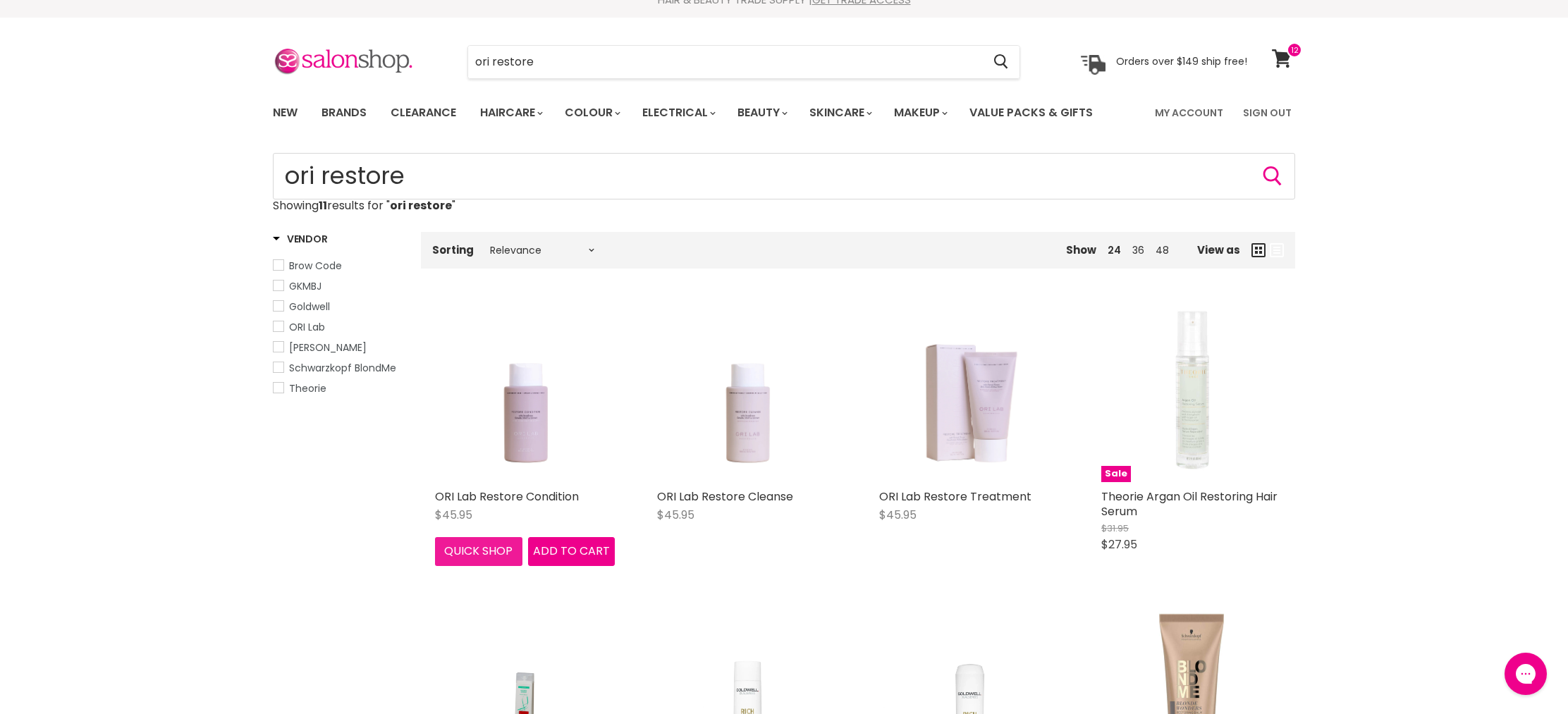
click at [480, 580] on div "ORI Lab Restore Condition $45.95 ORI Lab Quick shop Add to cart" at bounding box center [525, 434] width 208 height 292
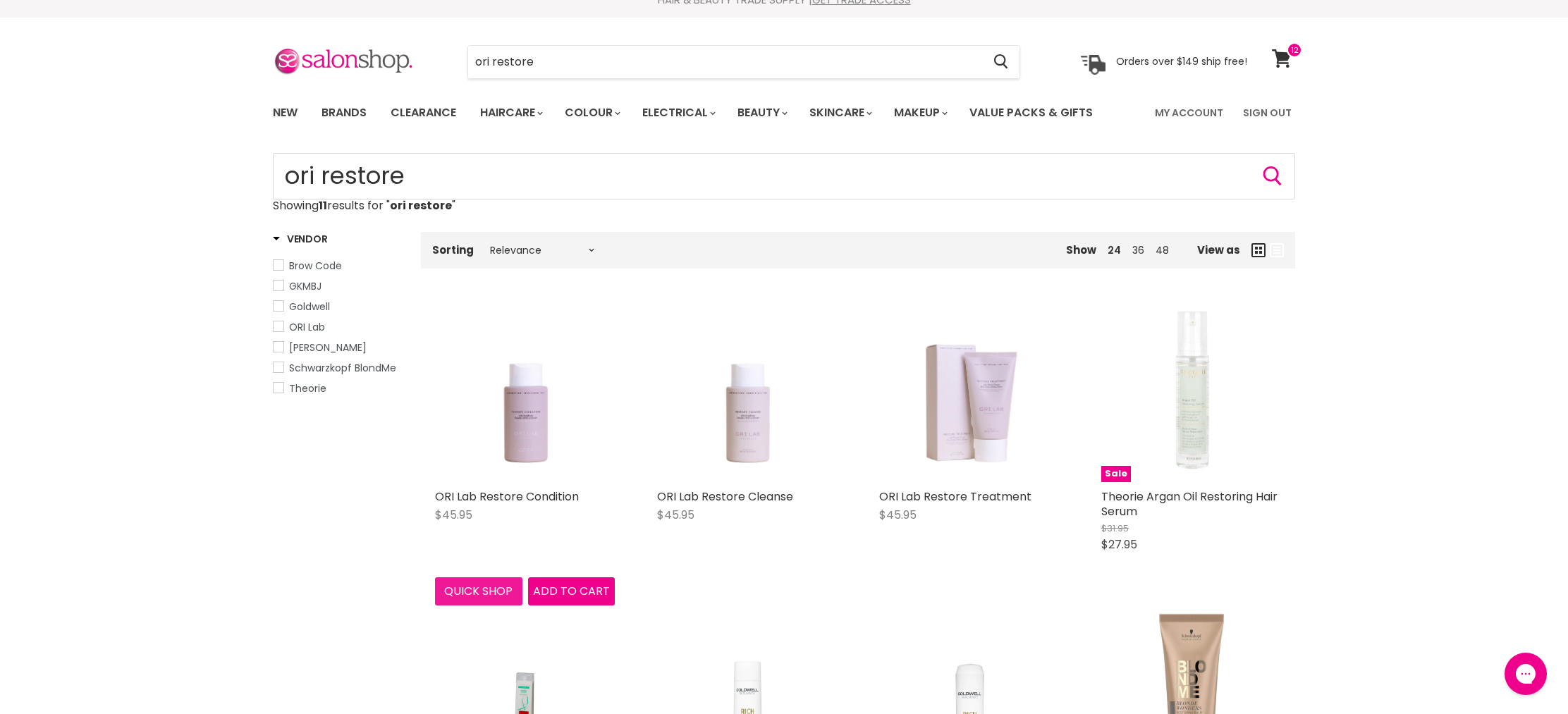
click at [451, 593] on button "Quick shop" at bounding box center [478, 591] width 87 height 28
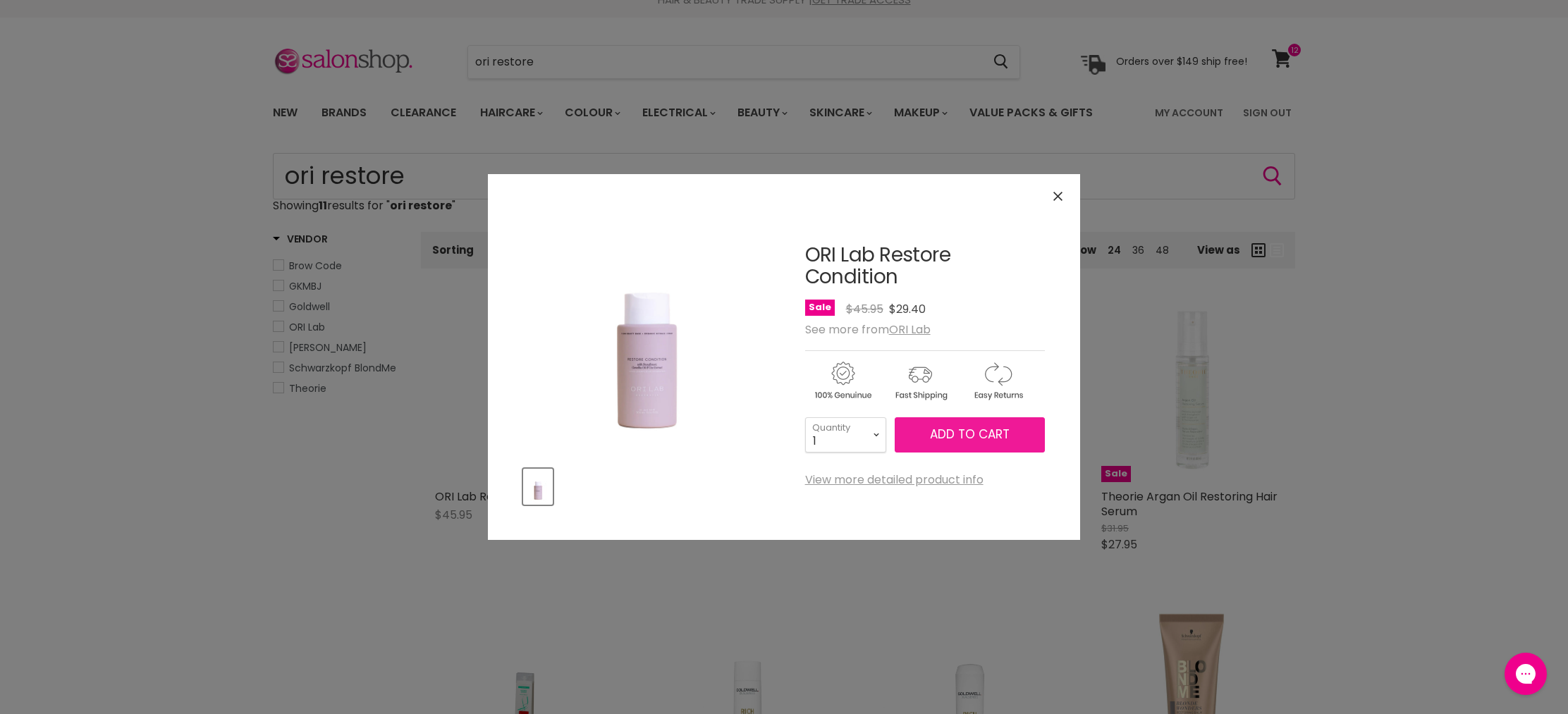
click at [955, 429] on span "Add to cart" at bounding box center [970, 434] width 80 height 17
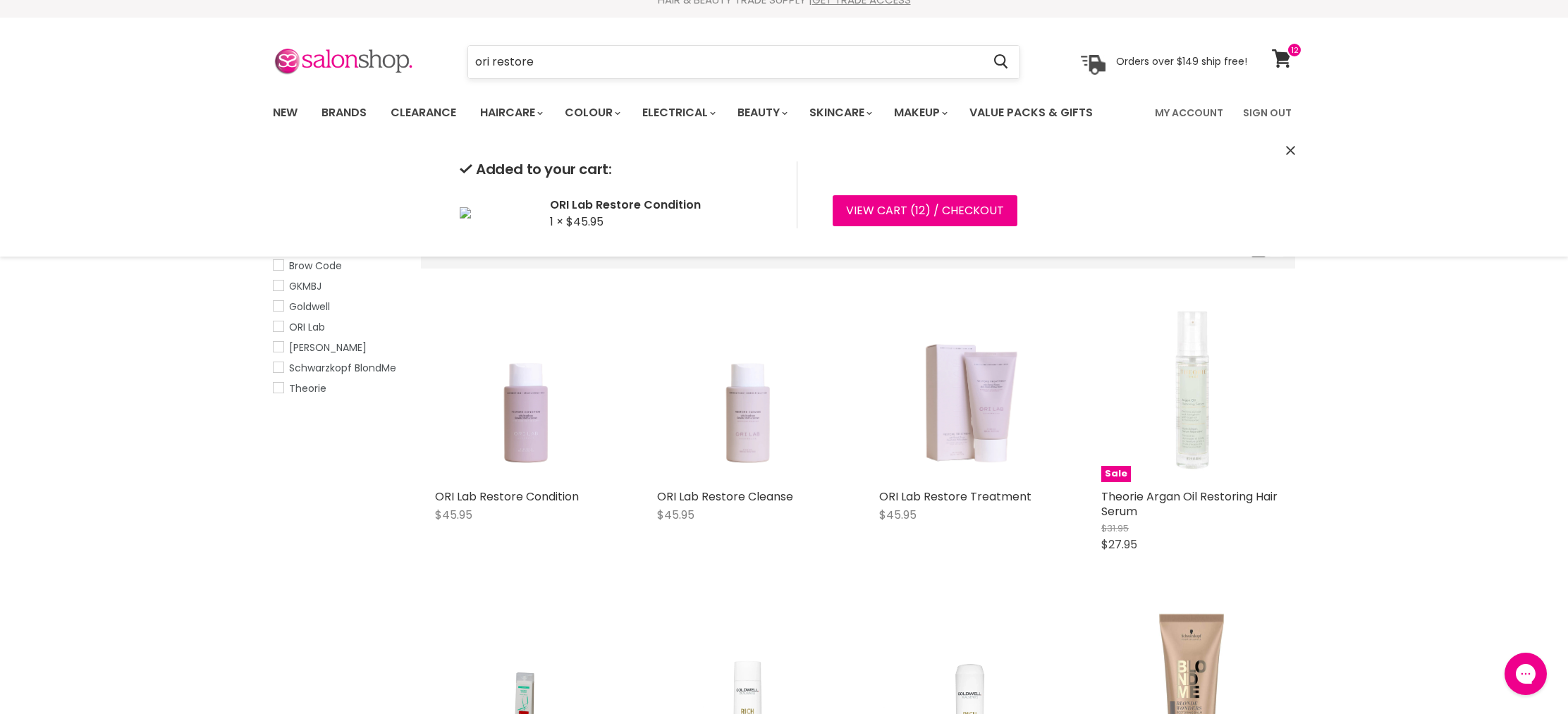
drag, startPoint x: 563, startPoint y: 60, endPoint x: 488, endPoint y: 61, distance: 75.0
click at [488, 61] on input "ori restore" at bounding box center [725, 62] width 514 height 32
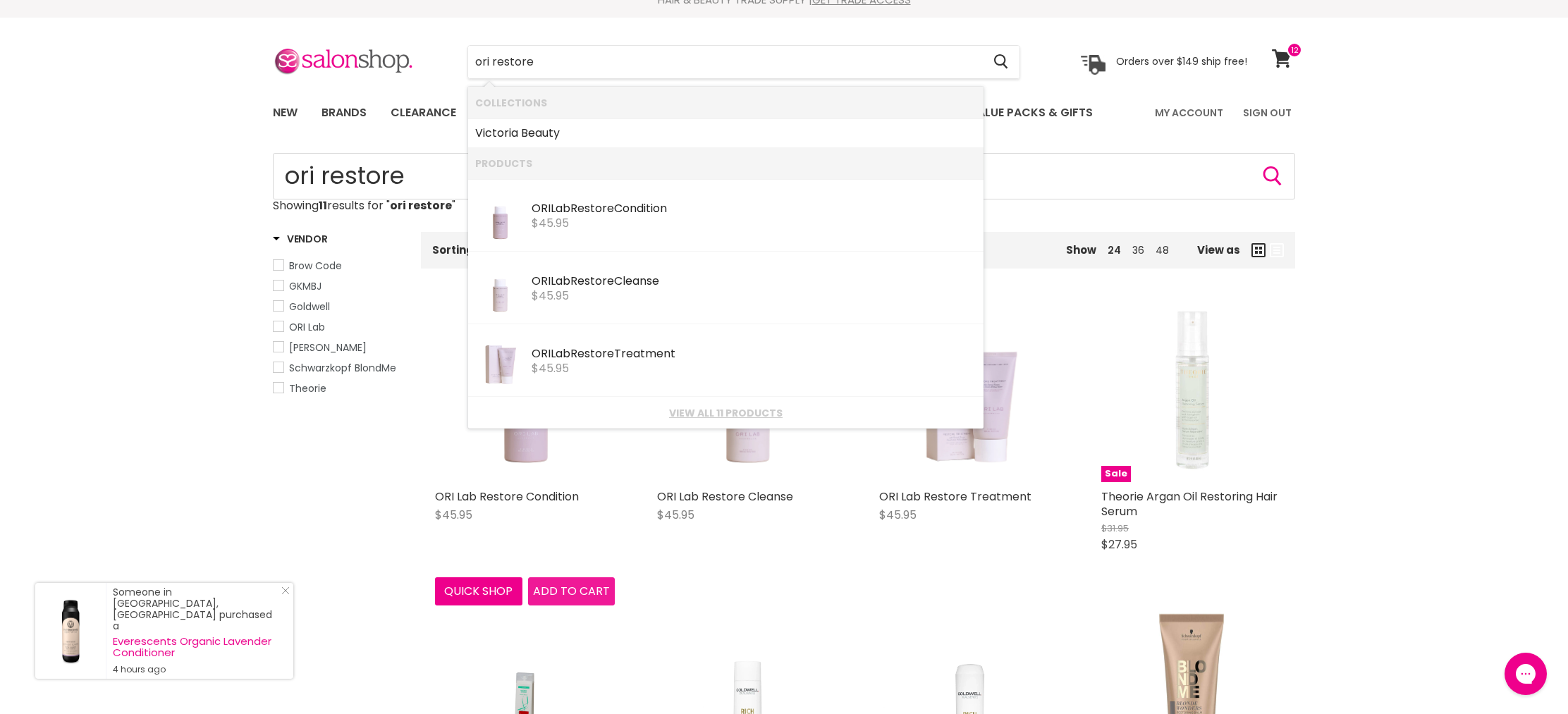
click at [552, 589] on span "Add to cart" at bounding box center [571, 591] width 77 height 16
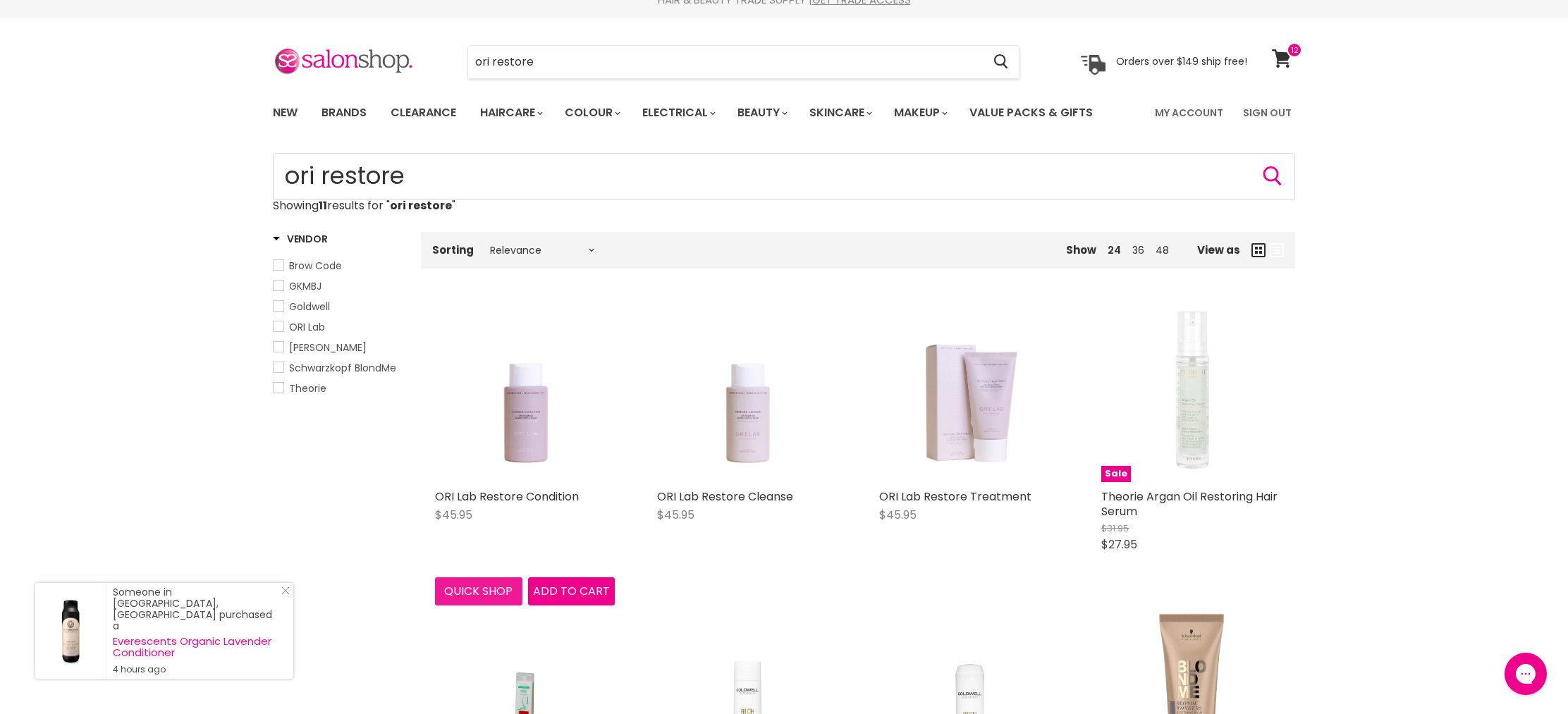
click at [466, 591] on button "Quick shop" at bounding box center [478, 591] width 87 height 28
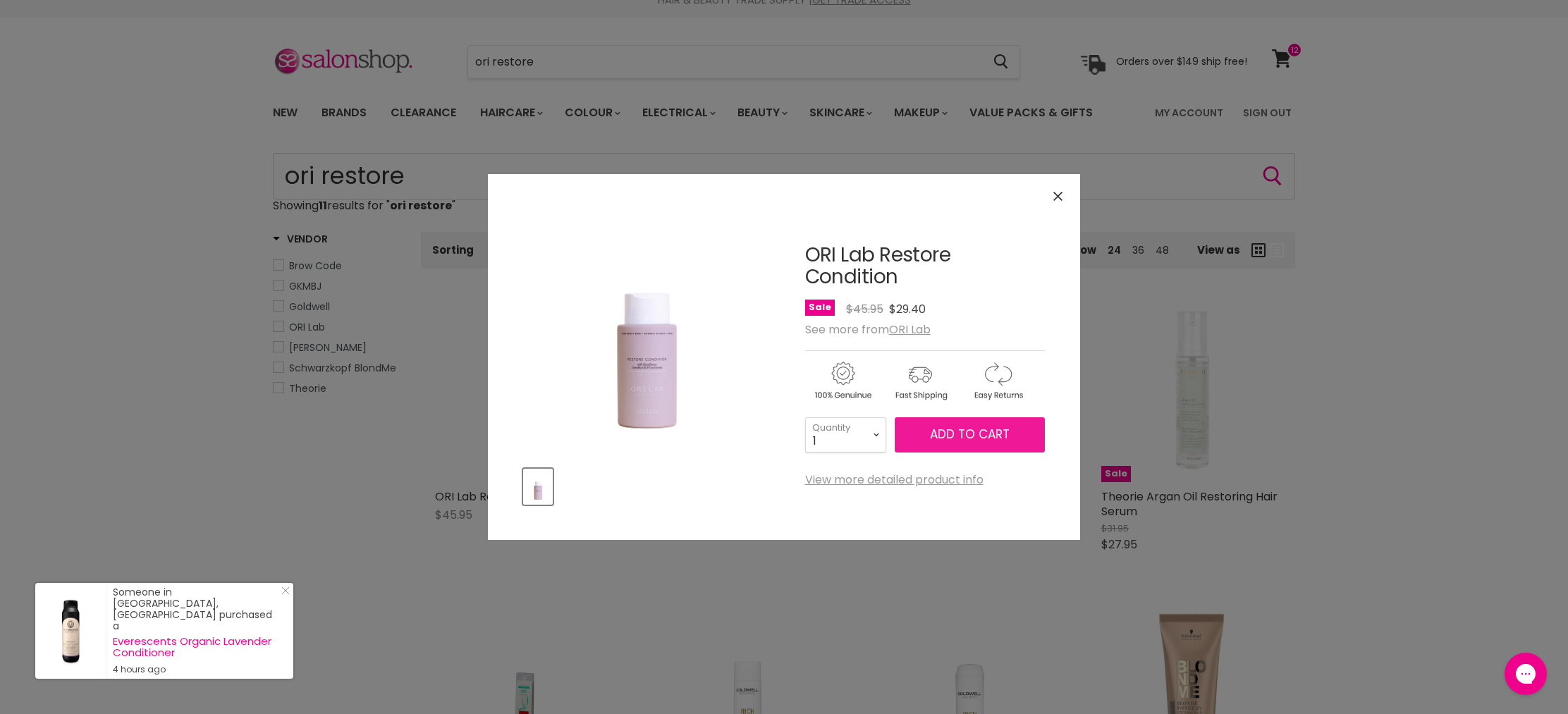
click at [969, 430] on span "Add to cart" at bounding box center [970, 434] width 80 height 17
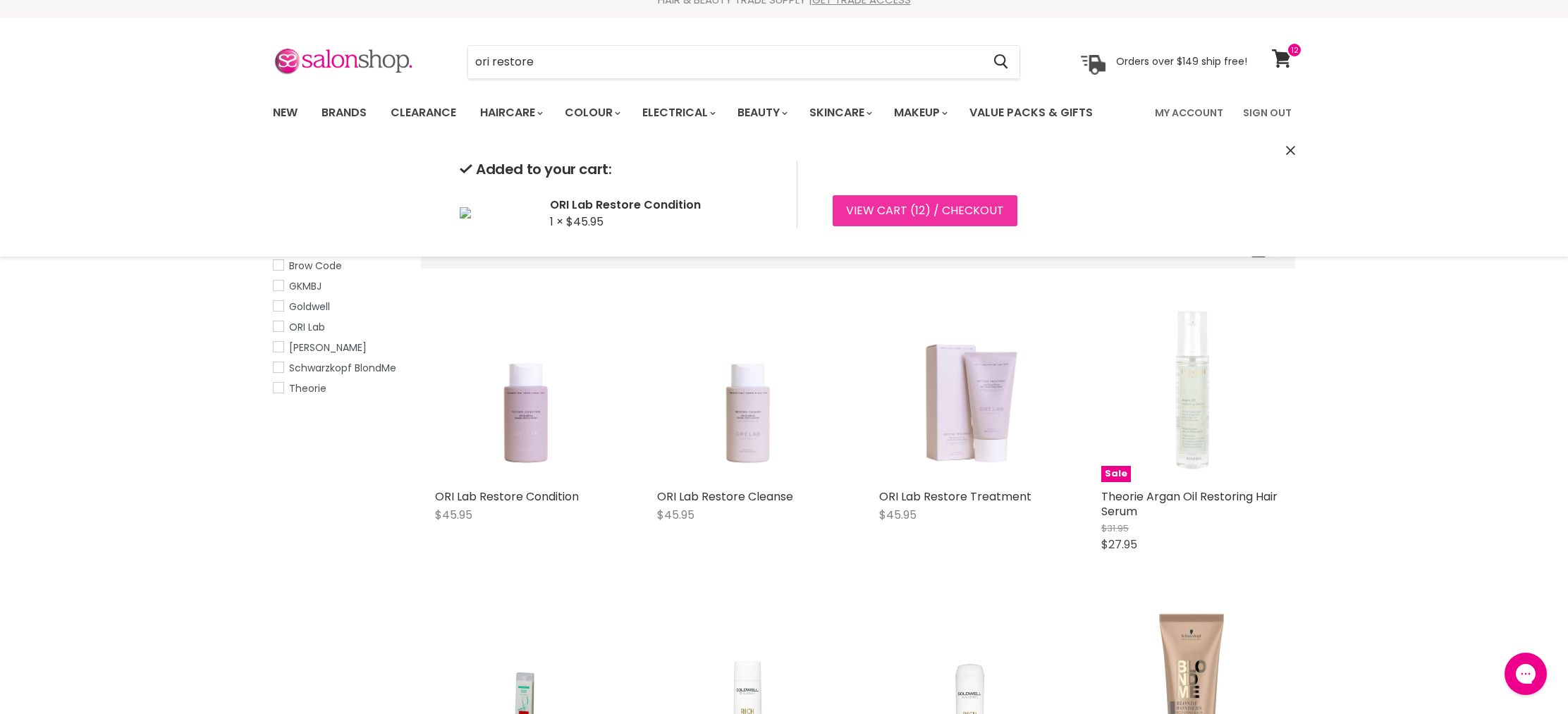
click at [903, 210] on link "View cart ( 12 ) / Checkout" at bounding box center [925, 210] width 185 height 31
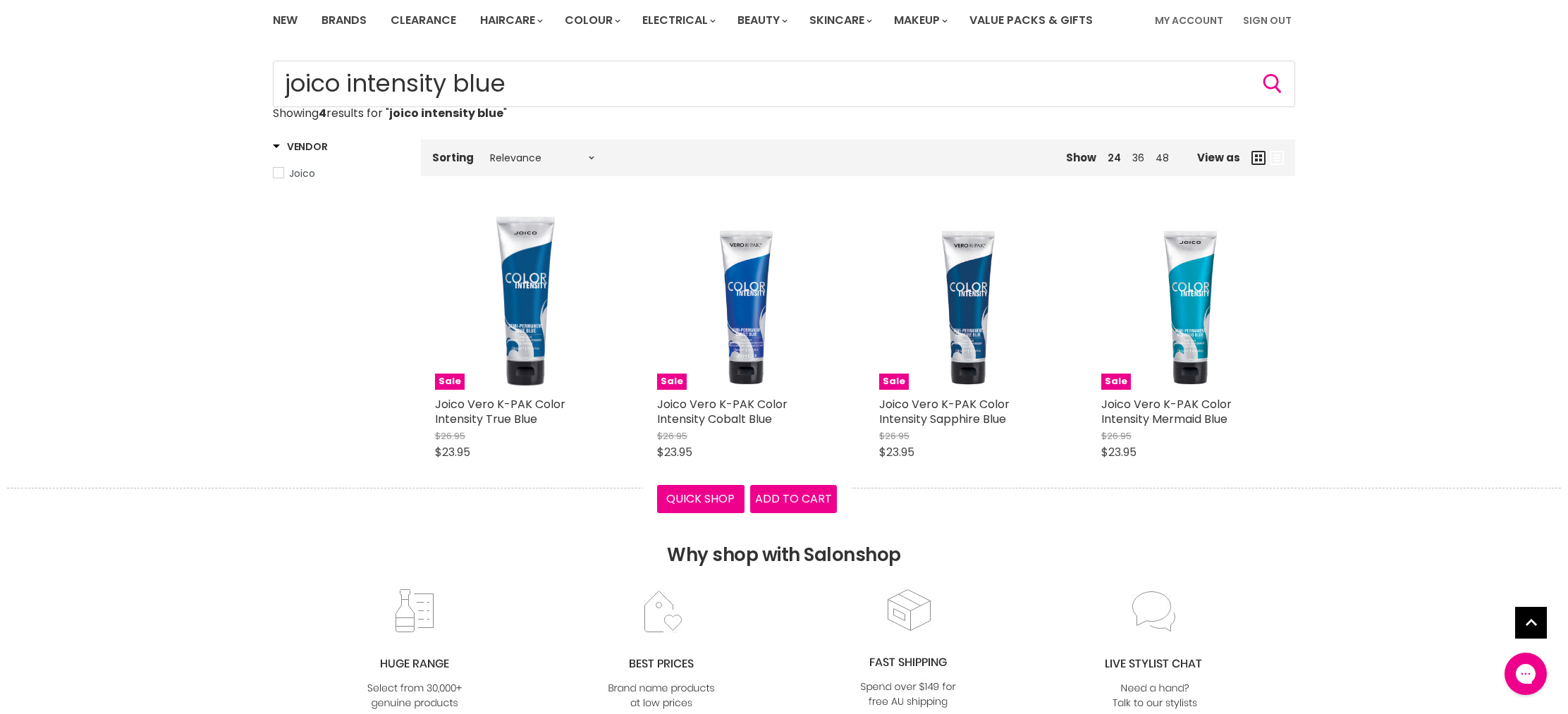
scroll to position [110, 0]
click at [779, 499] on span "Add to cart" at bounding box center [794, 499] width 77 height 16
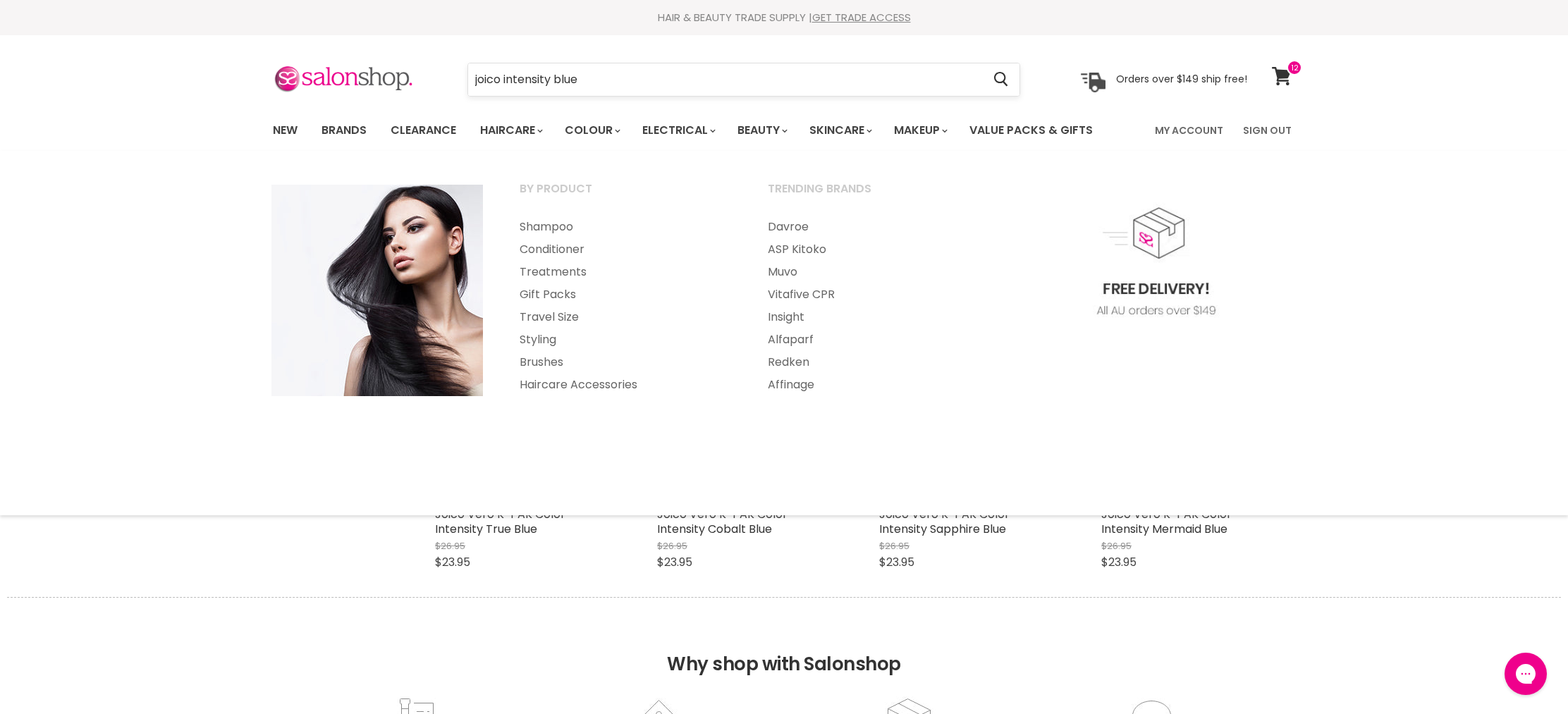
click at [653, 74] on input "joico intensity blue" at bounding box center [725, 79] width 514 height 32
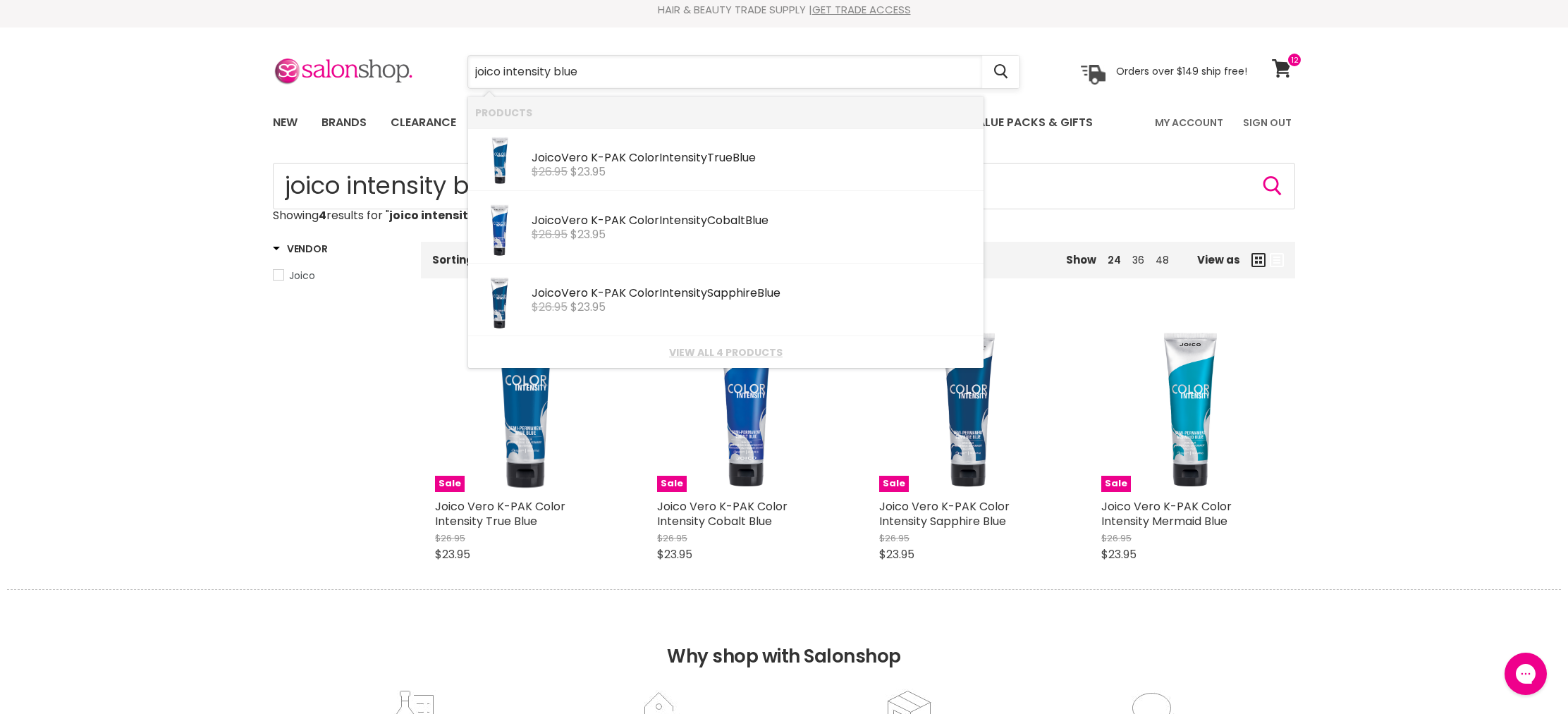
click at [653, 74] on input "joico intensity blue" at bounding box center [725, 71] width 514 height 32
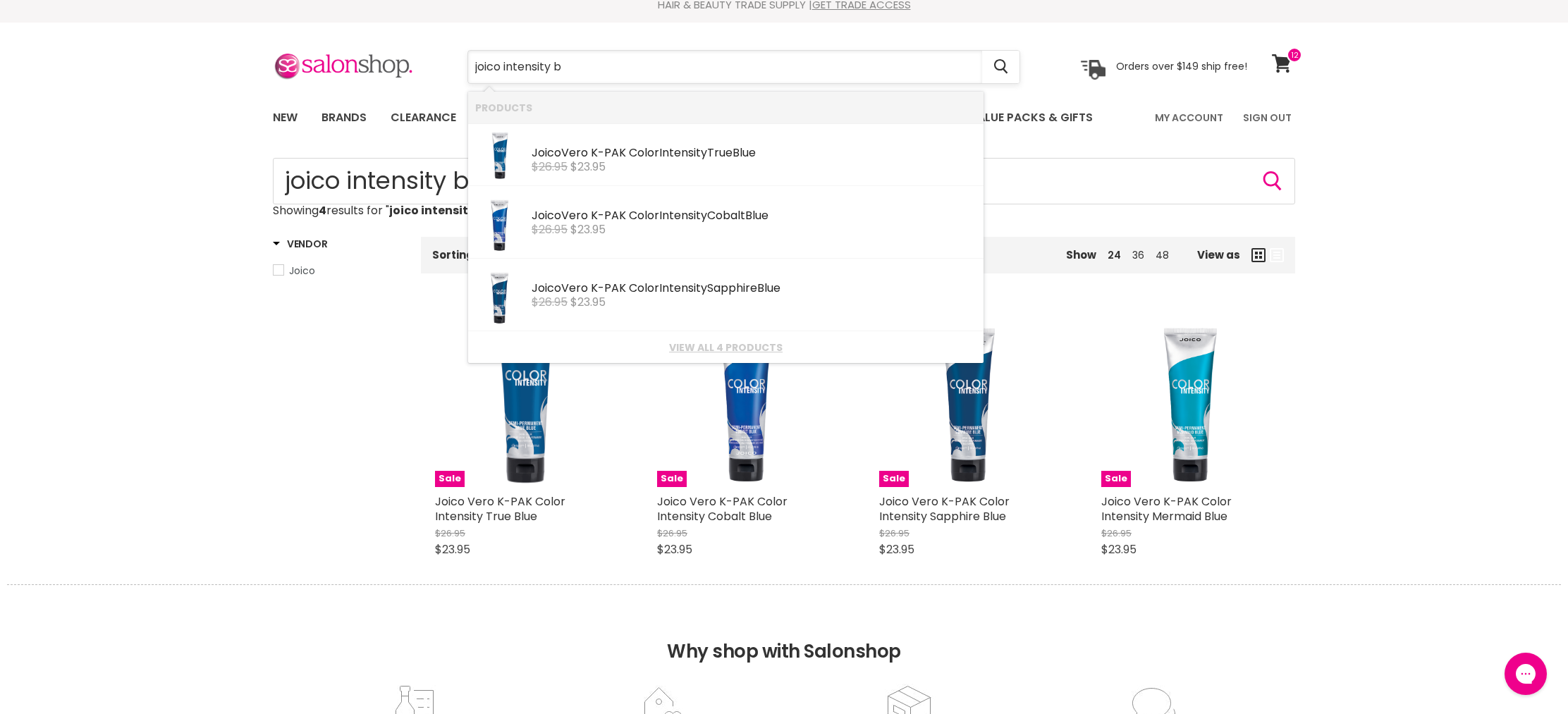
type input "joico intensity"
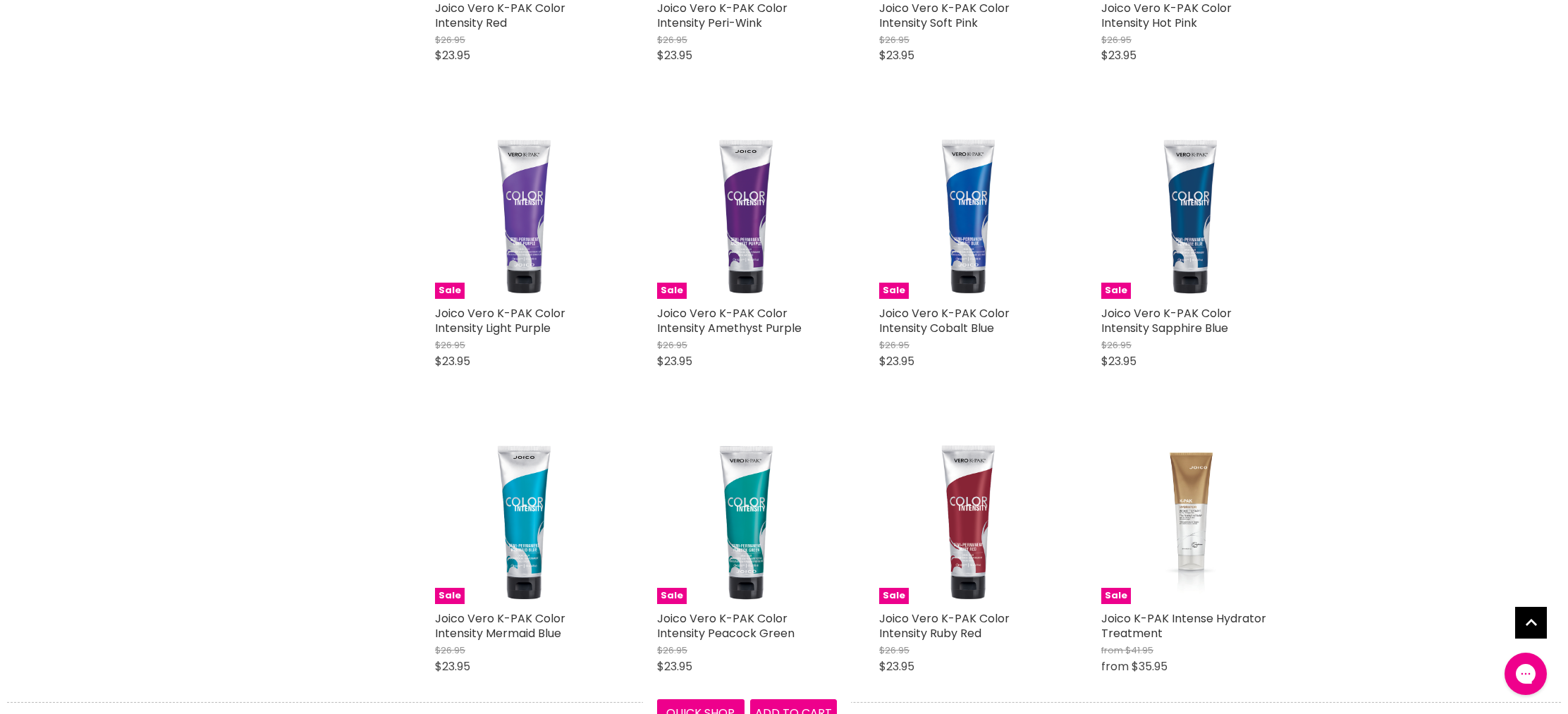
scroll to position [2048, 0]
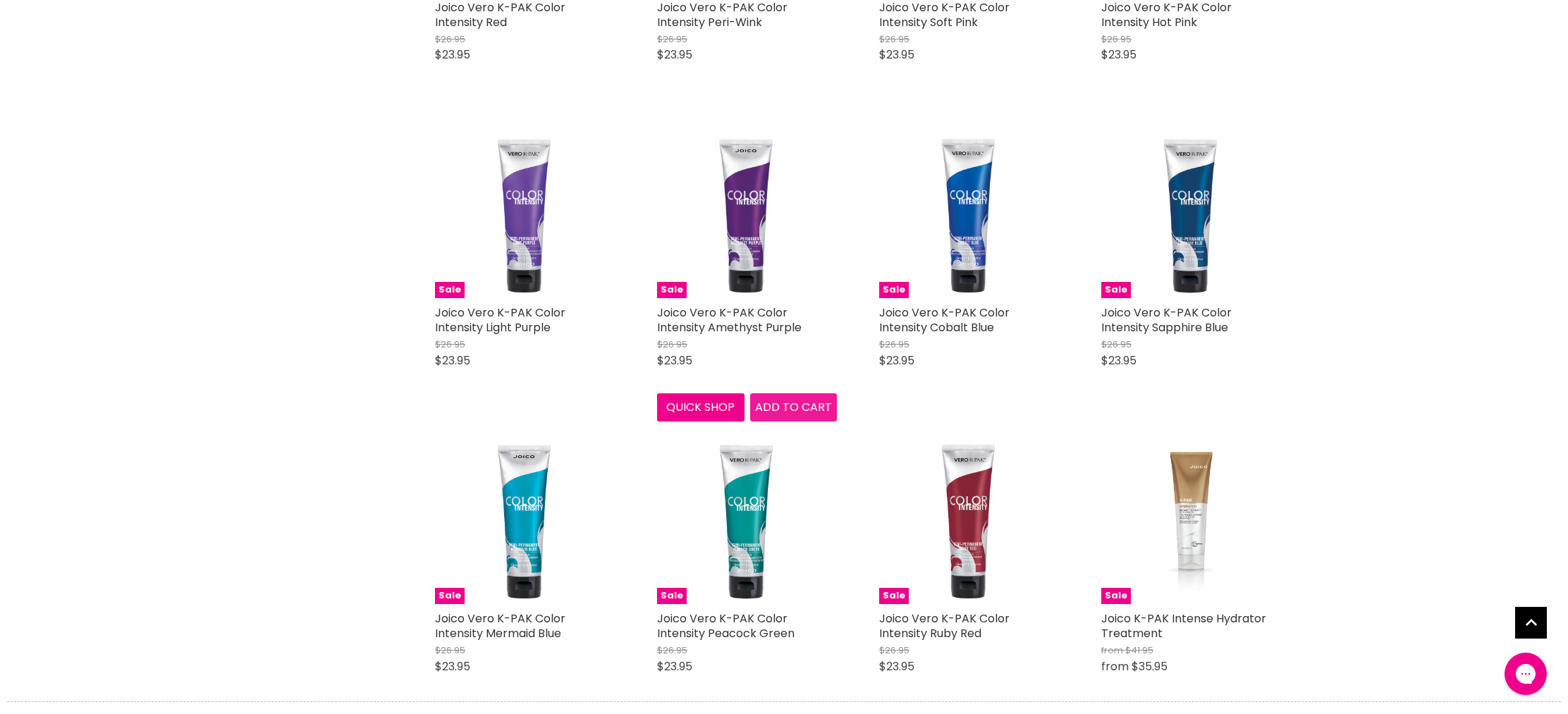
click at [781, 399] on span "Add to cart" at bounding box center [794, 407] width 77 height 16
click at [787, 399] on span "Add to cart" at bounding box center [794, 407] width 77 height 16
click at [689, 395] on button "Quick shop" at bounding box center [701, 407] width 87 height 28
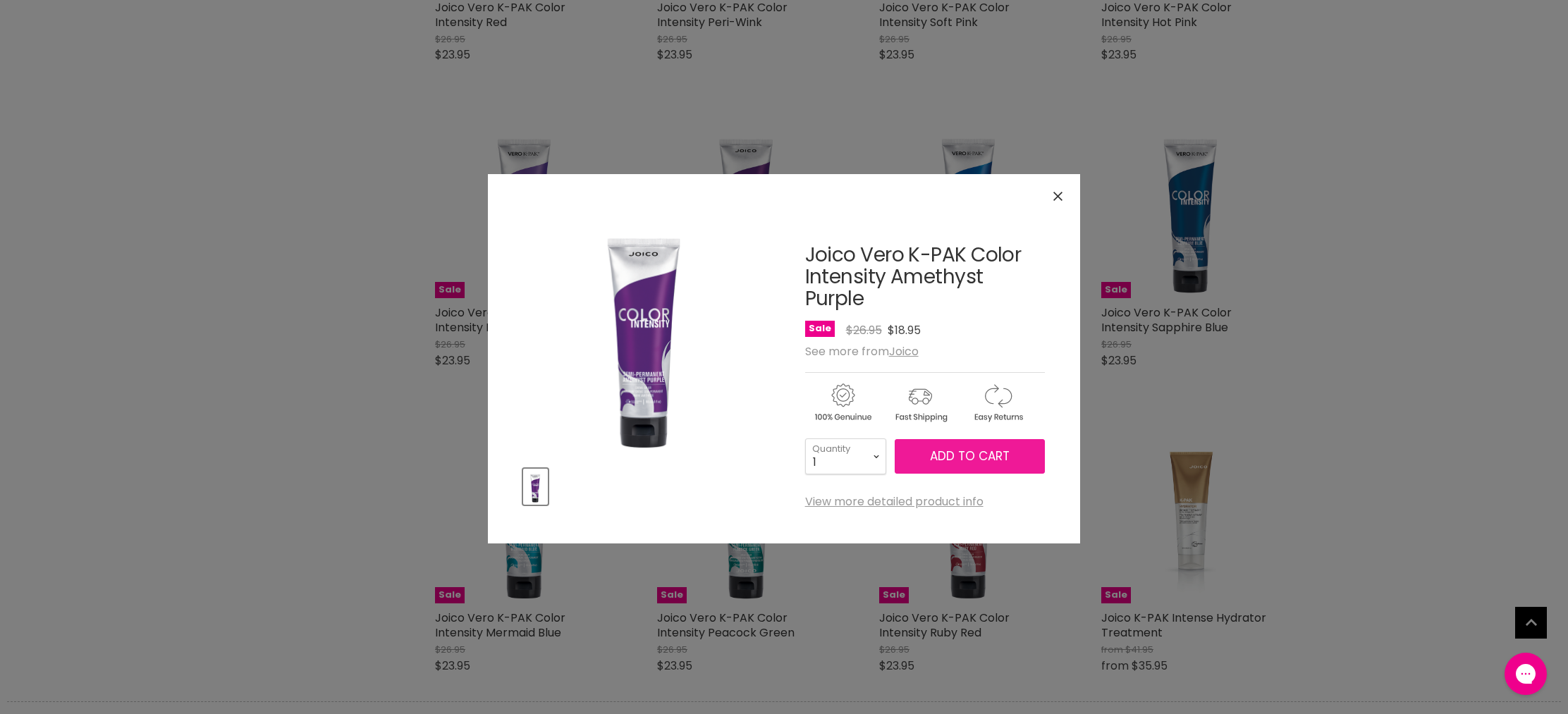
click at [938, 447] on span "Add to cart" at bounding box center [970, 455] width 80 height 17
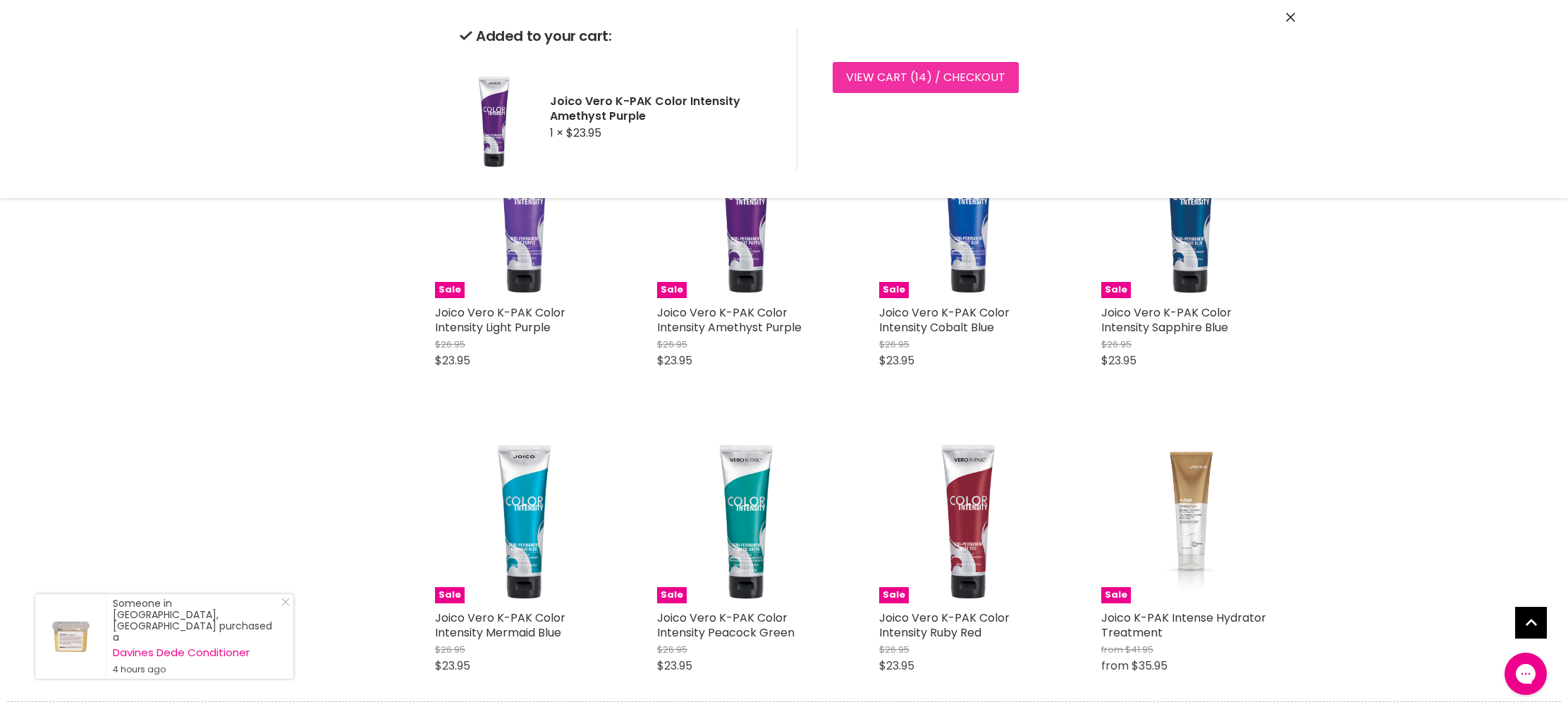
click at [961, 79] on link "View cart ( 14 ) / Checkout" at bounding box center [926, 77] width 186 height 31
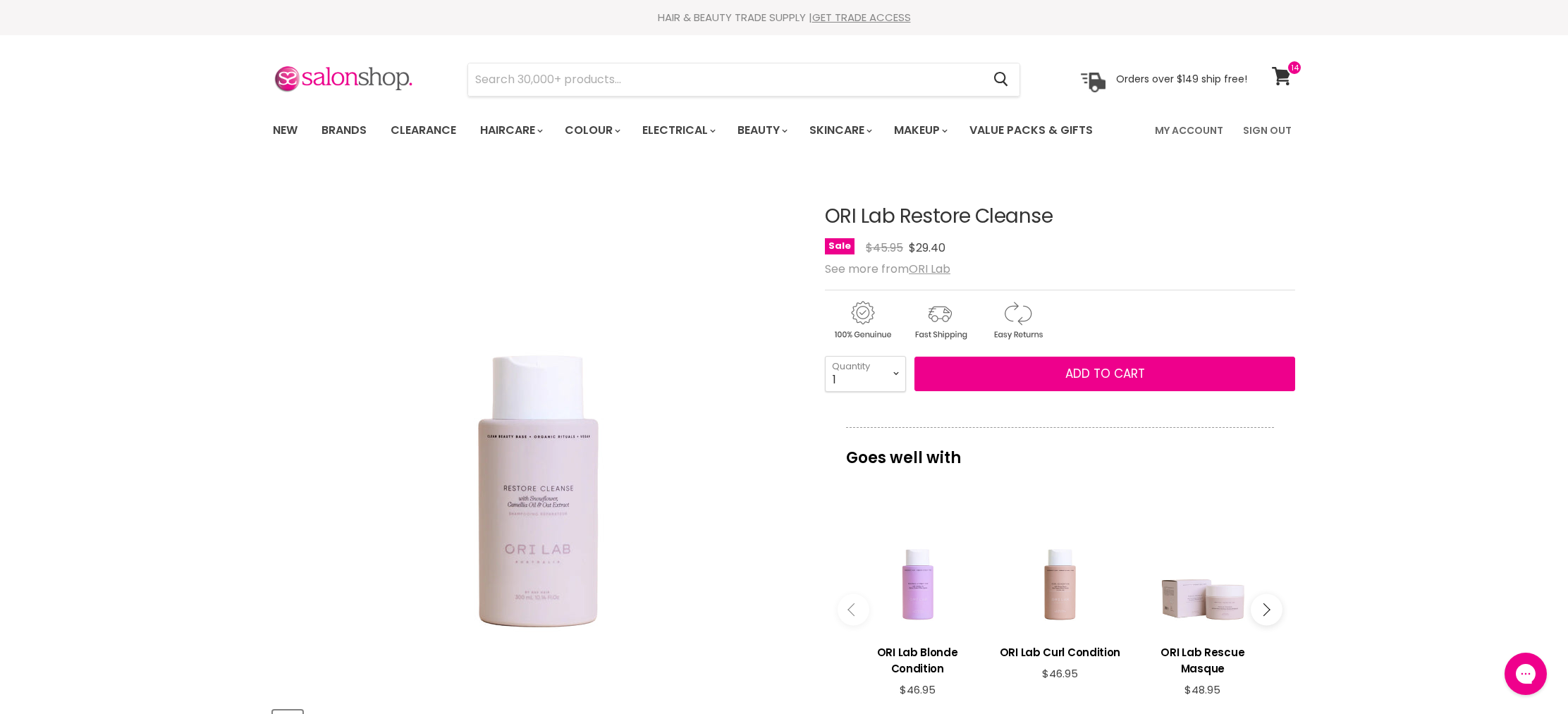
click at [1259, 611] on button "Main content" at bounding box center [1267, 610] width 32 height 32
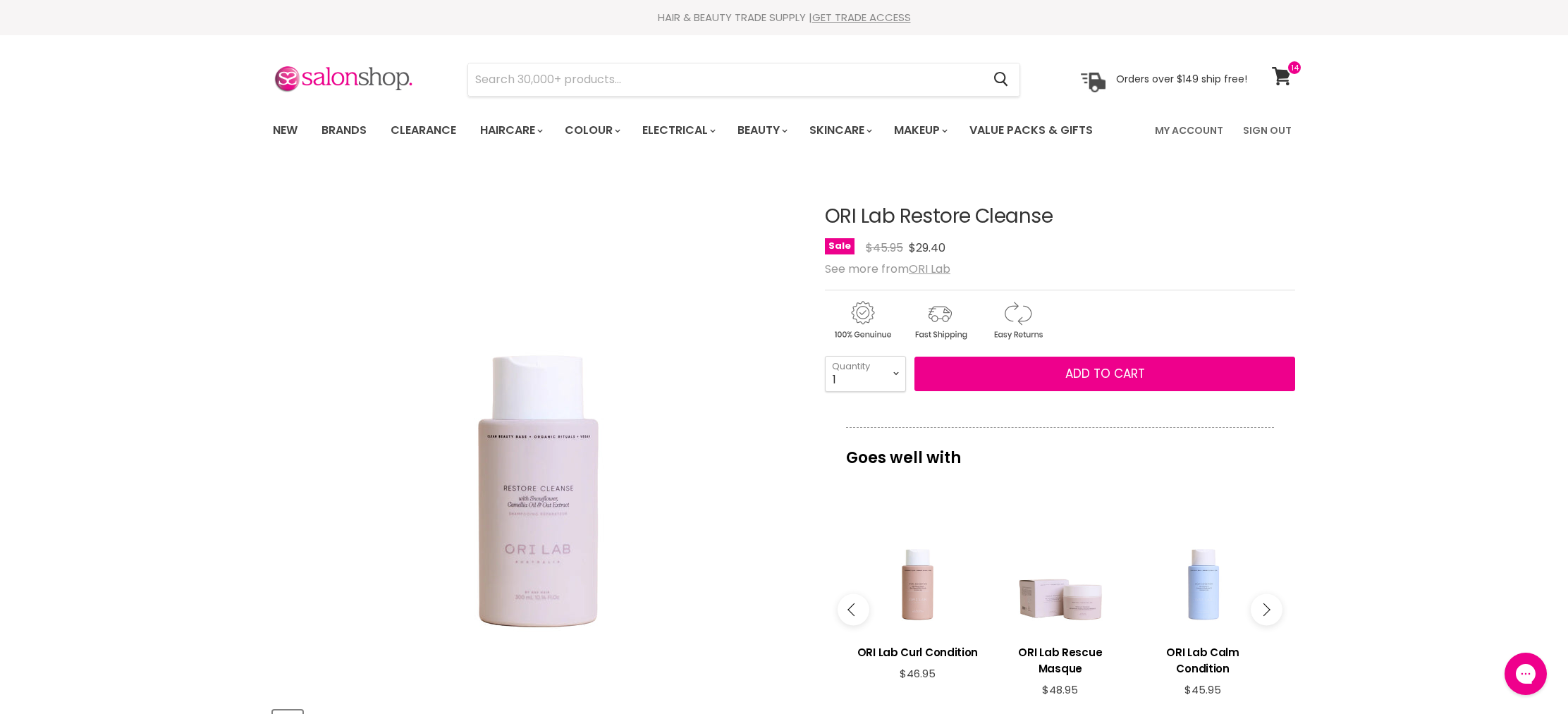
click at [1259, 611] on button "Main content" at bounding box center [1267, 610] width 32 height 32
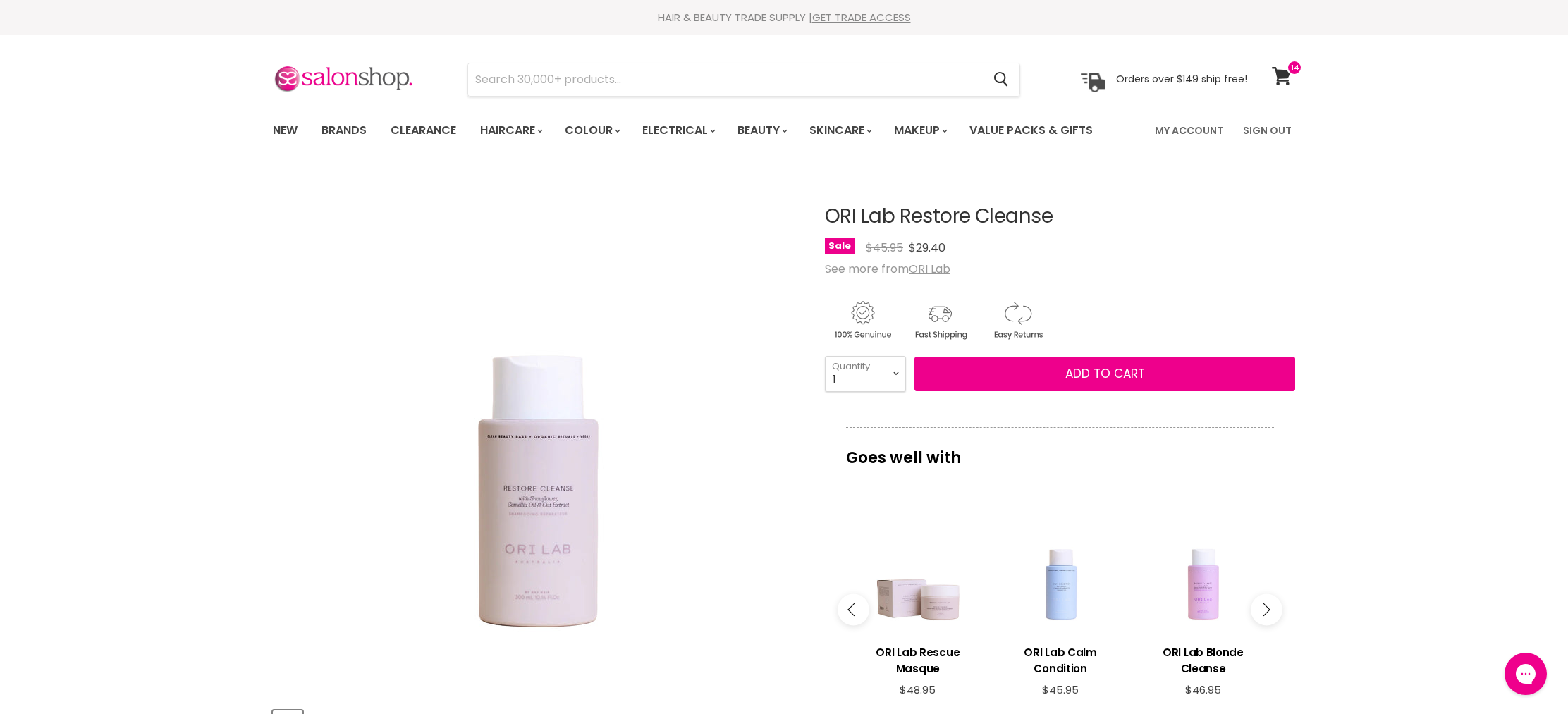
click at [1259, 611] on button "Main content" at bounding box center [1267, 610] width 32 height 32
click at [1053, 661] on h3 "ORI Lab Restore Condition" at bounding box center [1060, 660] width 128 height 32
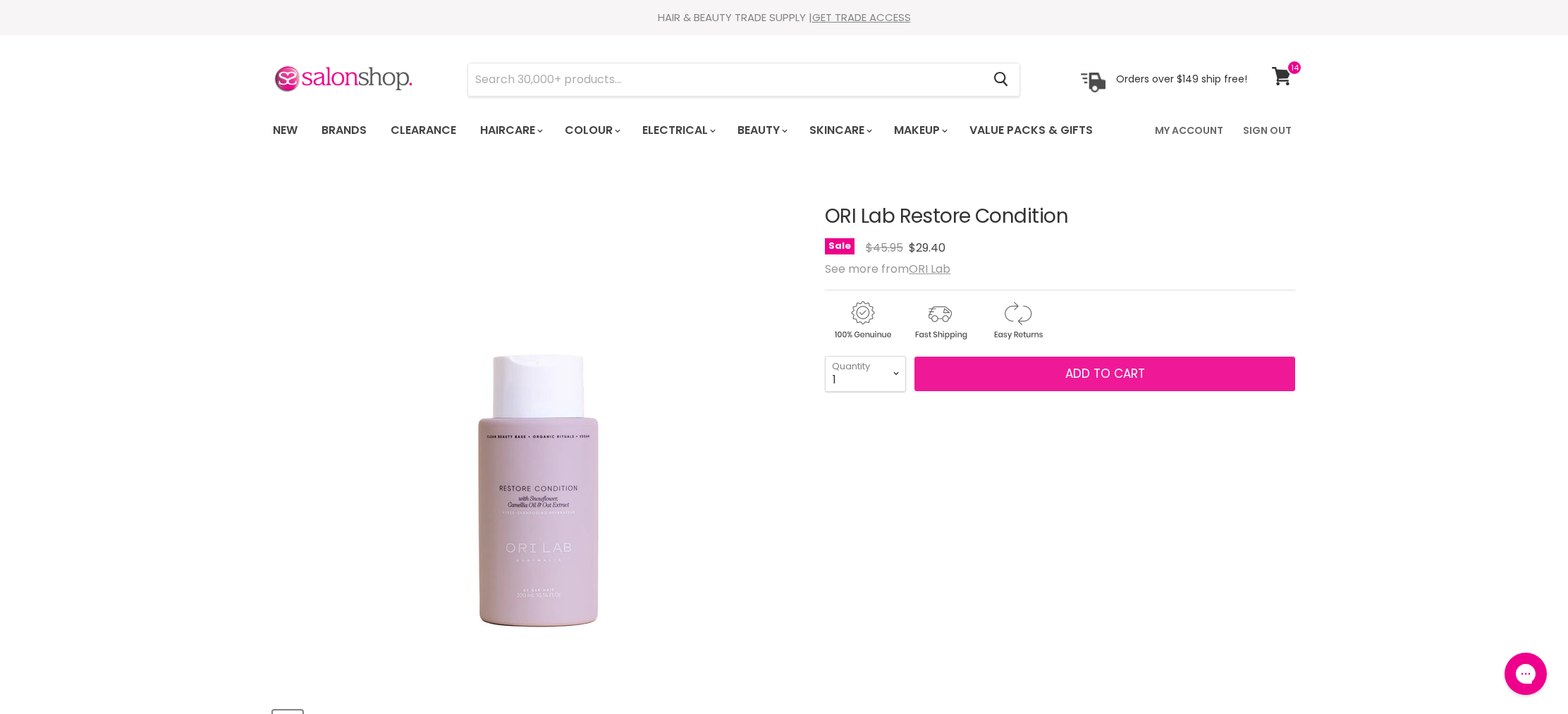
click at [1058, 371] on button "Add to cart" at bounding box center [1105, 374] width 381 height 35
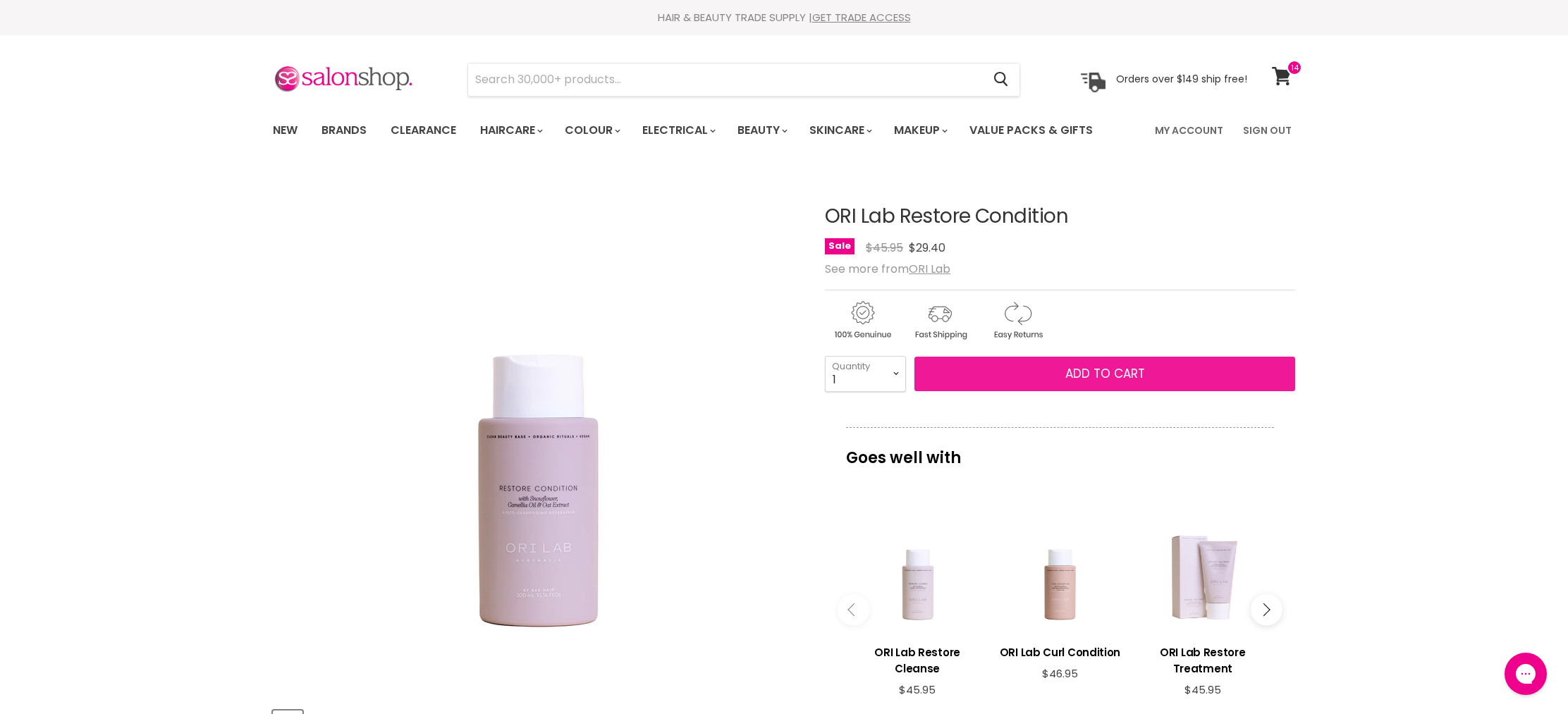
click at [1132, 371] on span "Add to cart" at bounding box center [1105, 373] width 80 height 17
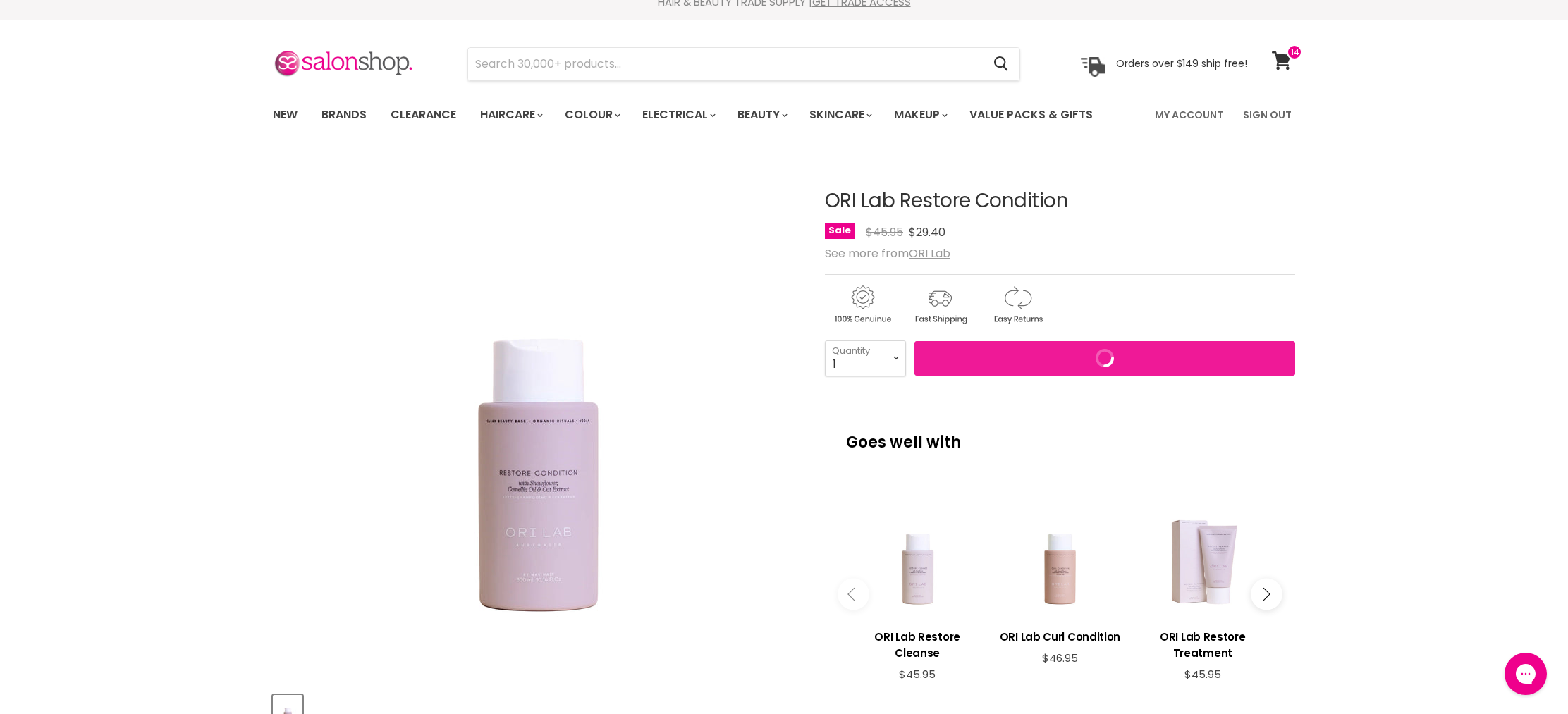
scroll to position [17, 0]
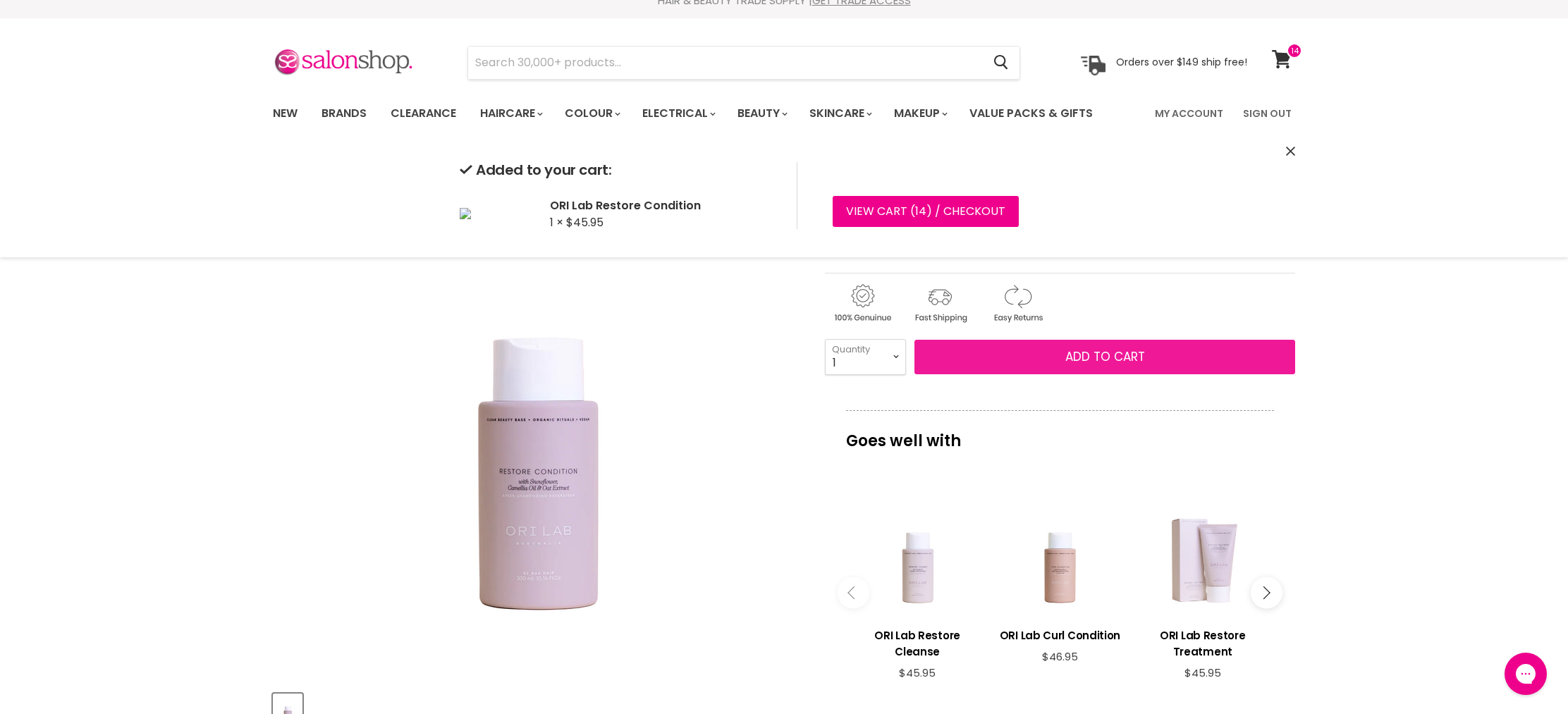
click at [1068, 366] on button "Add to cart" at bounding box center [1105, 357] width 381 height 35
click at [873, 365] on select "1 2 3 4 5 6 7 8 9 10+" at bounding box center [865, 356] width 81 height 35
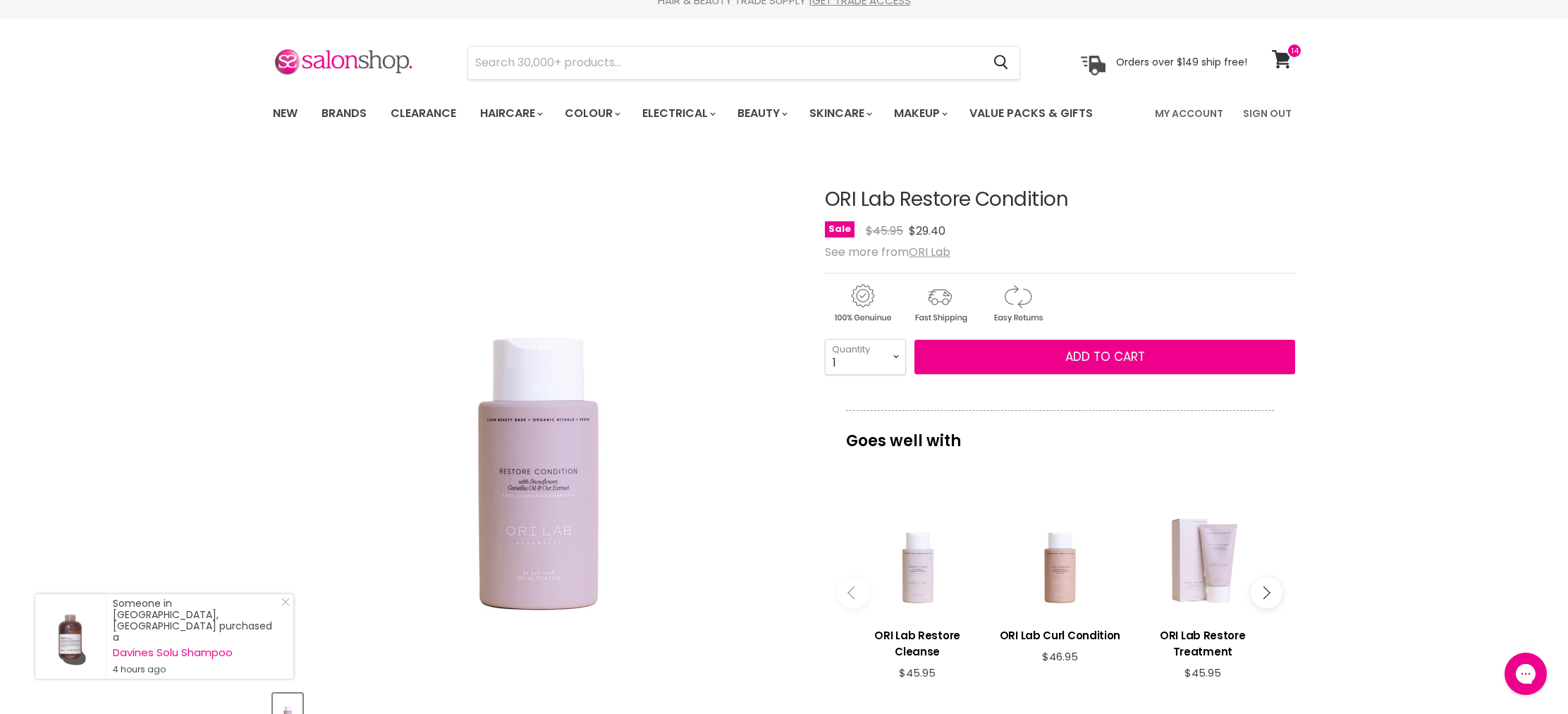
select select "2"
click at [825, 339] on select "1 2 3 4 5 6 7 8 9 10+" at bounding box center [865, 356] width 81 height 35
type input "2"
click at [1146, 362] on button "Add to cart" at bounding box center [1105, 357] width 381 height 35
